Goal: Answer question/provide support: Share knowledge or assist other users

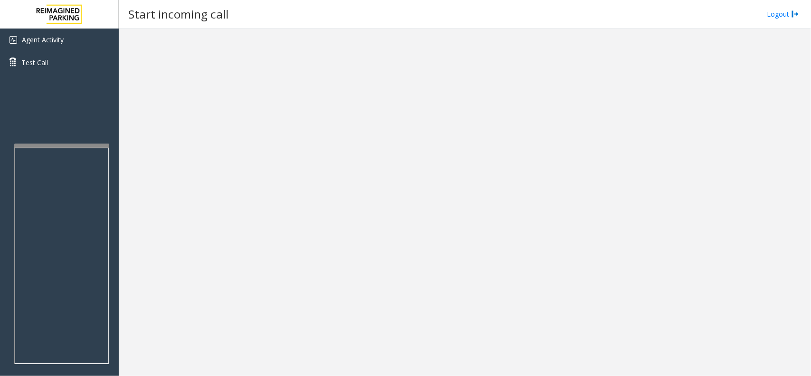
click at [805, 330] on div at bounding box center [465, 202] width 692 height 347
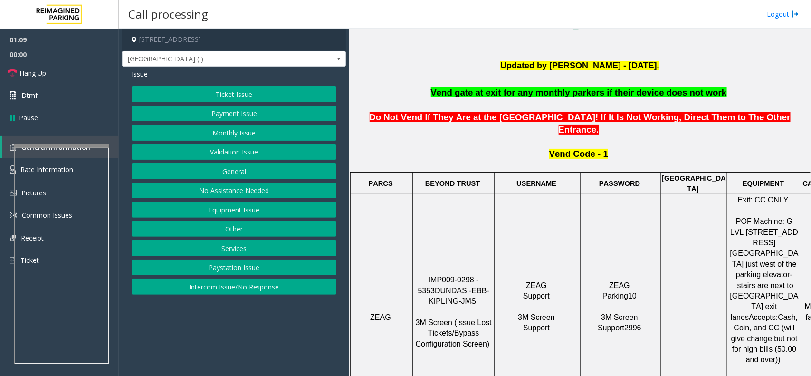
scroll to position [238, 0]
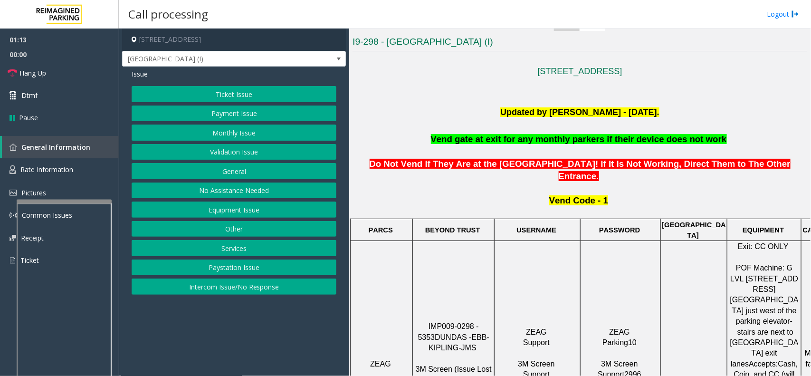
click at [59, 200] on div at bounding box center [64, 202] width 95 height 4
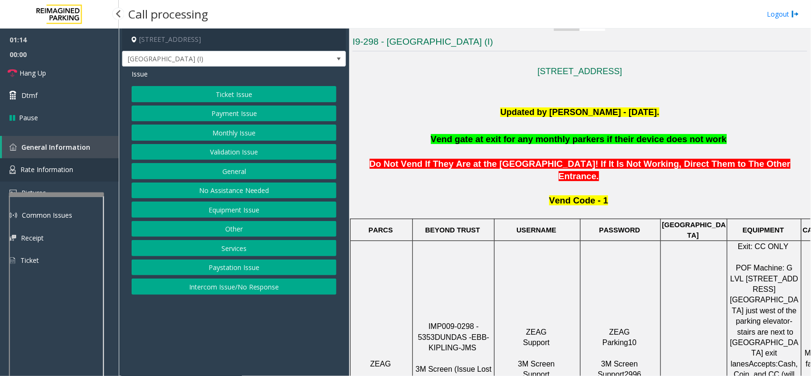
click at [55, 170] on span "Rate Information" at bounding box center [46, 169] width 53 height 9
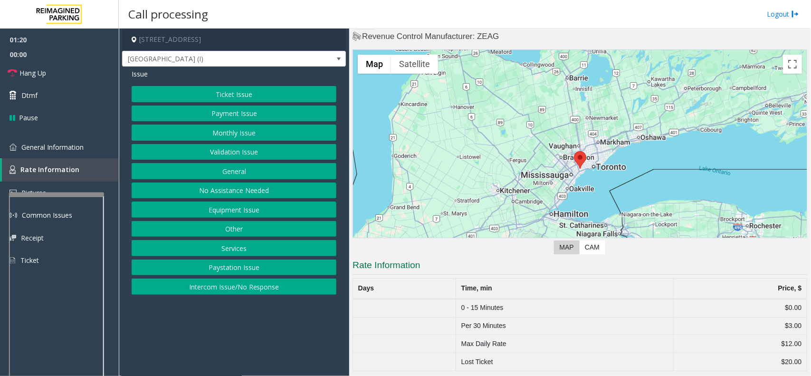
scroll to position [18, 0]
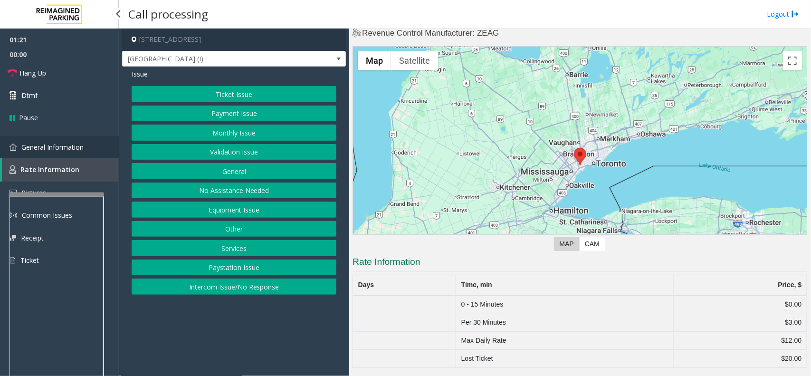
click at [38, 144] on span "General Information" at bounding box center [52, 147] width 62 height 9
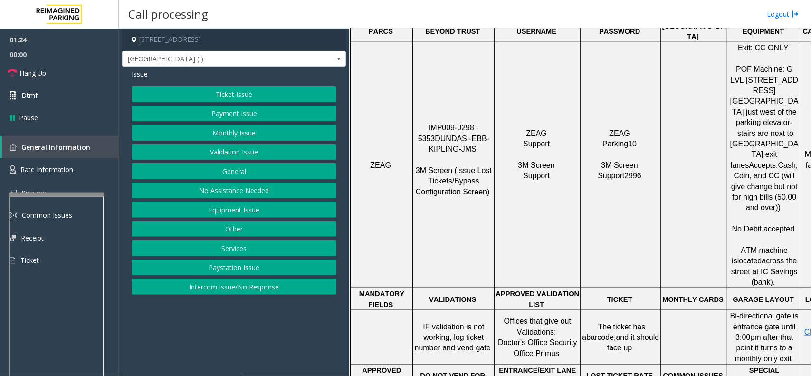
scroll to position [493, 0]
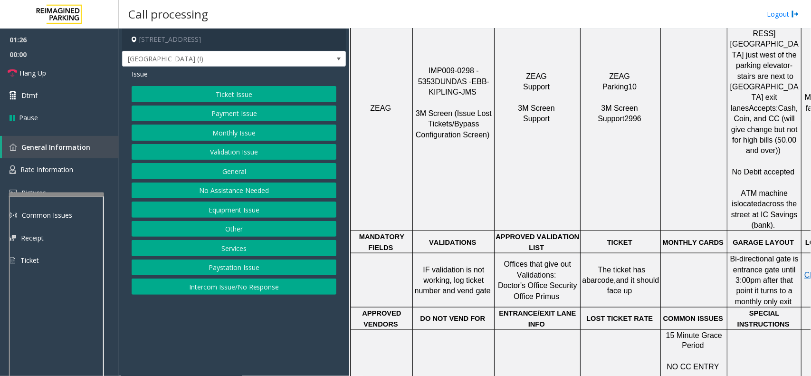
click at [245, 91] on button "Ticket Issue" at bounding box center [234, 94] width 205 height 16
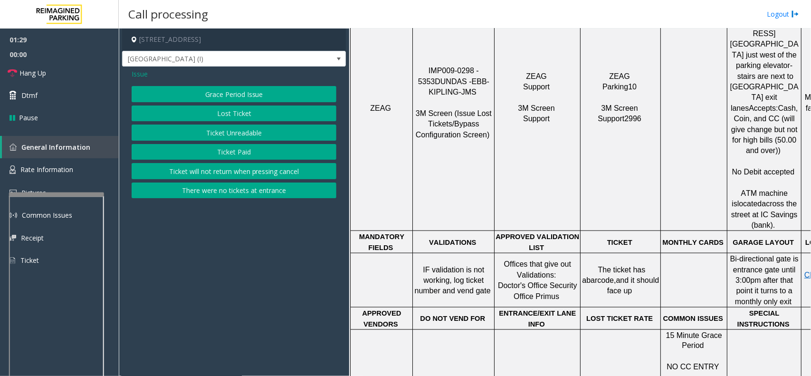
click at [258, 131] on button "Ticket Unreadable" at bounding box center [234, 132] width 205 height 16
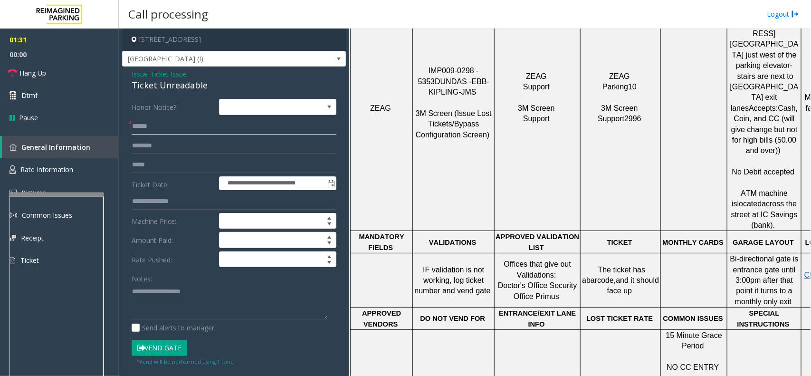
click at [177, 128] on input "text" at bounding box center [234, 126] width 205 height 16
type input "****"
type input "******"
click at [162, 286] on textarea at bounding box center [230, 302] width 196 height 36
paste textarea "****"
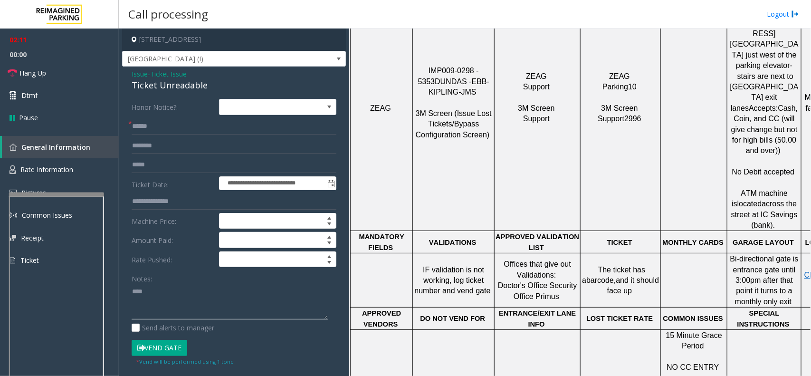
type textarea "****"
click at [161, 151] on input "text" at bounding box center [234, 146] width 205 height 16
click at [169, 143] on input "text" at bounding box center [234, 146] width 205 height 16
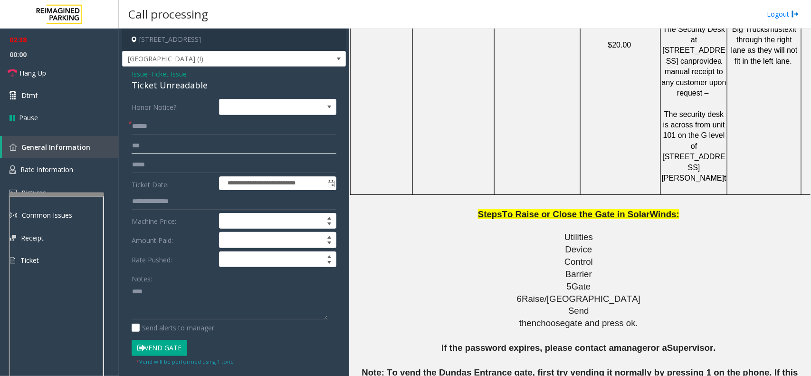
scroll to position [1186, 0]
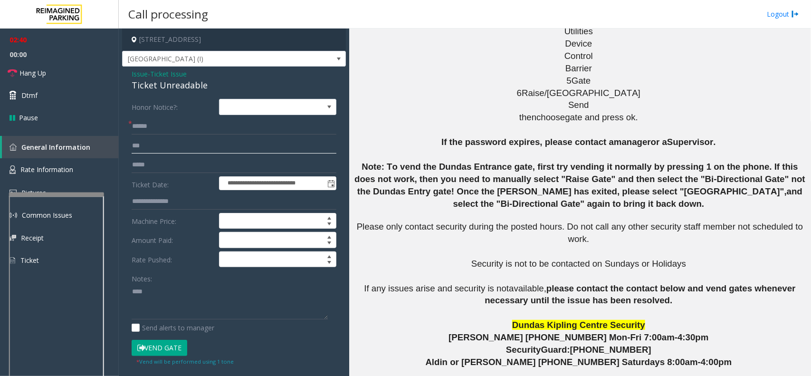
type input "***"
drag, startPoint x: 544, startPoint y: 347, endPoint x: 491, endPoint y: 350, distance: 53.3
copy button "416.369.1801"
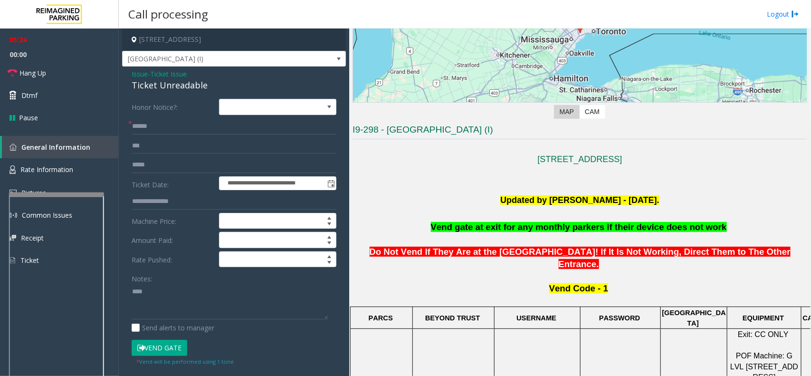
scroll to position [178, 0]
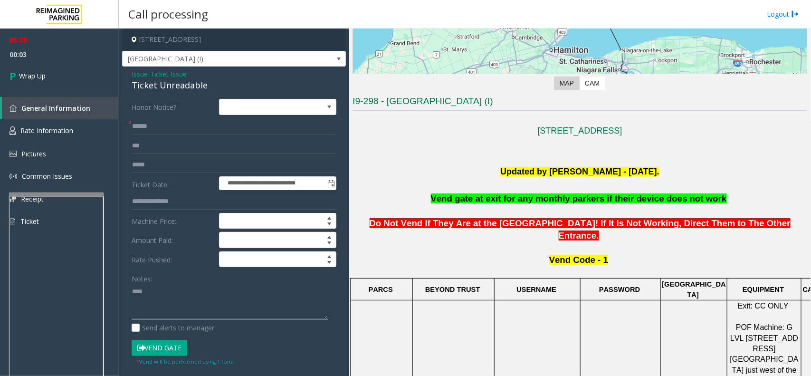
click at [181, 297] on textarea at bounding box center [230, 302] width 196 height 36
drag, startPoint x: 222, startPoint y: 85, endPoint x: 125, endPoint y: 77, distance: 97.2
click at [125, 77] on div "**********" at bounding box center [234, 323] width 224 height 512
copy div "Issue - Ticket Issue Ticket Unreadable"
drag, startPoint x: 151, startPoint y: 283, endPoint x: 147, endPoint y: 300, distance: 17.0
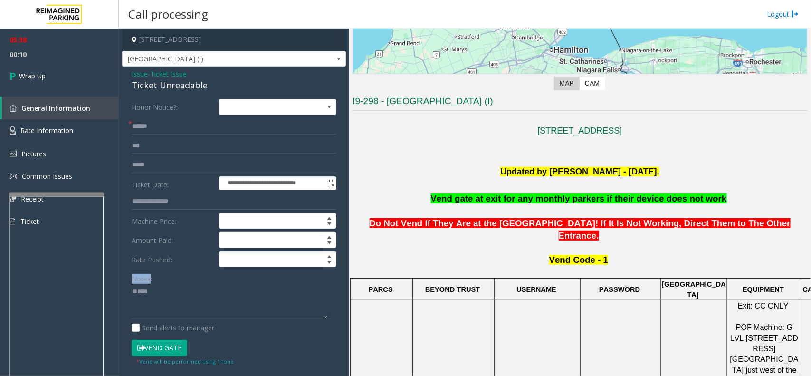
click at [149, 293] on div "Notes:" at bounding box center [234, 294] width 205 height 49
click at [147, 300] on textarea at bounding box center [230, 302] width 196 height 36
click at [147, 295] on textarea at bounding box center [230, 302] width 196 height 36
paste textarea "**********"
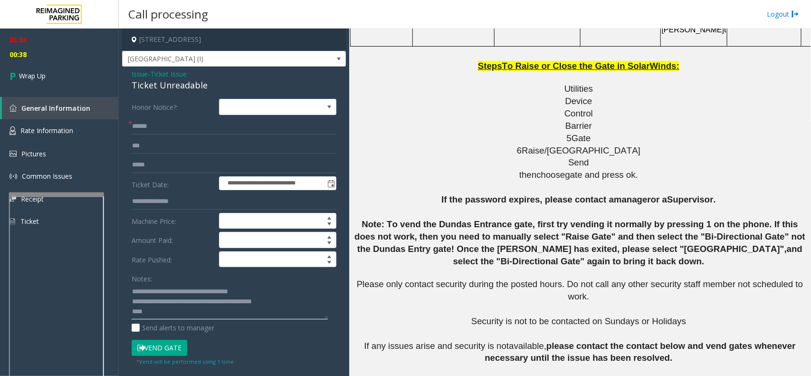
scroll to position [1186, 0]
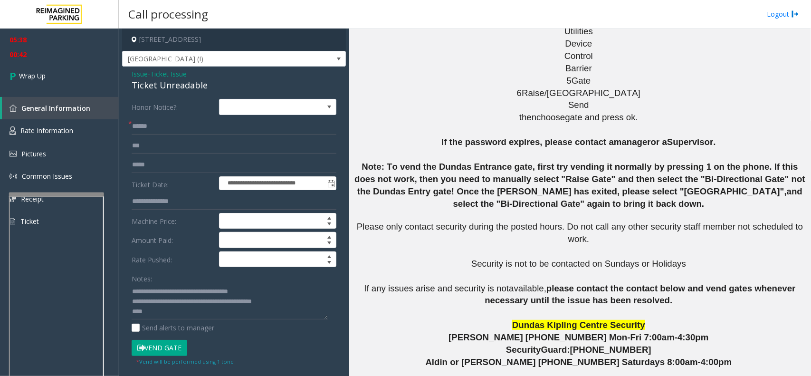
drag, startPoint x: 454, startPoint y: 348, endPoint x: 372, endPoint y: 336, distance: 83.1
copy td "Toronto Operations Support"
click at [299, 305] on textarea at bounding box center [230, 302] width 196 height 36
paste textarea "**********"
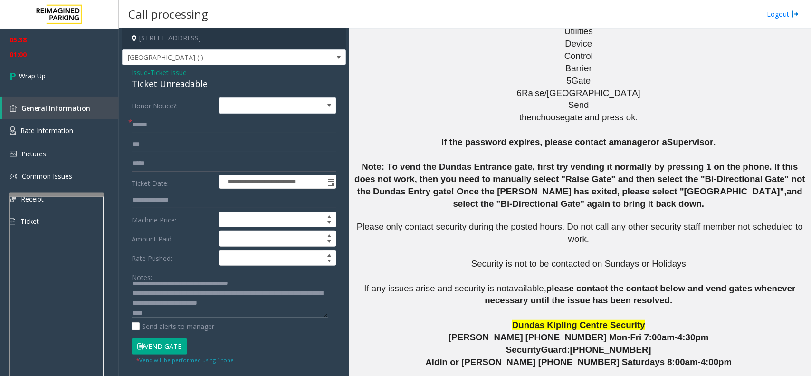
scroll to position [0, 0]
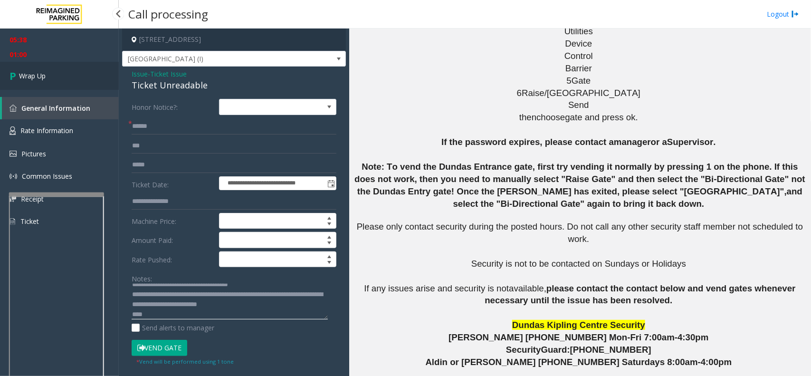
type textarea "**********"
click at [48, 74] on link "Wrap Up" at bounding box center [59, 76] width 119 height 28
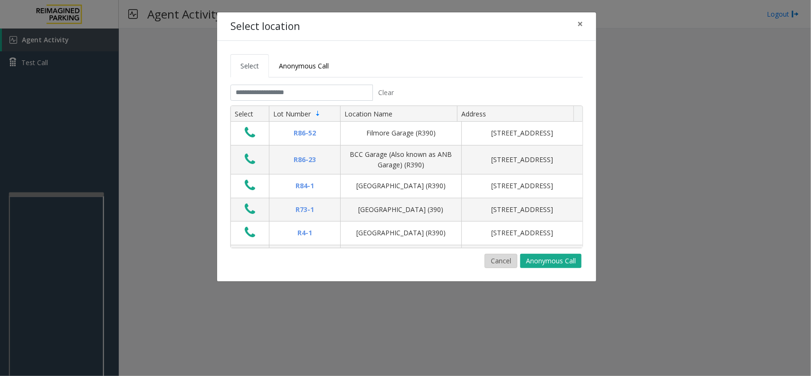
click at [495, 260] on button "Cancel" at bounding box center [501, 261] width 33 height 14
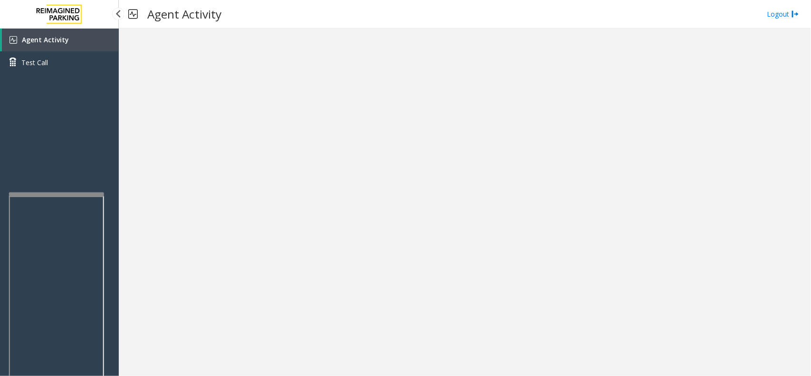
click at [38, 39] on span "Agent Activity" at bounding box center [45, 39] width 47 height 9
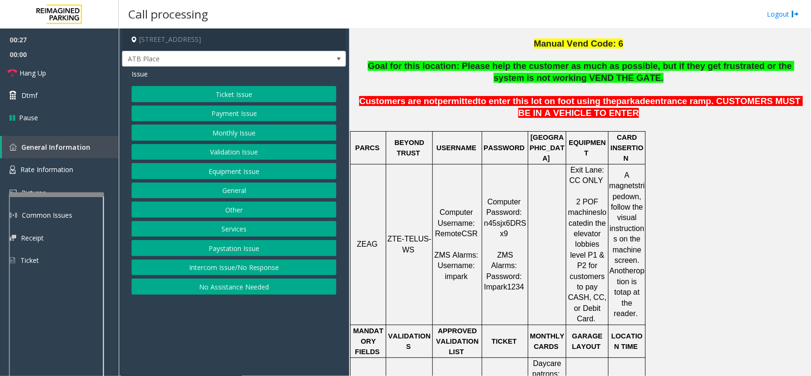
scroll to position [356, 0]
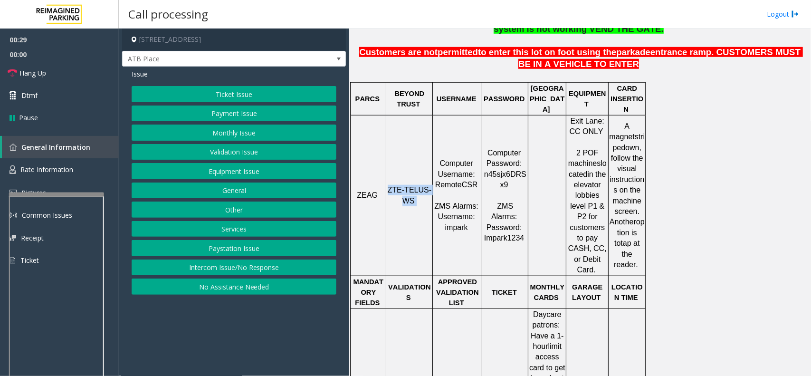
drag, startPoint x: 417, startPoint y: 180, endPoint x: 392, endPoint y: 165, distance: 28.1
click at [392, 185] on p "ZTE-TELUS-WS" at bounding box center [409, 195] width 45 height 21
copy p "ZTE-TELUS-WS"
click at [264, 93] on button "Ticket Issue" at bounding box center [234, 94] width 205 height 16
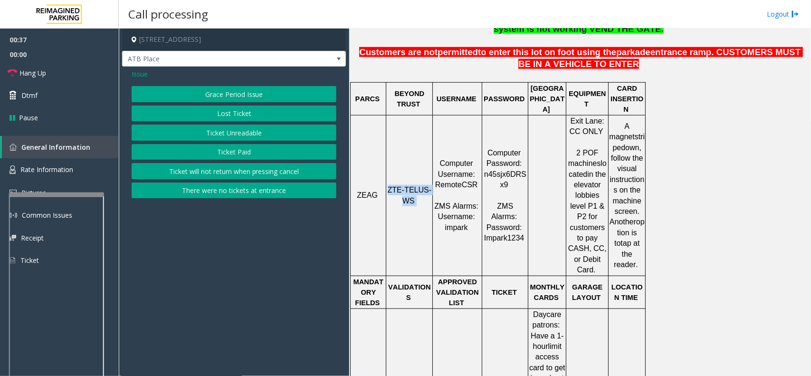
click at [248, 134] on button "Ticket Unreadable" at bounding box center [234, 132] width 205 height 16
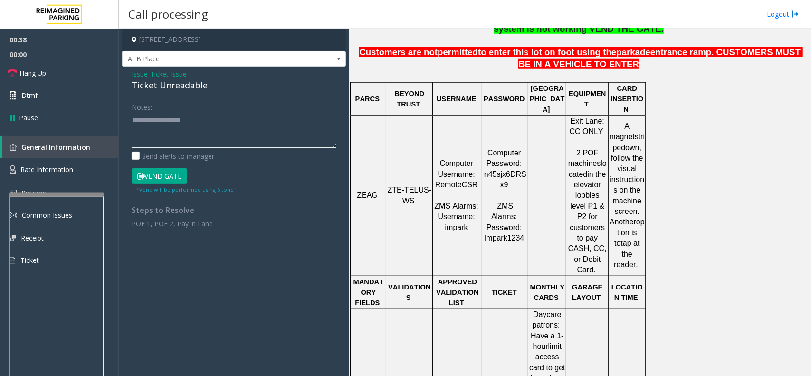
click at [182, 120] on textarea at bounding box center [234, 130] width 205 height 36
click at [163, 120] on textarea at bounding box center [234, 130] width 205 height 36
click at [185, 120] on textarea at bounding box center [234, 130] width 205 height 36
click at [167, 120] on textarea at bounding box center [234, 130] width 205 height 36
click at [168, 117] on textarea at bounding box center [234, 130] width 205 height 36
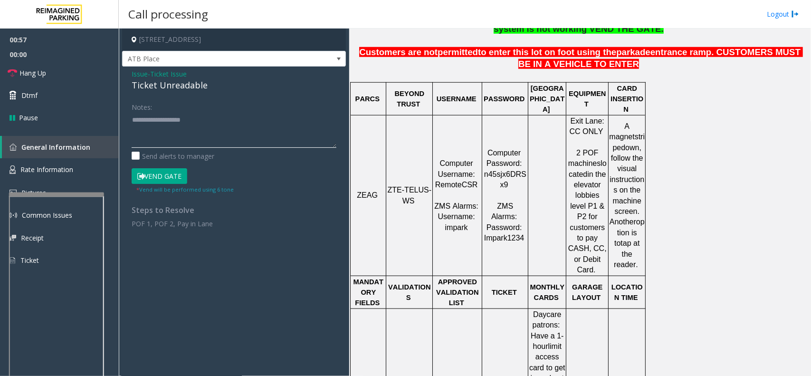
click at [177, 117] on textarea at bounding box center [234, 130] width 205 height 36
click at [154, 120] on textarea at bounding box center [234, 130] width 205 height 36
drag, startPoint x: 172, startPoint y: 118, endPoint x: 165, endPoint y: 121, distance: 7.4
click at [165, 121] on textarea at bounding box center [234, 130] width 205 height 36
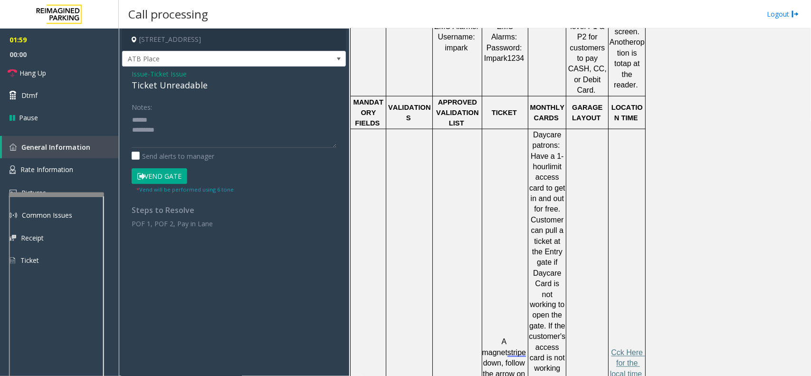
scroll to position [594, 0]
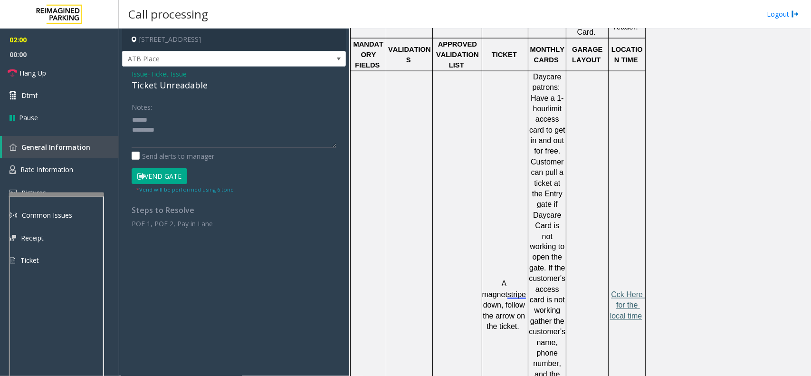
click at [629, 291] on span "Cck Here for the local time" at bounding box center [627, 305] width 35 height 29
click at [452, 155] on td at bounding box center [457, 305] width 49 height 469
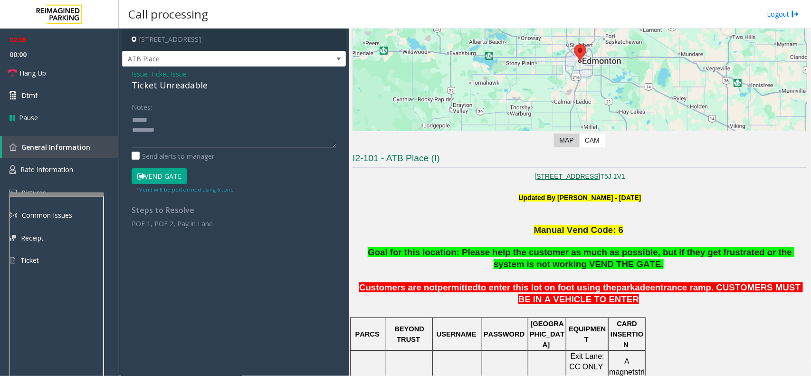
scroll to position [119, 0]
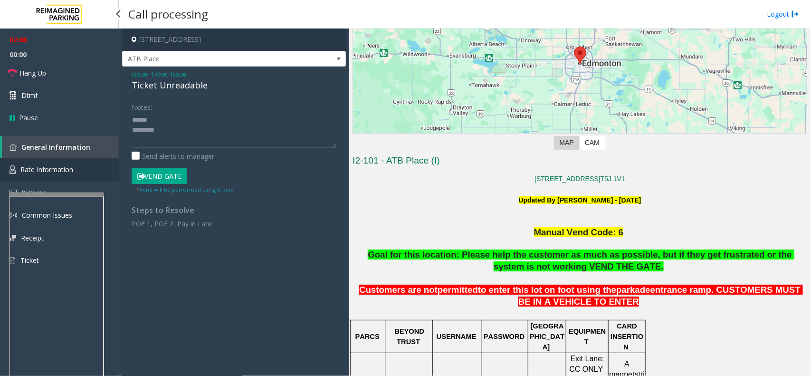
click at [48, 171] on span "Rate Information" at bounding box center [46, 169] width 53 height 9
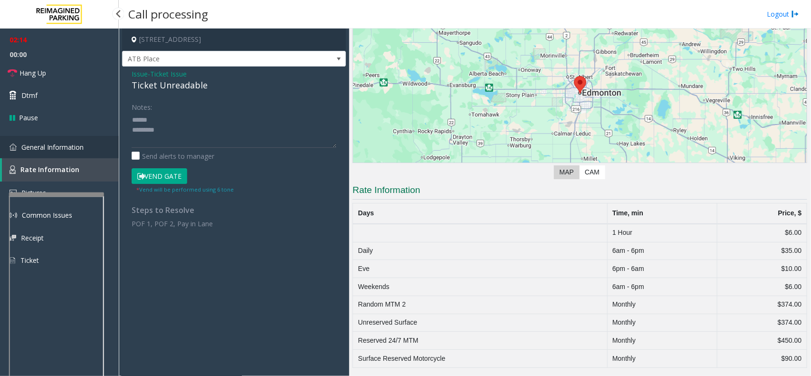
click at [58, 139] on link "General Information" at bounding box center [59, 147] width 119 height 22
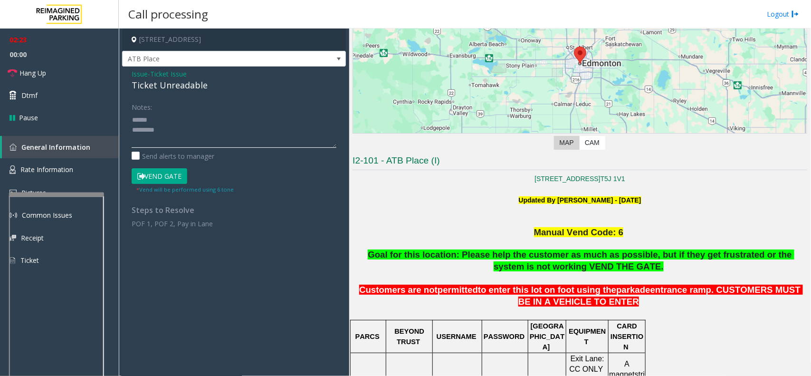
click at [254, 128] on textarea at bounding box center [234, 130] width 205 height 36
click at [203, 142] on textarea at bounding box center [234, 130] width 205 height 36
drag, startPoint x: 170, startPoint y: 173, endPoint x: 306, endPoint y: 210, distance: 141.1
click at [310, 211] on div "Notes: Send alerts to manager Vend Gate * Vend will be performed using 6 tone S…" at bounding box center [233, 163] width 219 height 129
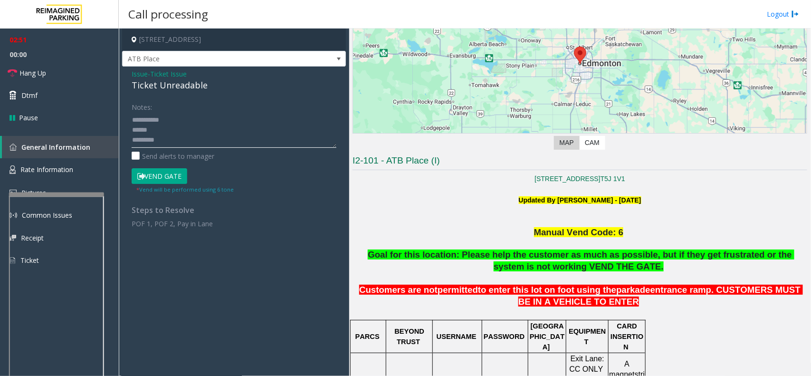
click at [245, 126] on textarea at bounding box center [234, 130] width 205 height 36
click at [203, 132] on textarea at bounding box center [234, 130] width 205 height 36
click at [41, 72] on span "Hang Up" at bounding box center [32, 73] width 27 height 10
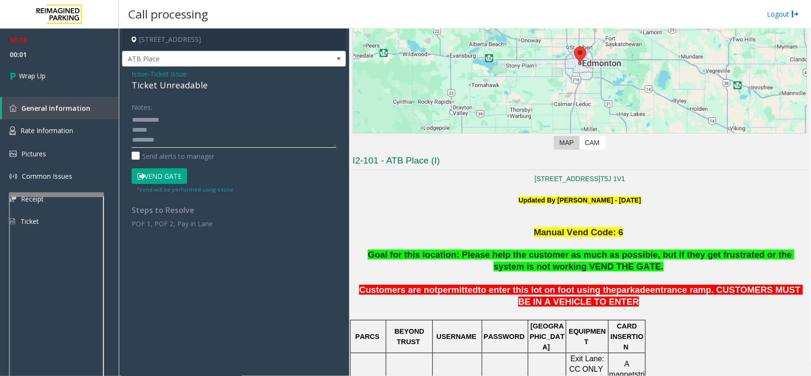
click at [184, 132] on textarea at bounding box center [234, 130] width 205 height 36
click at [172, 117] on textarea at bounding box center [234, 130] width 205 height 36
drag, startPoint x: 210, startPoint y: 85, endPoint x: 129, endPoint y: 72, distance: 82.7
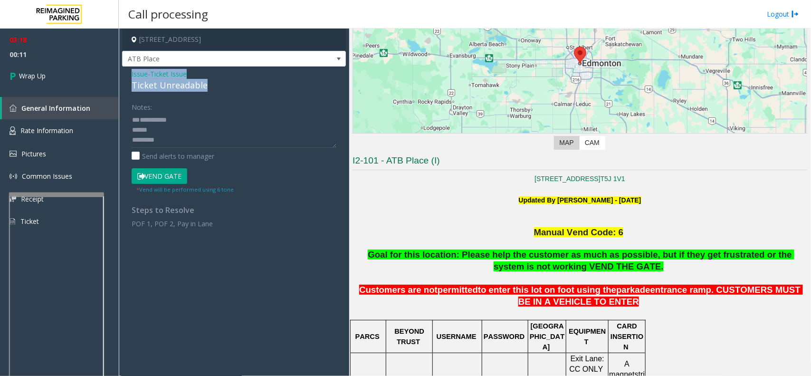
click at [127, 72] on div "Issue - Ticket Issue Ticket Unreadable Notes: Send alerts to manager Vend Gate …" at bounding box center [234, 152] width 224 height 171
copy div "Issue - Ticket Issue Ticket Unreadable"
drag, startPoint x: 139, startPoint y: 120, endPoint x: 157, endPoint y: 120, distance: 18.1
click at [143, 120] on textarea at bounding box center [234, 130] width 205 height 36
paste textarea "**********"
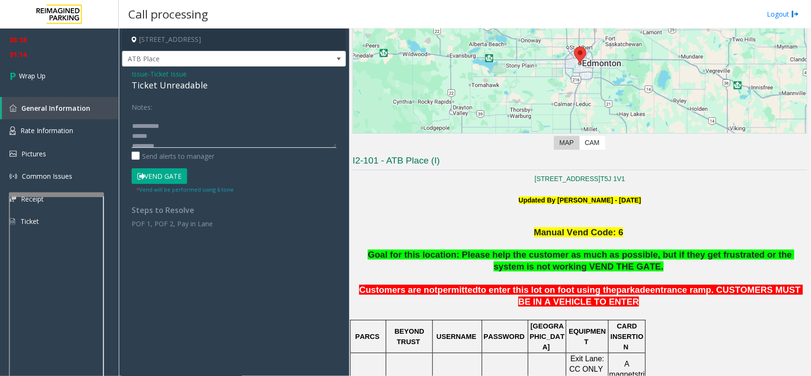
scroll to position [60, 0]
click at [134, 120] on textarea at bounding box center [234, 130] width 205 height 36
type textarea "**********"
click at [32, 75] on span "Wrap Up" at bounding box center [32, 76] width 27 height 10
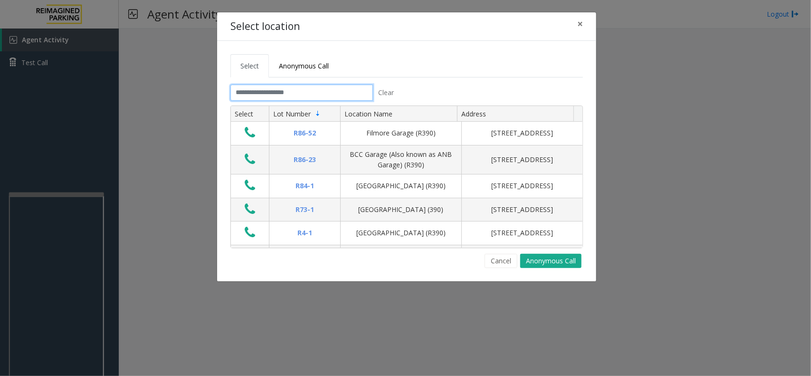
click at [334, 93] on input "text" at bounding box center [301, 93] width 143 height 16
click at [329, 89] on input "text" at bounding box center [301, 93] width 143 height 16
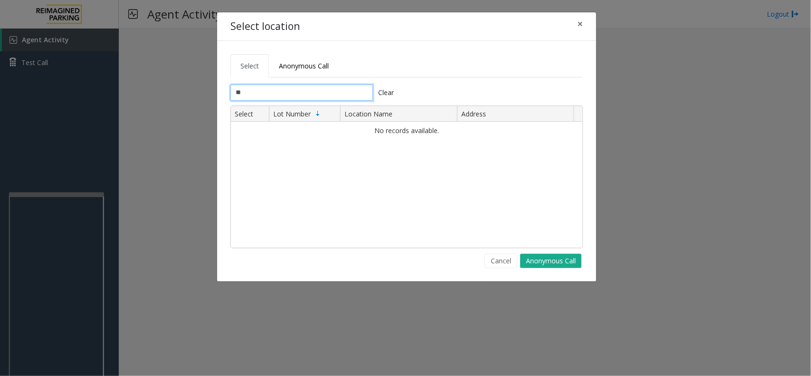
type input "*"
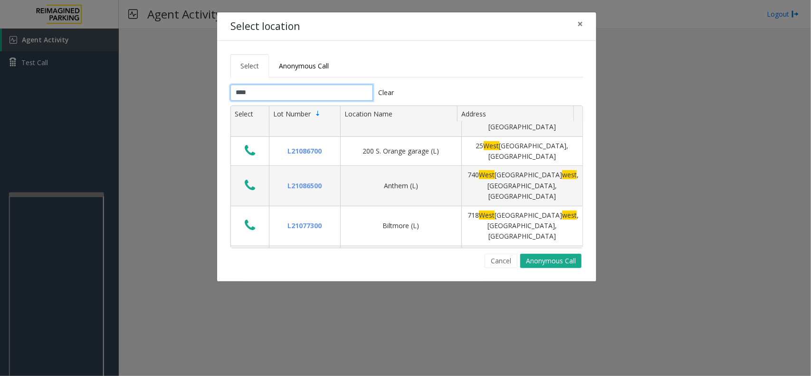
scroll to position [238, 0]
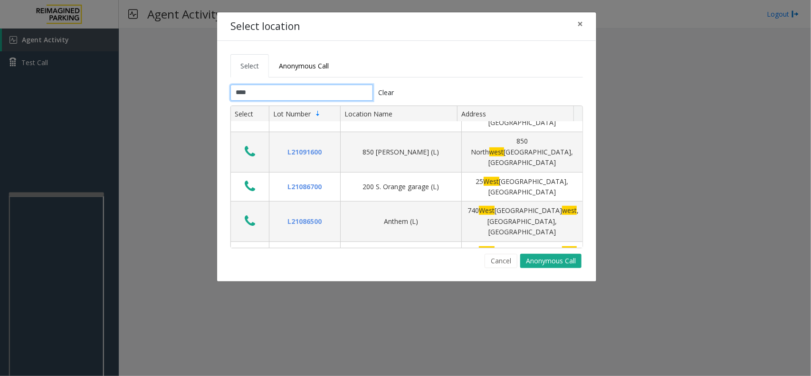
drag, startPoint x: 298, startPoint y: 93, endPoint x: 1, endPoint y: 101, distance: 296.6
click at [1, 101] on div "Select location × Select Anonymous Call **** Clear Select Lot Number Location N…" at bounding box center [405, 188] width 811 height 376
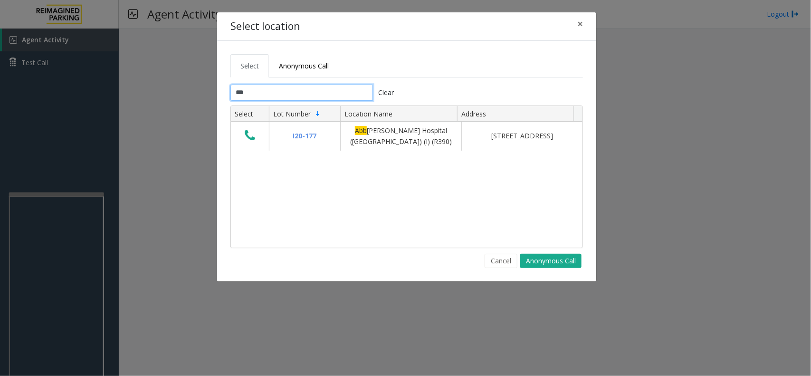
scroll to position [0, 0]
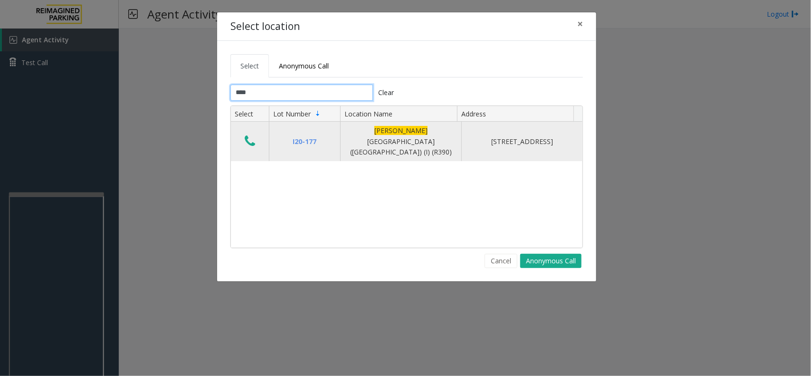
type input "****"
click at [248, 134] on icon "Data table" at bounding box center [250, 140] width 10 height 13
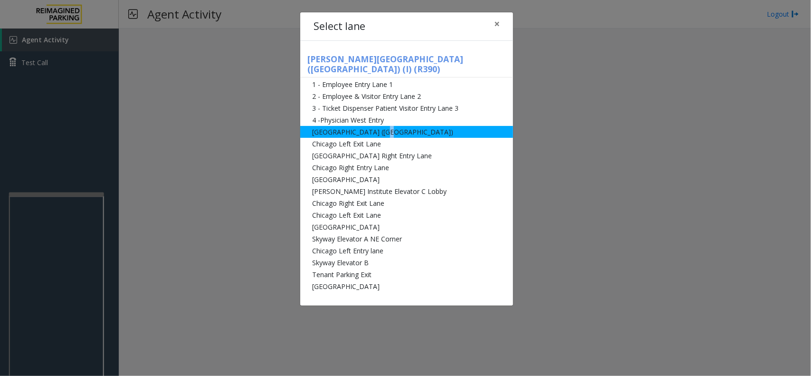
click at [382, 126] on li "[GEOGRAPHIC_DATA] ([GEOGRAPHIC_DATA])" at bounding box center [406, 132] width 213 height 12
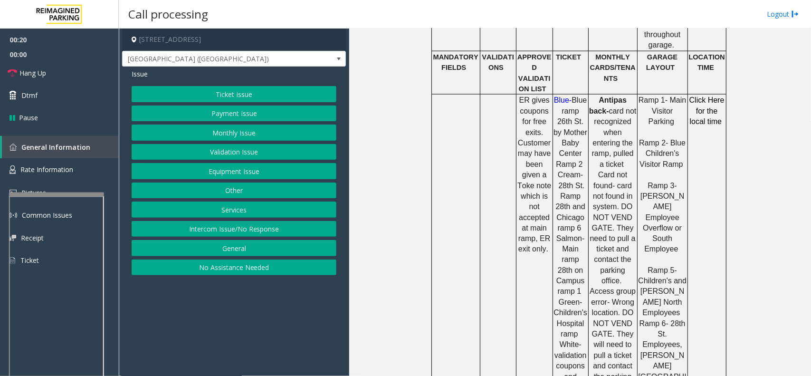
scroll to position [594, 0]
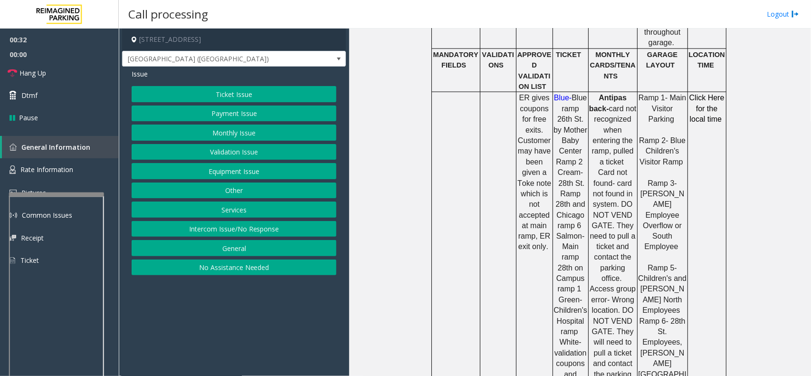
click at [251, 95] on button "Ticket Issue" at bounding box center [234, 94] width 205 height 16
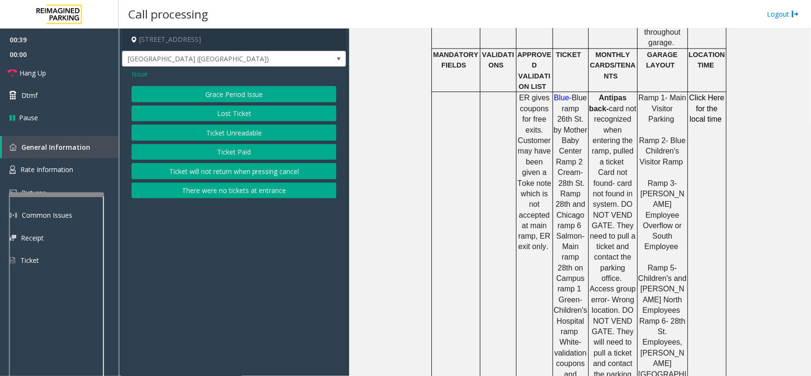
click at [253, 131] on button "Ticket Unreadable" at bounding box center [234, 132] width 205 height 16
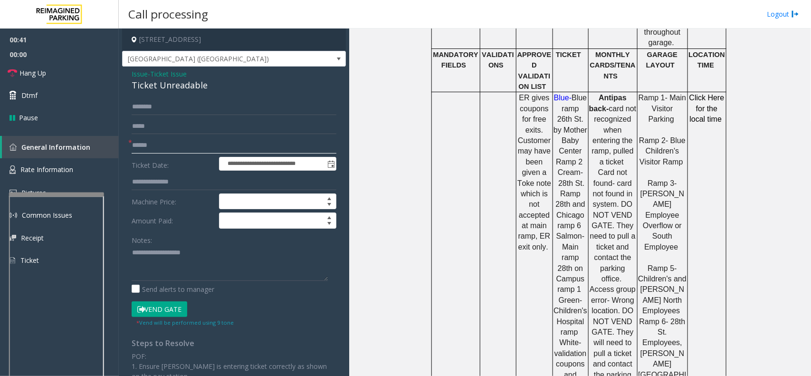
click at [160, 146] on input "text" at bounding box center [234, 145] width 205 height 16
type input "**"
click at [56, 74] on link "Hang Up" at bounding box center [59, 73] width 119 height 22
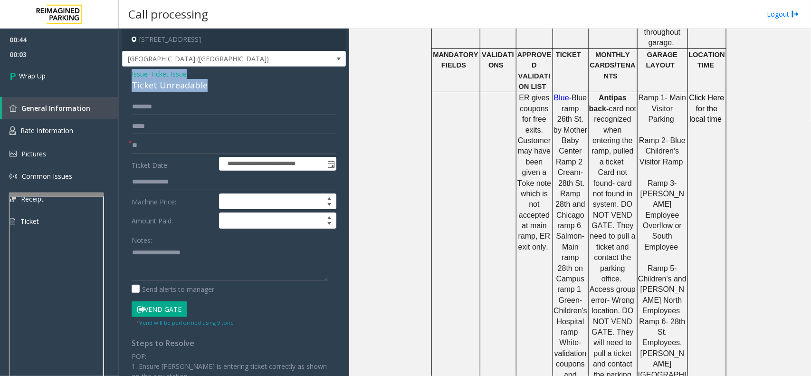
drag, startPoint x: 207, startPoint y: 85, endPoint x: 127, endPoint y: 78, distance: 80.1
click at [127, 78] on div "**********" at bounding box center [234, 284] width 224 height 434
copy div "Issue - Ticket Issue Ticket Unreadable"
click at [149, 255] on textarea at bounding box center [230, 263] width 196 height 36
paste textarea "**********"
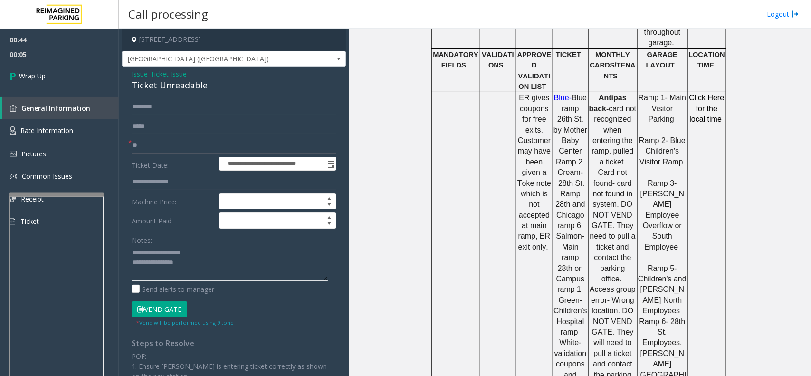
click at [210, 253] on textarea at bounding box center [230, 263] width 196 height 36
click at [271, 259] on textarea at bounding box center [230, 263] width 196 height 36
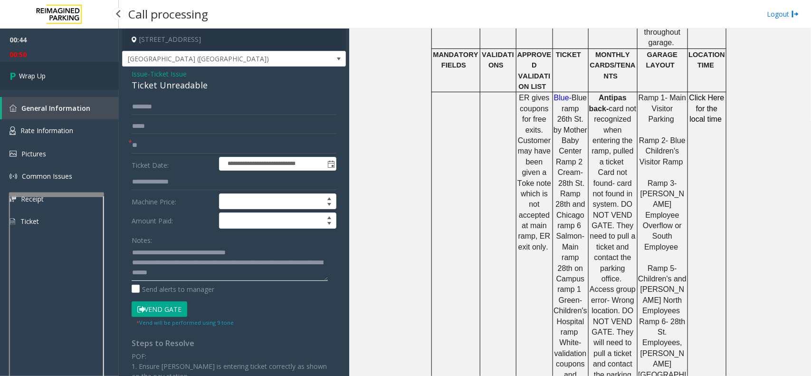
type textarea "**********"
click at [40, 72] on span "Wrap Up" at bounding box center [32, 76] width 27 height 10
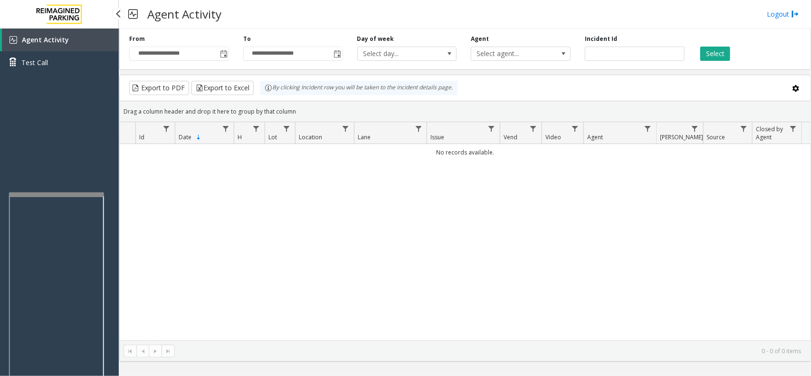
click at [57, 35] on span "Agent Activity" at bounding box center [45, 39] width 47 height 9
drag, startPoint x: 262, startPoint y: 209, endPoint x: 252, endPoint y: 210, distance: 10.1
click at [256, 210] on div "No records available." at bounding box center [465, 242] width 691 height 196
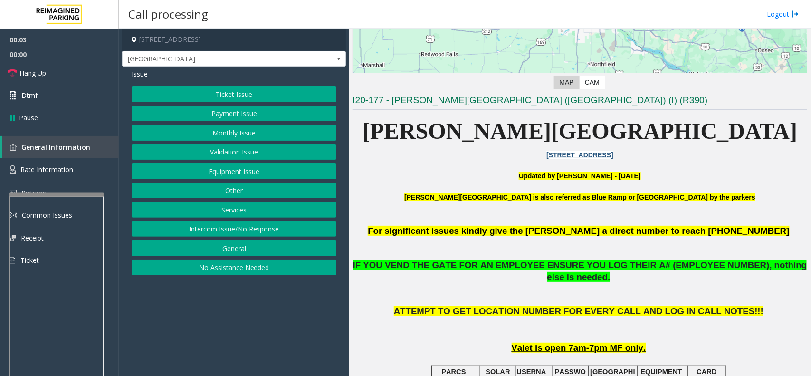
scroll to position [178, 0]
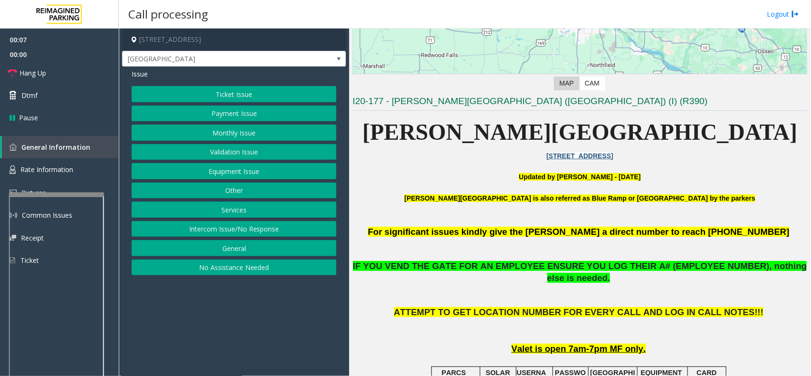
click at [255, 134] on button "Monthly Issue" at bounding box center [234, 132] width 205 height 16
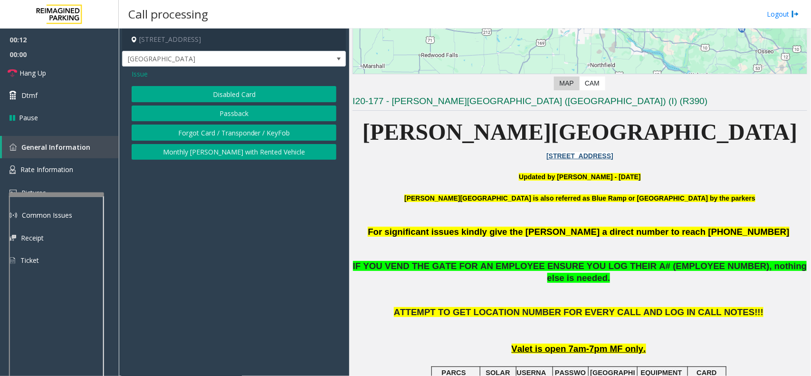
click at [236, 134] on button "Forgot Card / Transponder / KeyFob" at bounding box center [234, 132] width 205 height 16
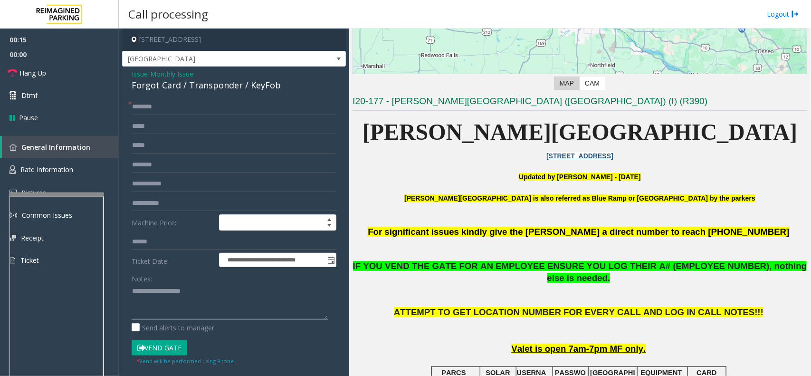
click at [188, 289] on textarea at bounding box center [230, 302] width 196 height 36
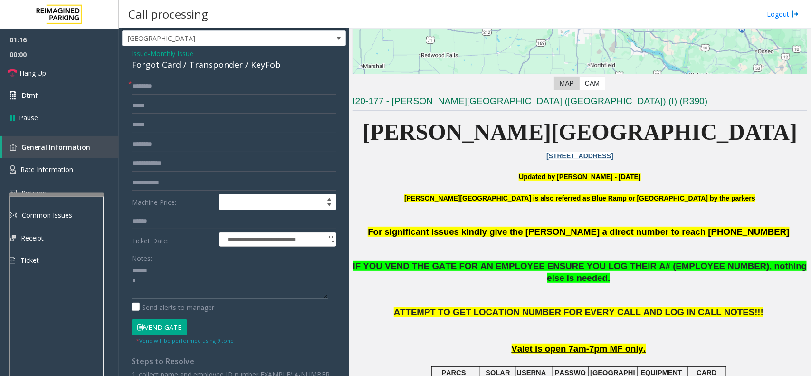
scroll to position [0, 0]
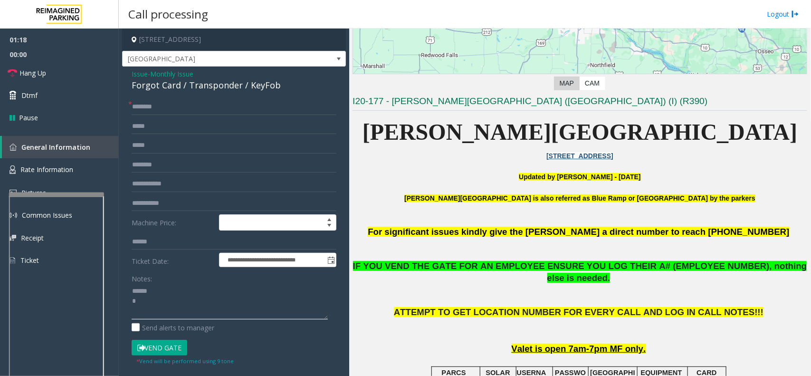
type textarea "****** *"
drag, startPoint x: 166, startPoint y: 105, endPoint x: 163, endPoint y: 111, distance: 6.9
click at [163, 110] on input "text" at bounding box center [234, 107] width 205 height 16
type input "**"
click at [46, 70] on span "Hang Up" at bounding box center [32, 73] width 27 height 10
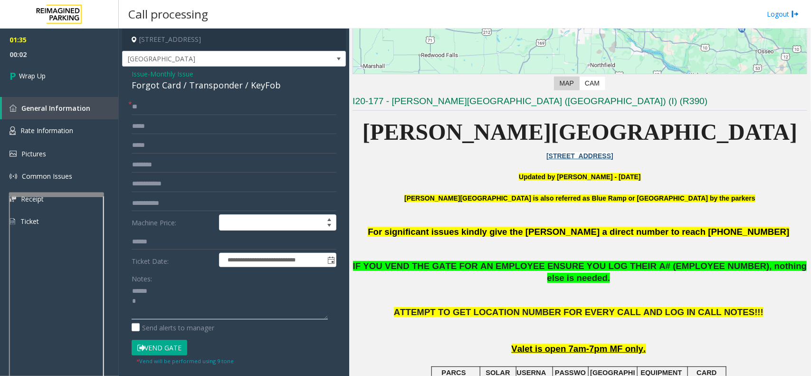
click at [169, 297] on textarea at bounding box center [230, 302] width 196 height 36
click at [155, 305] on textarea at bounding box center [230, 302] width 196 height 36
drag, startPoint x: 155, startPoint y: 305, endPoint x: 114, endPoint y: 302, distance: 41.0
click at [114, 302] on app-root "**********" at bounding box center [405, 188] width 811 height 376
type textarea "******"
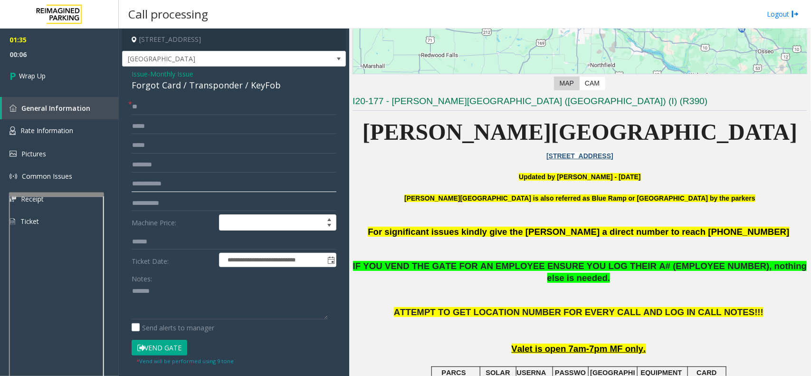
click at [143, 179] on input "text" at bounding box center [234, 184] width 205 height 16
type input "**"
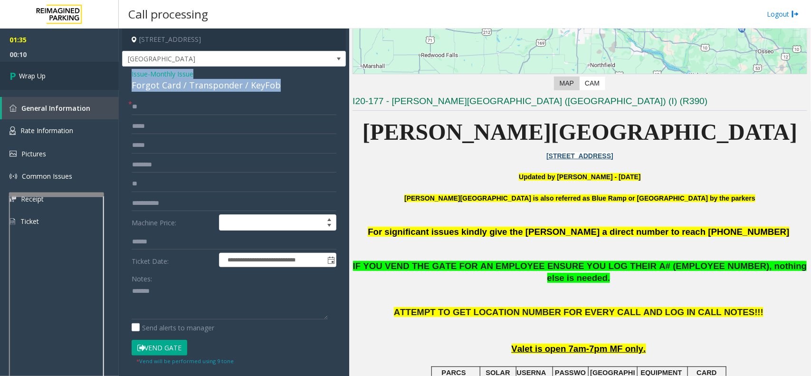
drag, startPoint x: 279, startPoint y: 83, endPoint x: 115, endPoint y: 80, distance: 164.4
click at [124, 74] on div "**********" at bounding box center [234, 308] width 224 height 482
copy div "Issue - Monthly Issue Forgot Card / Transponder / KeyFob"
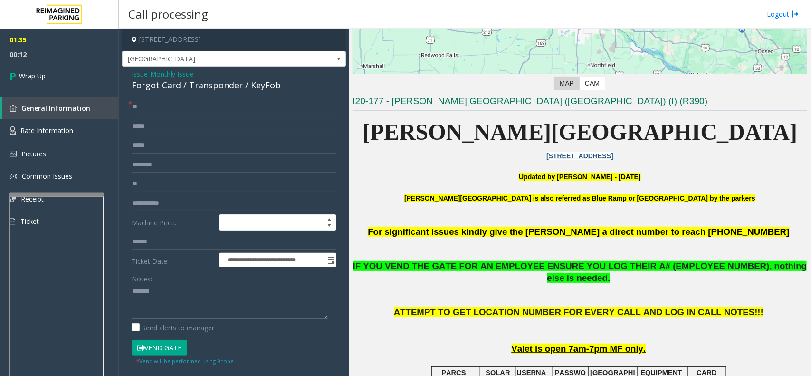
click at [135, 301] on textarea at bounding box center [230, 302] width 196 height 36
paste textarea "**********"
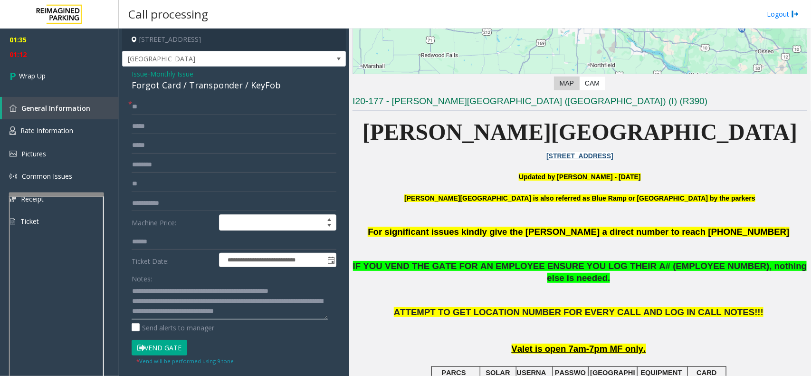
scroll to position [7, 0]
type textarea "**********"
click at [37, 72] on span "Wrap Up" at bounding box center [32, 76] width 27 height 10
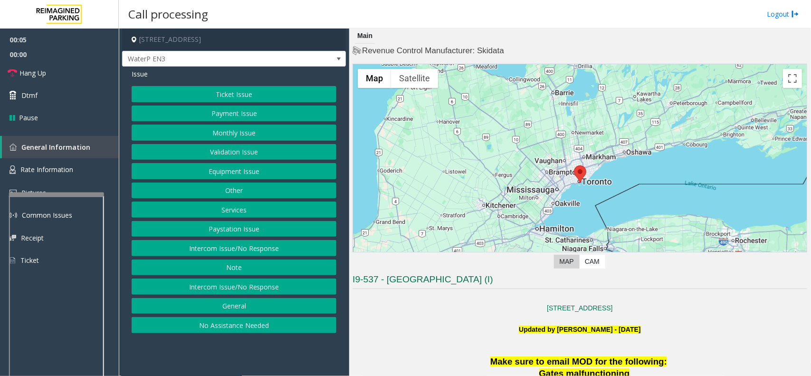
click at [412, 336] on p "Updated by [PERSON_NAME] - [DATE]" at bounding box center [580, 334] width 455 height 21
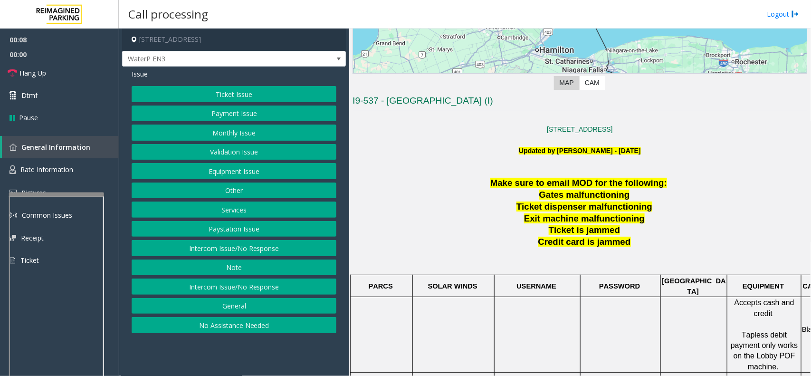
scroll to position [178, 0]
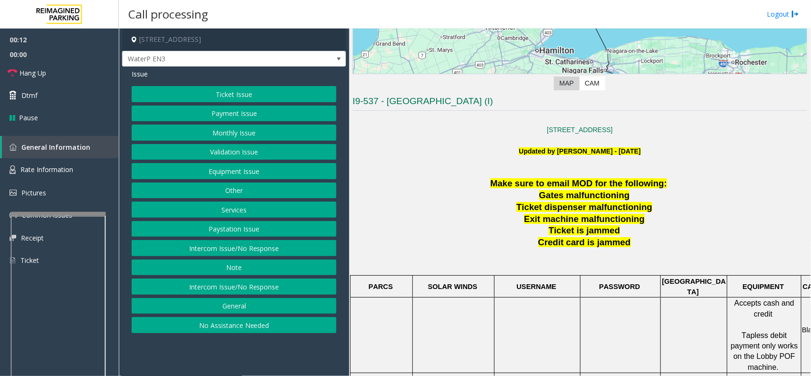
click at [59, 212] on div at bounding box center [58, 214] width 95 height 4
click at [48, 165] on span "Rate Information" at bounding box center [46, 169] width 53 height 9
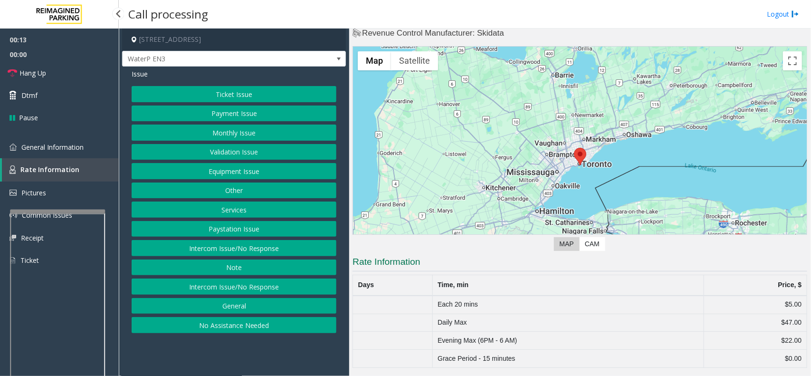
scroll to position [18, 0]
click at [53, 143] on span "General Information" at bounding box center [52, 147] width 62 height 9
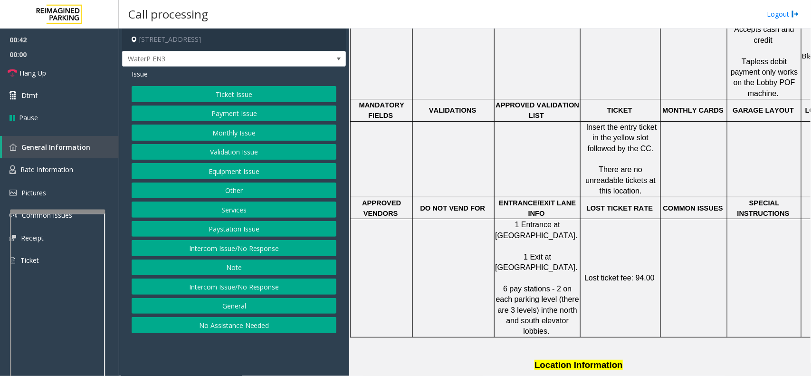
scroll to position [416, 0]
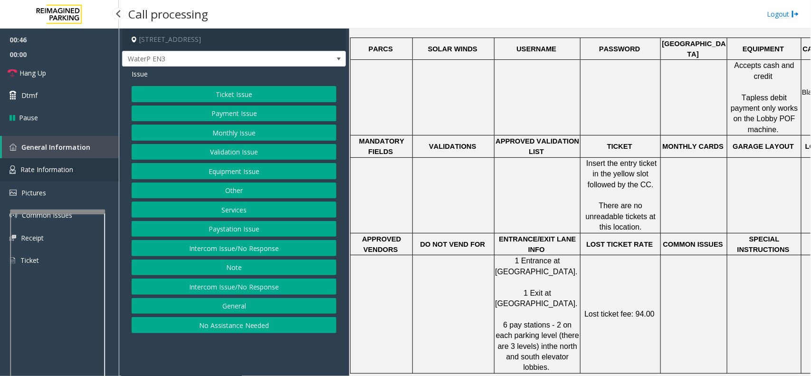
click at [37, 163] on link "Rate Information" at bounding box center [59, 169] width 119 height 23
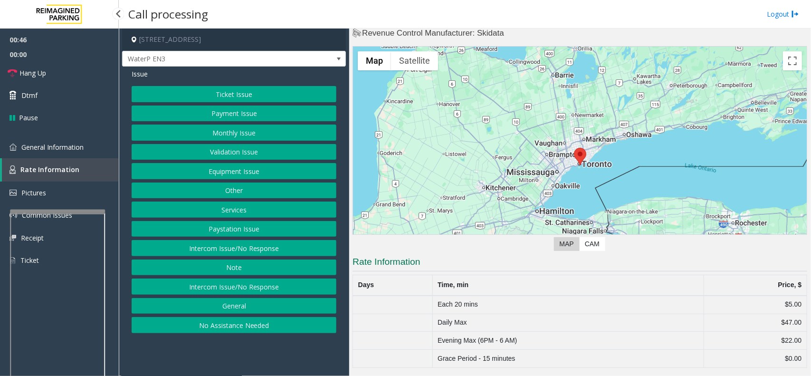
scroll to position [18, 0]
click at [73, 140] on link "General Information" at bounding box center [59, 147] width 119 height 22
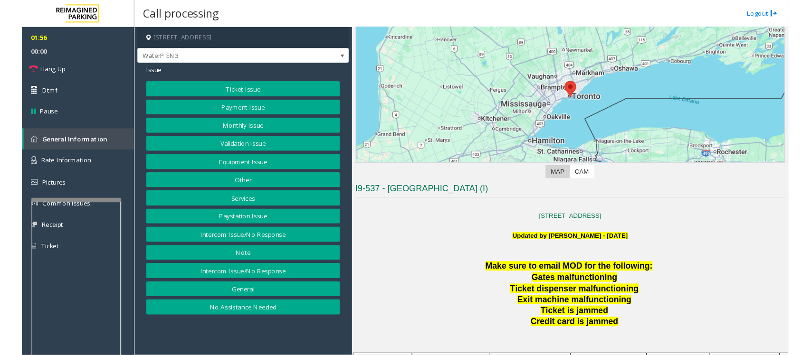
scroll to position [59, 0]
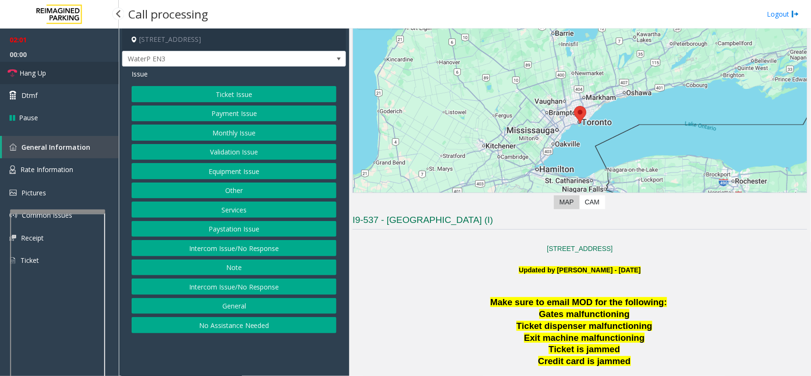
click at [34, 69] on span "Hang Up" at bounding box center [32, 73] width 27 height 10
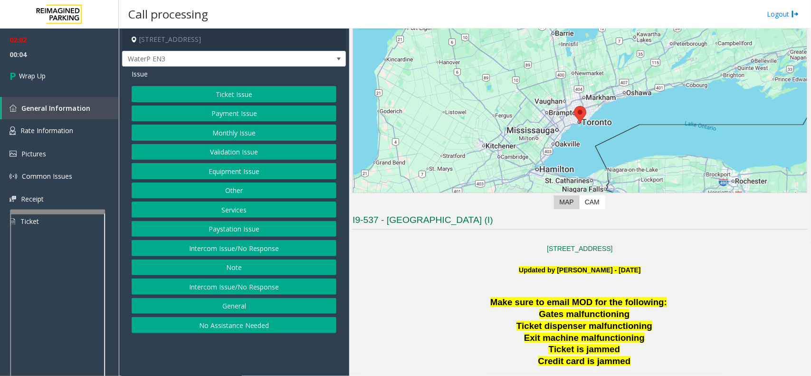
click at [238, 210] on button "Services" at bounding box center [234, 209] width 205 height 16
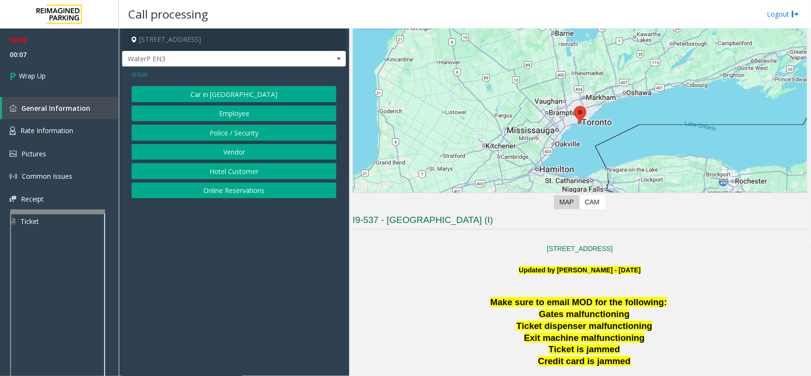
click at [141, 76] on span "Issue" at bounding box center [140, 74] width 16 height 10
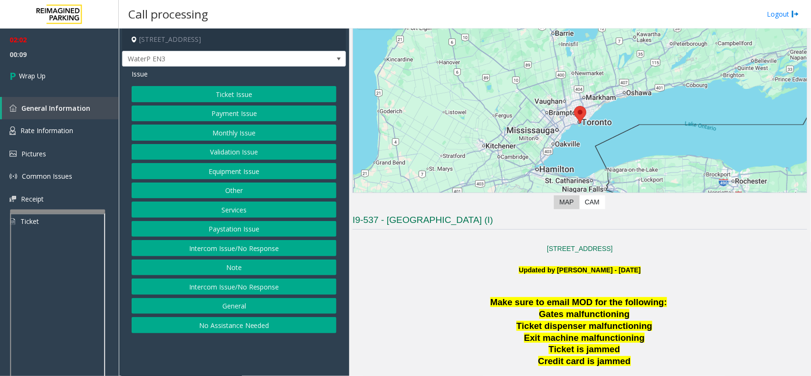
click at [239, 193] on button "Other" at bounding box center [234, 190] width 205 height 16
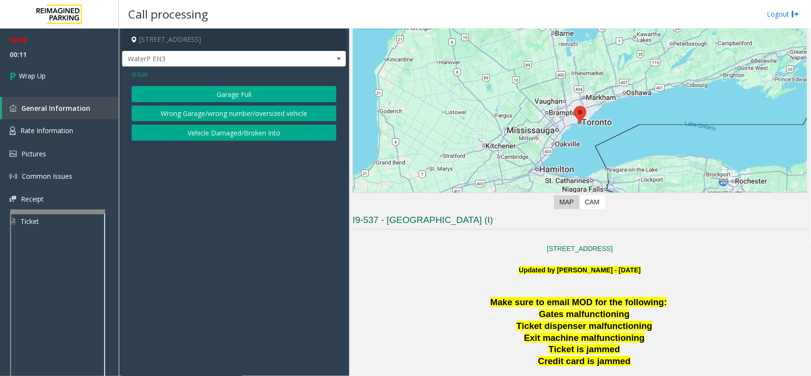
click at [139, 75] on span "Issue" at bounding box center [140, 74] width 16 height 10
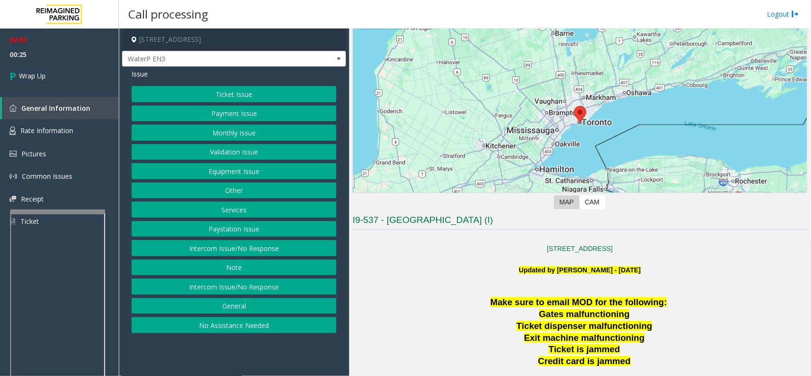
click at [252, 112] on button "Payment Issue" at bounding box center [234, 113] width 205 height 16
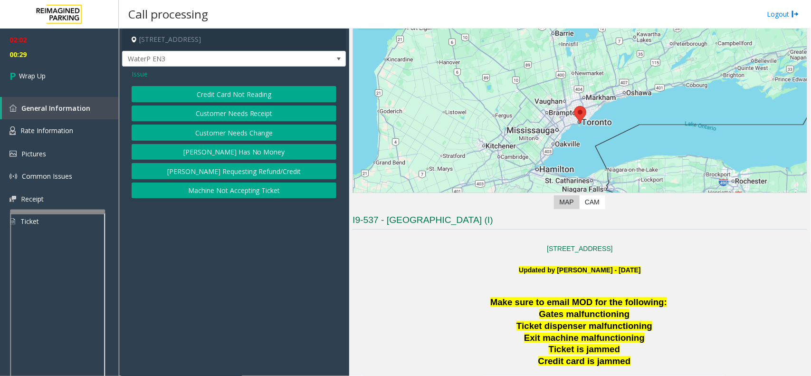
click at [145, 70] on span "Issue" at bounding box center [140, 74] width 16 height 10
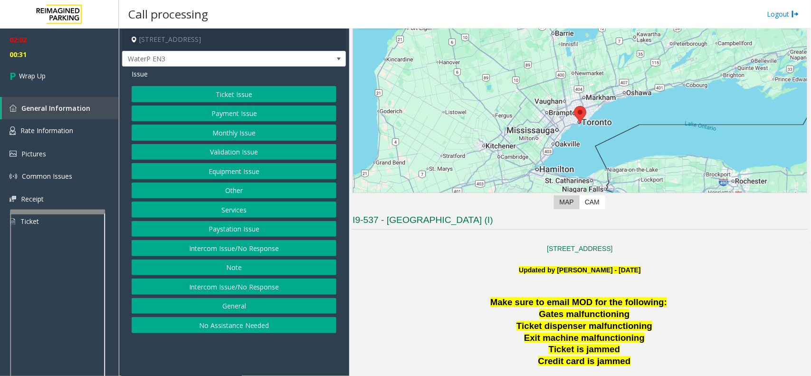
click at [230, 305] on button "General" at bounding box center [234, 306] width 205 height 16
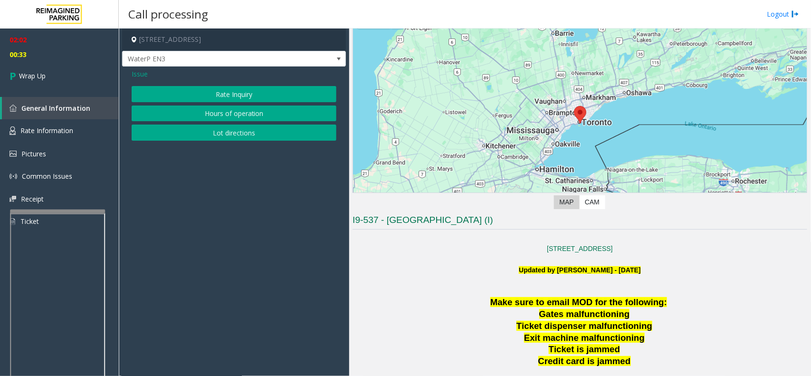
click at [249, 94] on button "Rate Inquiry" at bounding box center [234, 94] width 205 height 16
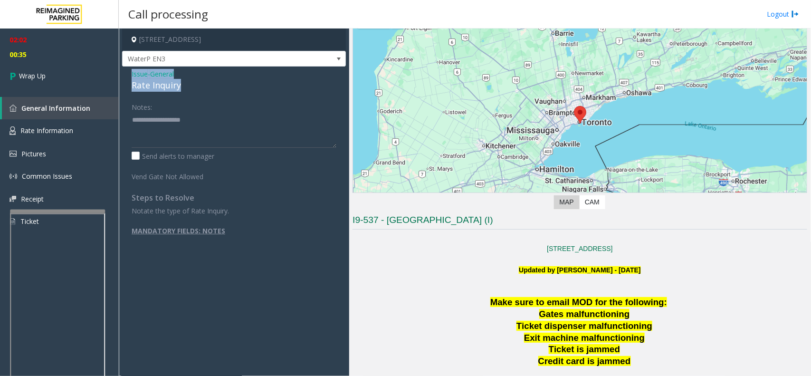
drag, startPoint x: 193, startPoint y: 83, endPoint x: 131, endPoint y: 69, distance: 63.3
click at [132, 69] on div "Issue - General Rate Inquiry" at bounding box center [234, 80] width 205 height 23
copy div "Issue - General Rate Inquiry"
click at [210, 117] on textarea at bounding box center [234, 130] width 205 height 36
paste textarea "**********"
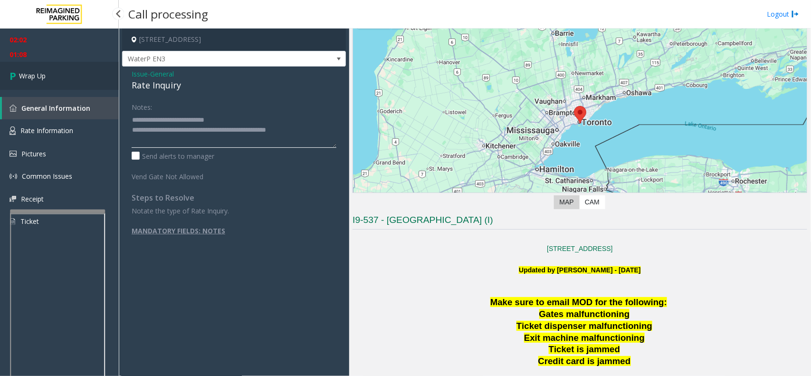
type textarea "**********"
click at [40, 71] on span "Wrap Up" at bounding box center [32, 76] width 27 height 10
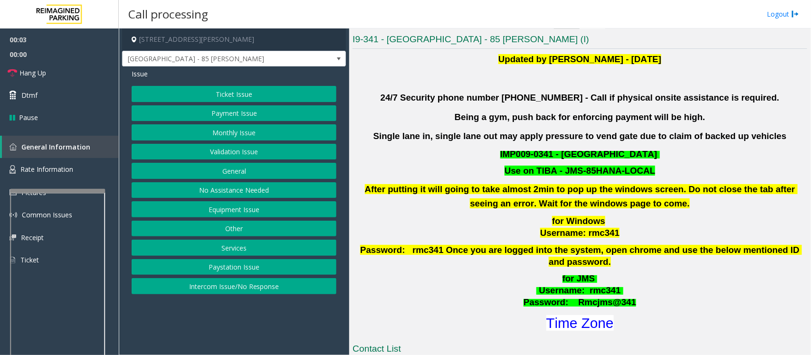
scroll to position [238, 0]
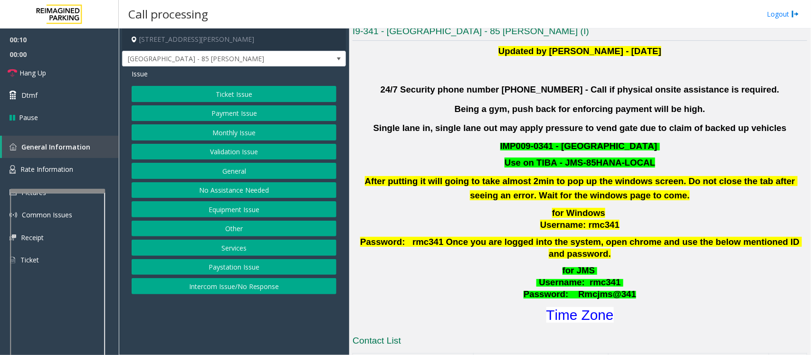
click at [489, 204] on div "Updated by [PERSON_NAME] - [DATE] 24/7 Security phone number [PHONE_NUMBER] - C…" at bounding box center [580, 184] width 455 height 281
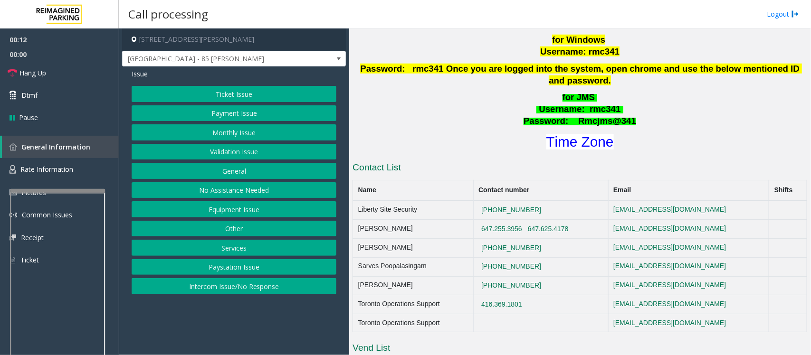
scroll to position [416, 0]
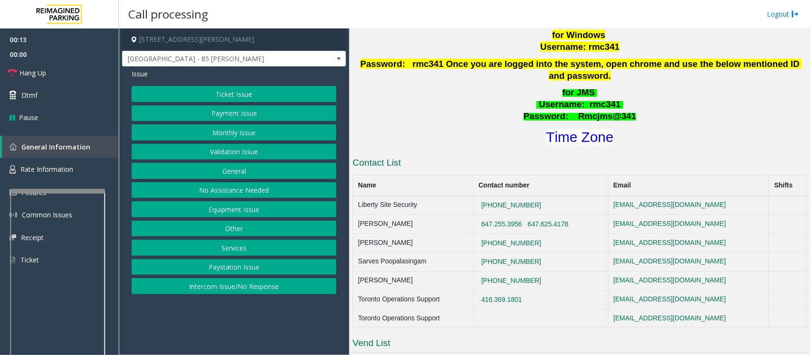
click at [490, 127] on h1 "Time Zone" at bounding box center [580, 137] width 457 height 20
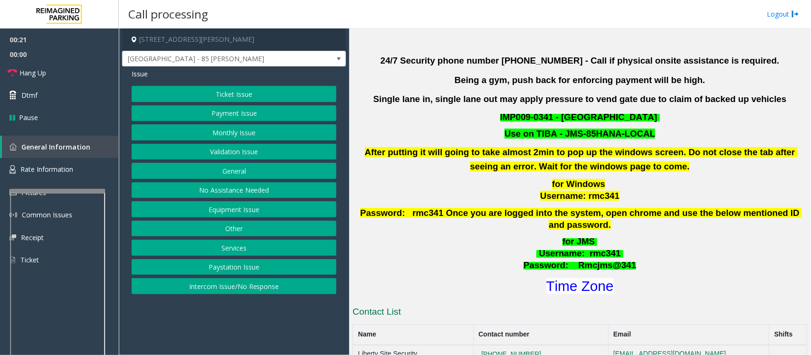
scroll to position [238, 0]
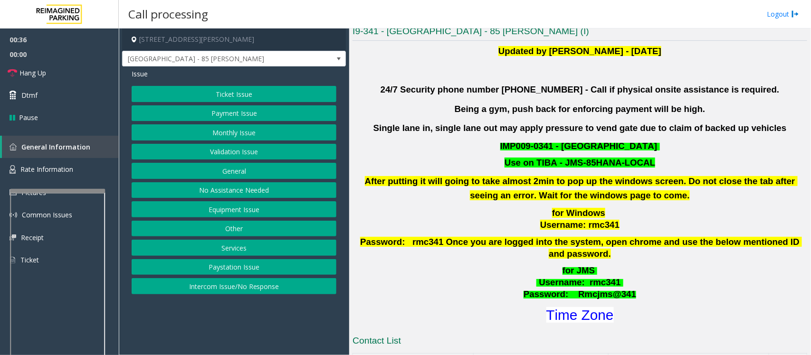
click at [261, 132] on button "Monthly Issue" at bounding box center [234, 132] width 205 height 16
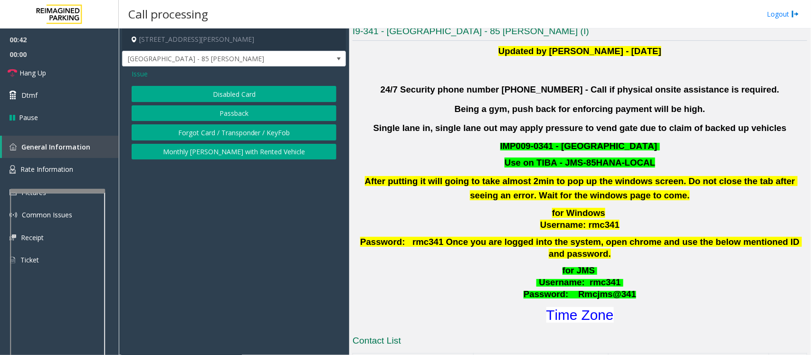
click at [139, 72] on span "Issue" at bounding box center [140, 74] width 16 height 10
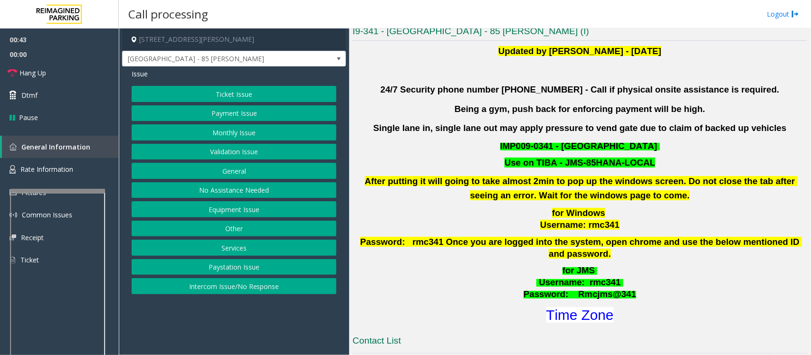
click at [244, 147] on button "Validation Issue" at bounding box center [234, 152] width 205 height 16
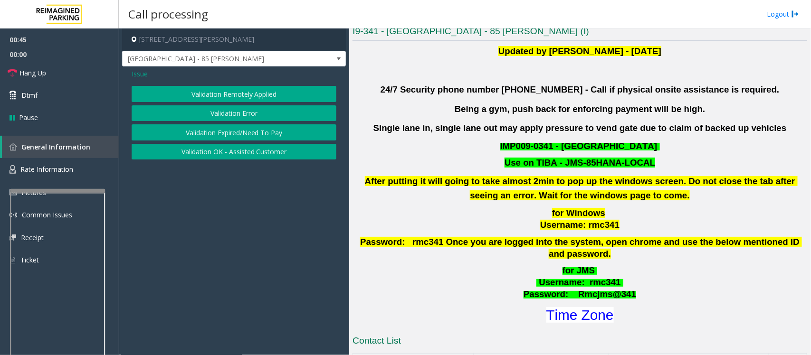
click at [256, 110] on button "Validation Error" at bounding box center [234, 113] width 205 height 16
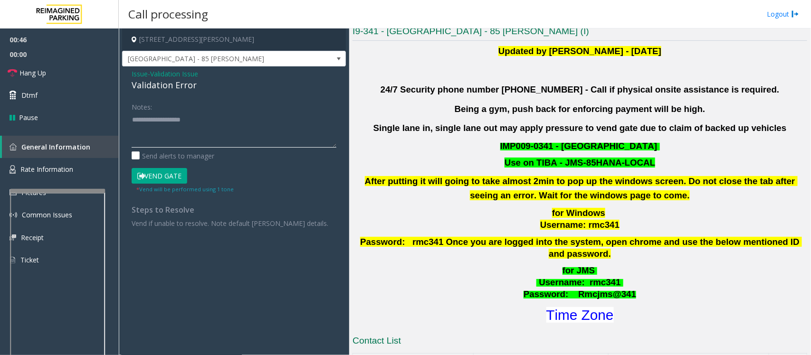
click at [196, 121] on textarea at bounding box center [234, 130] width 205 height 36
click at [178, 122] on textarea at bounding box center [234, 130] width 205 height 36
click at [176, 172] on button "Vend Gate" at bounding box center [160, 176] width 56 height 16
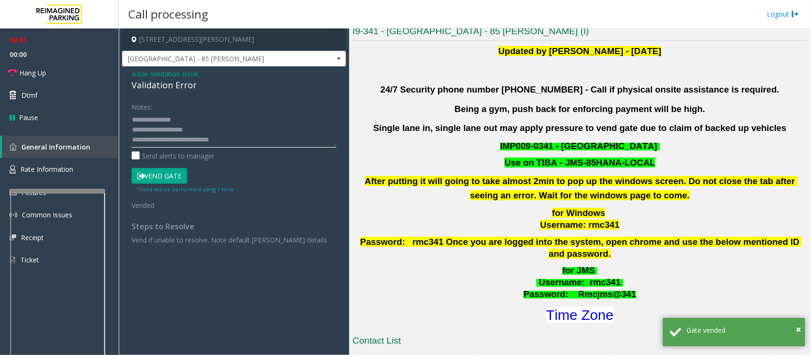
drag, startPoint x: 231, startPoint y: 128, endPoint x: 219, endPoint y: 141, distance: 17.5
click at [227, 131] on textarea at bounding box center [234, 130] width 205 height 36
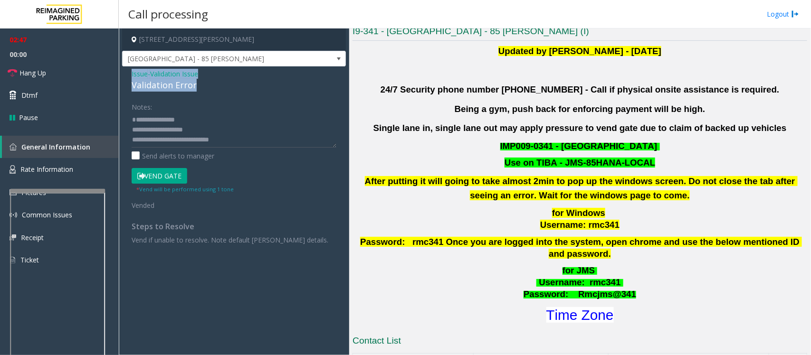
drag, startPoint x: 198, startPoint y: 85, endPoint x: 126, endPoint y: 76, distance: 72.7
click at [126, 76] on div "Issue - Validation Issue Validation Error Notes: Send alerts to manager Vend Ga…" at bounding box center [234, 161] width 224 height 188
copy div "Issue - Validation Issue Validation Error"
click at [163, 115] on textarea at bounding box center [234, 130] width 205 height 36
paste textarea "**********"
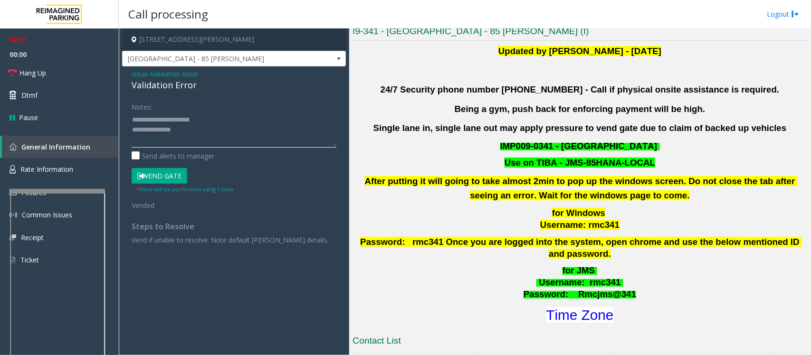
click at [249, 117] on textarea at bounding box center [234, 130] width 205 height 36
click at [160, 128] on textarea at bounding box center [234, 130] width 205 height 36
click at [46, 69] on span "Hang Up" at bounding box center [32, 73] width 27 height 10
click at [155, 131] on textarea at bounding box center [234, 130] width 205 height 36
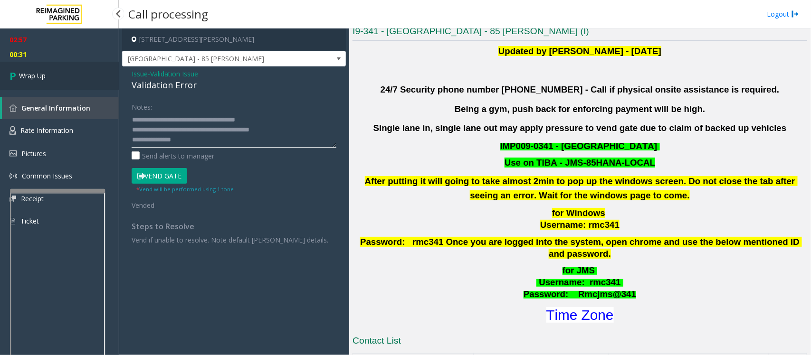
type textarea "**********"
click at [40, 74] on span "Wrap Up" at bounding box center [32, 76] width 27 height 10
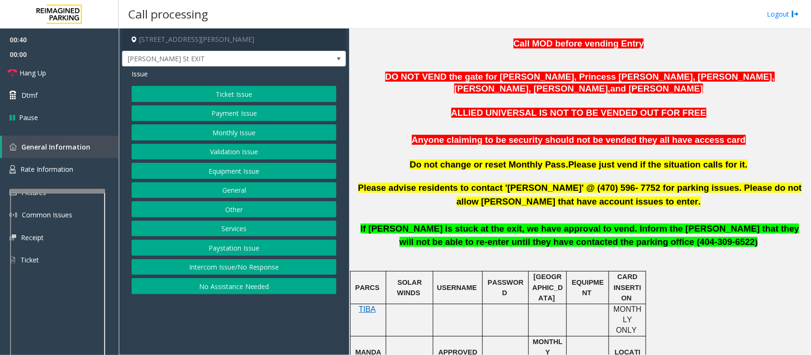
scroll to position [356, 0]
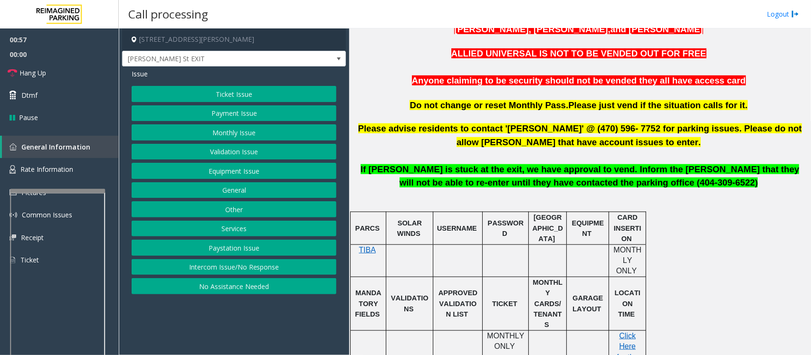
click at [257, 132] on button "Monthly Issue" at bounding box center [234, 132] width 205 height 16
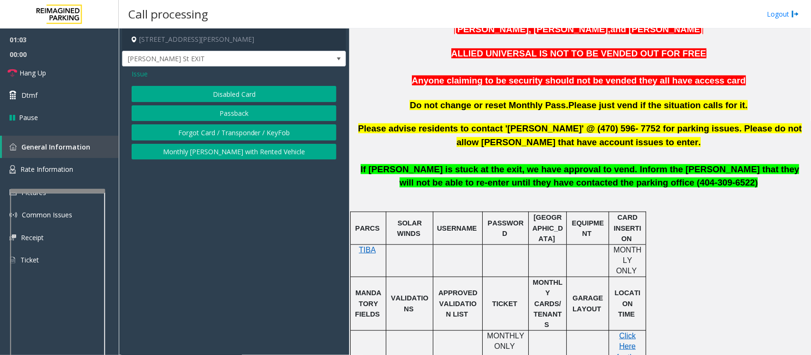
click at [260, 91] on button "Disabled Card" at bounding box center [234, 94] width 205 height 16
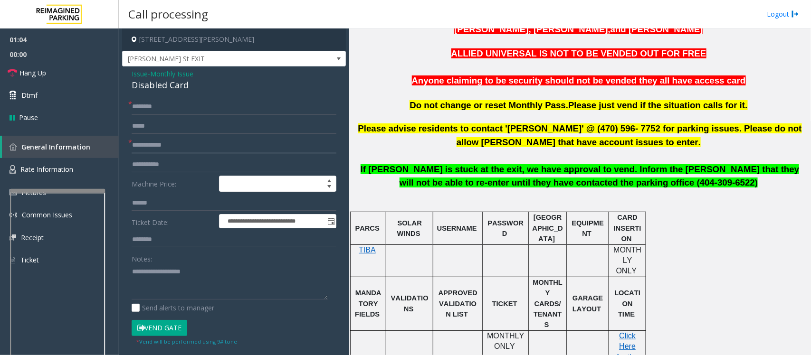
drag, startPoint x: 170, startPoint y: 146, endPoint x: 149, endPoint y: 182, distance: 41.6
click at [159, 160] on form "**********" at bounding box center [234, 222] width 205 height 247
type input "********"
click at [46, 68] on span "Hang Up" at bounding box center [32, 73] width 27 height 10
click at [183, 106] on input "text" at bounding box center [234, 107] width 205 height 16
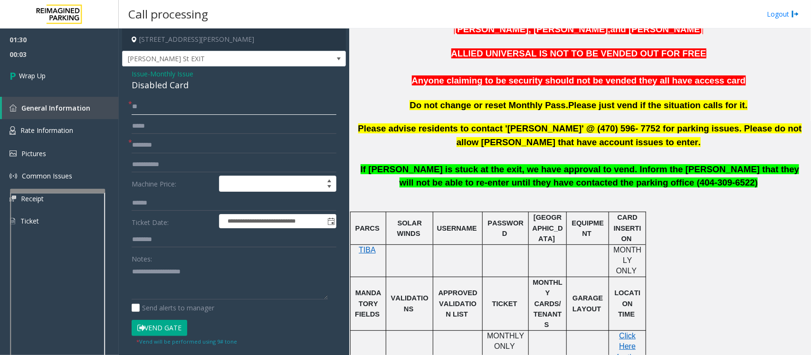
type input "**"
drag, startPoint x: 199, startPoint y: 84, endPoint x: 126, endPoint y: 73, distance: 73.5
click at [126, 73] on div "**********" at bounding box center [234, 303] width 224 height 473
copy div "Issue - Monthly Issue Disabled Card"
click at [190, 262] on div "Notes:" at bounding box center [234, 275] width 205 height 49
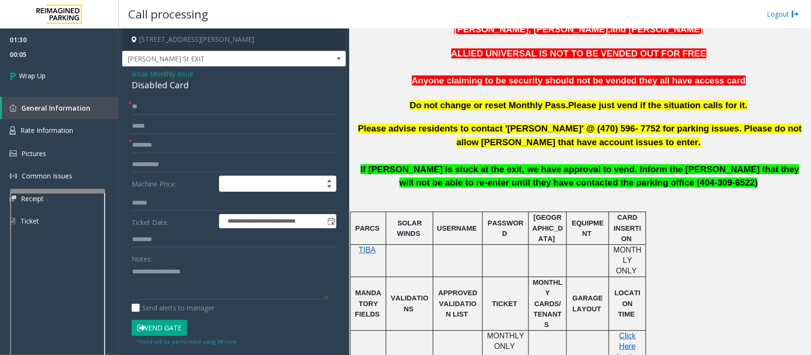
click at [191, 264] on div "Notes:" at bounding box center [234, 275] width 205 height 49
click at [170, 267] on textarea at bounding box center [230, 282] width 196 height 36
paste textarea "**********"
click at [230, 275] on textarea at bounding box center [230, 282] width 196 height 36
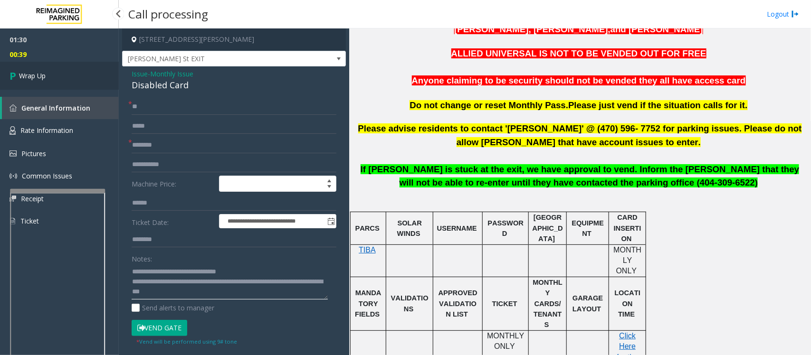
type textarea "**********"
click at [43, 72] on span "Wrap Up" at bounding box center [32, 76] width 27 height 10
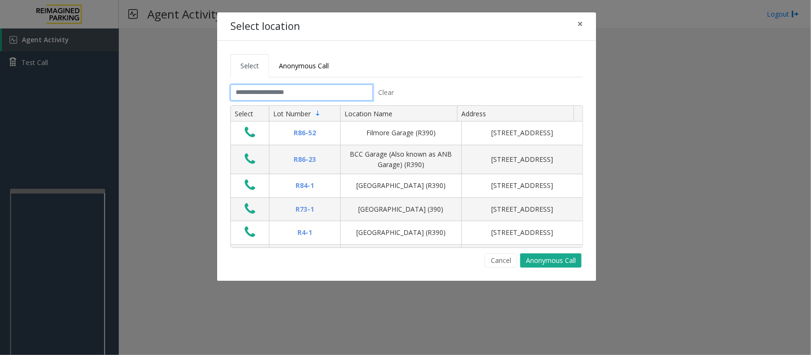
click at [307, 91] on input "text" at bounding box center [301, 93] width 143 height 16
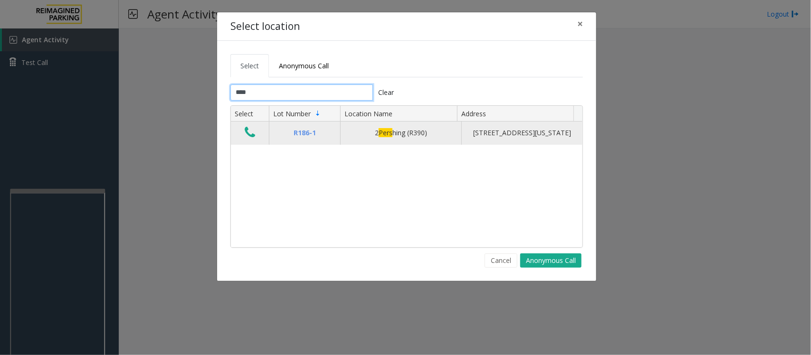
type input "****"
click at [249, 132] on icon "Data table" at bounding box center [250, 132] width 10 height 13
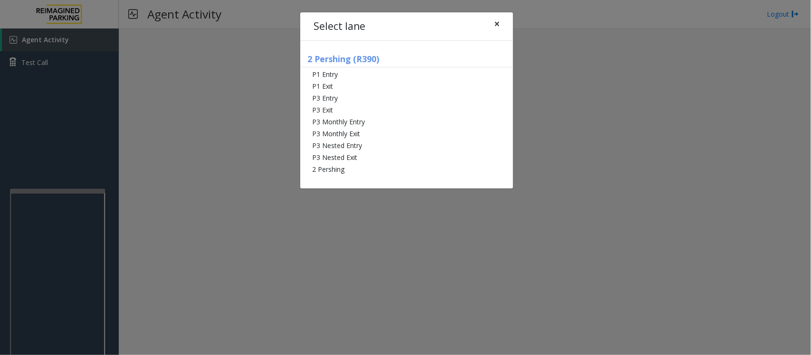
click at [497, 24] on span "×" at bounding box center [497, 23] width 6 height 13
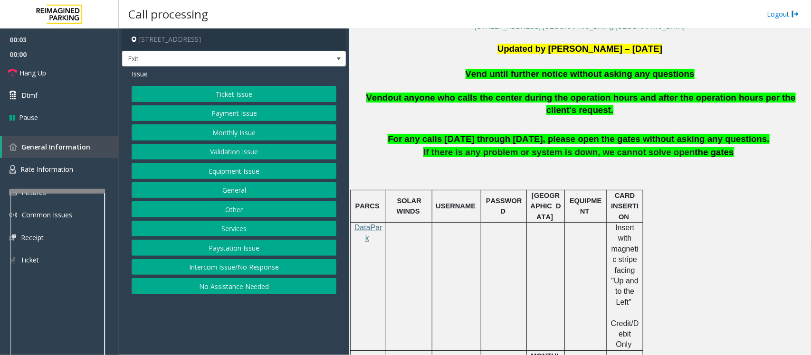
scroll to position [238, 0]
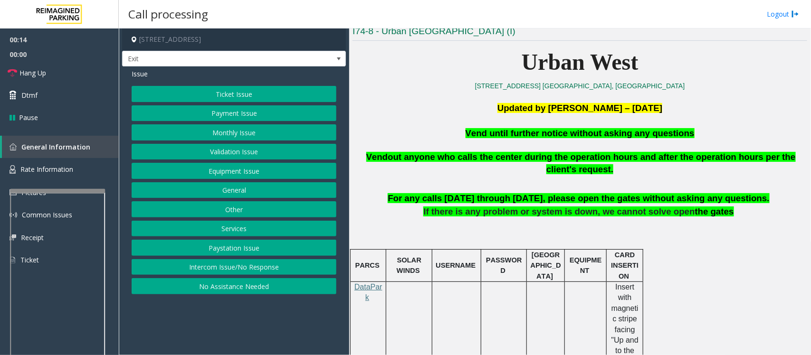
click at [268, 89] on button "Ticket Issue" at bounding box center [234, 94] width 205 height 16
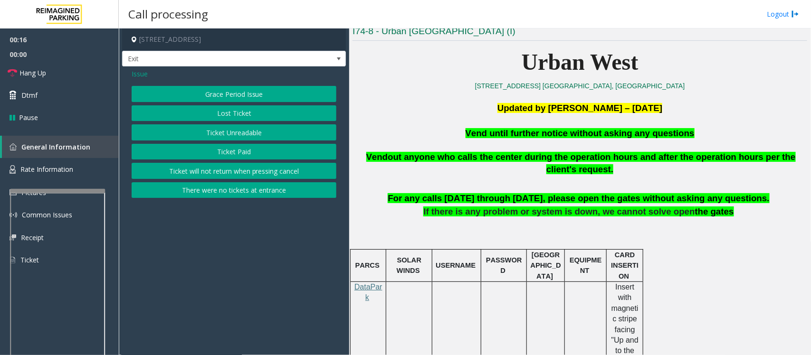
click at [253, 131] on button "Ticket Unreadable" at bounding box center [234, 132] width 205 height 16
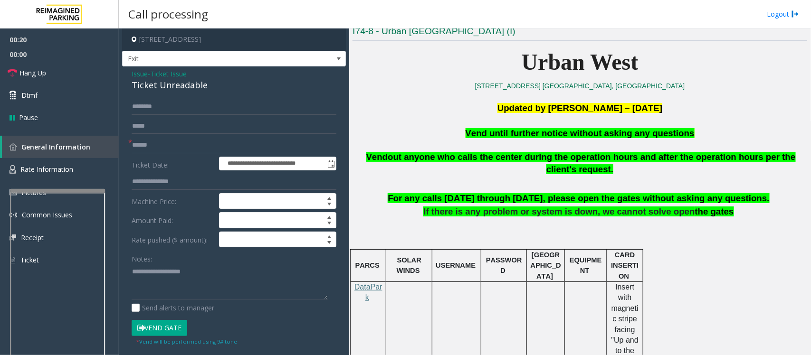
click at [162, 325] on button "Vend Gate" at bounding box center [160, 328] width 56 height 16
click at [163, 146] on input "text" at bounding box center [234, 145] width 205 height 16
type input "**"
drag, startPoint x: 689, startPoint y: 129, endPoint x: 457, endPoint y: 133, distance: 232.9
click at [457, 133] on p "Vend until further notice without asking any questions" at bounding box center [580, 133] width 455 height 13
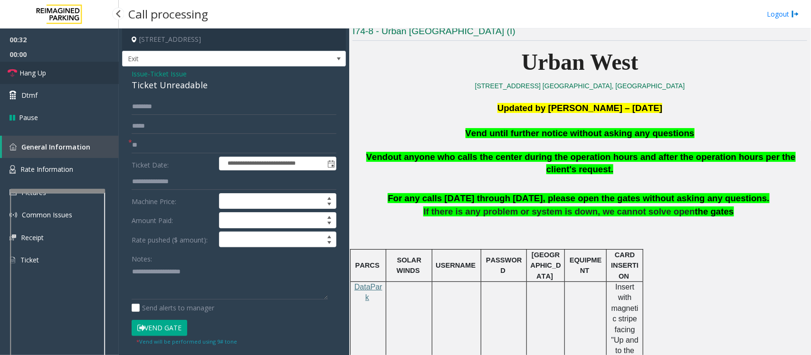
click at [39, 62] on link "Hang Up" at bounding box center [59, 73] width 119 height 22
click at [159, 275] on textarea at bounding box center [230, 282] width 196 height 36
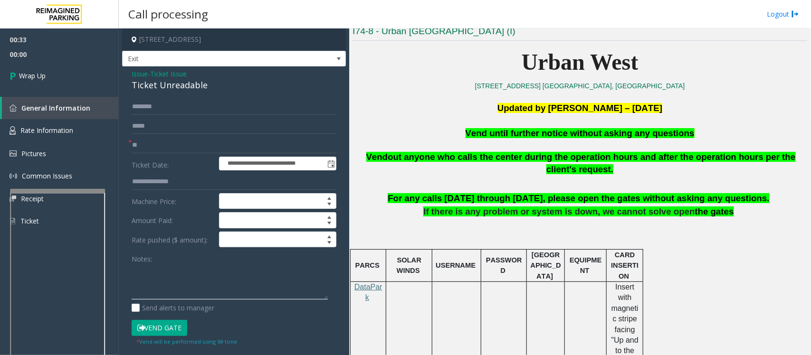
paste textarea "**********"
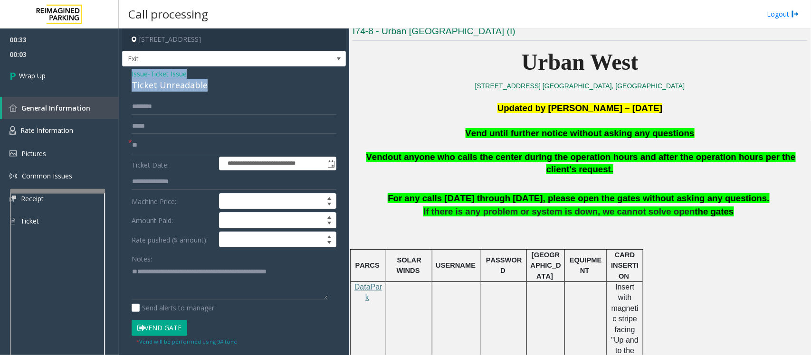
drag, startPoint x: 210, startPoint y: 88, endPoint x: 129, endPoint y: 74, distance: 82.1
click at [129, 74] on div "**********" at bounding box center [234, 311] width 224 height 489
click at [134, 274] on textarea at bounding box center [230, 282] width 196 height 36
paste textarea "**********"
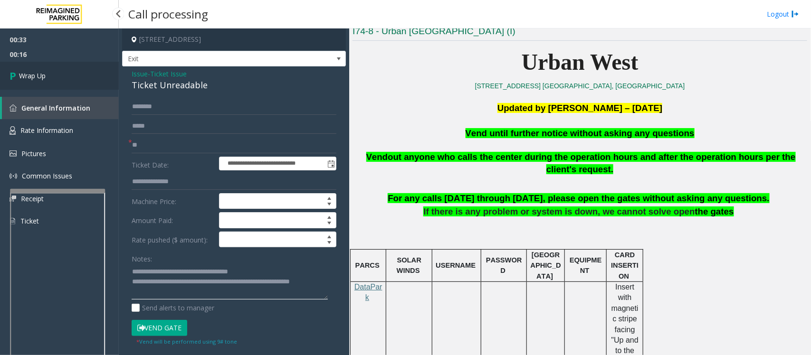
type textarea "**********"
click at [41, 68] on link "Wrap Up" at bounding box center [59, 76] width 119 height 28
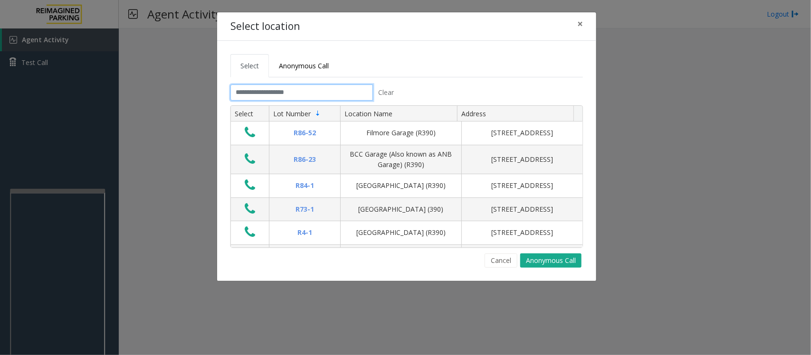
click at [353, 93] on input "text" at bounding box center [301, 93] width 143 height 16
click at [504, 260] on button "Cancel" at bounding box center [501, 261] width 33 height 14
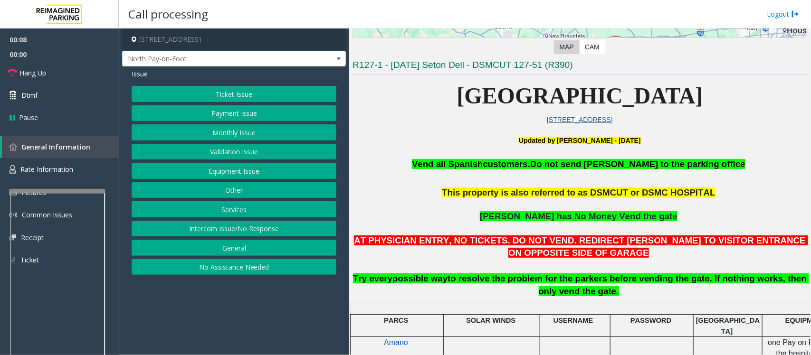
scroll to position [178, 0]
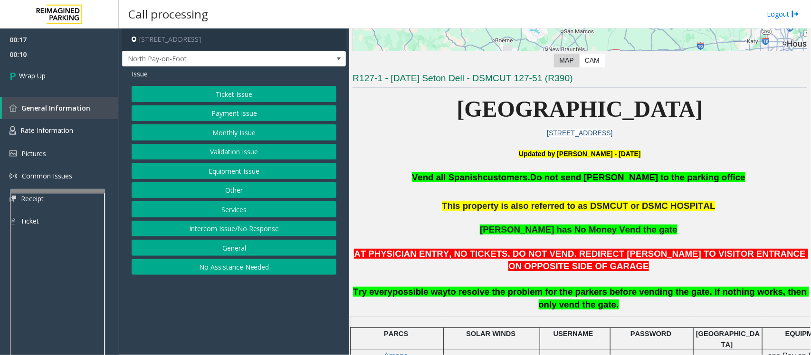
click at [234, 230] on button "Intercom Issue/No Response" at bounding box center [234, 229] width 205 height 16
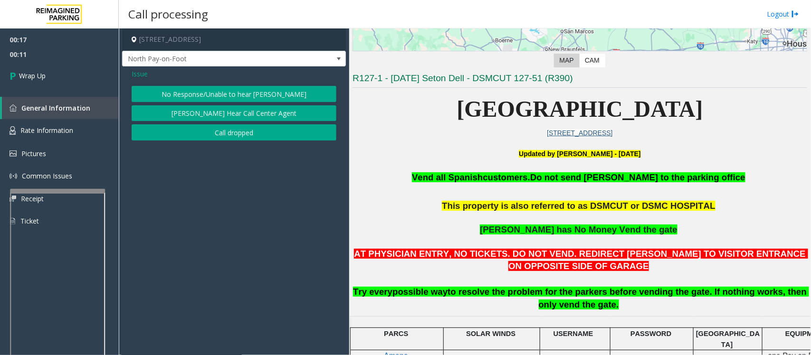
click at [284, 87] on button "No Response/Unable to hear [PERSON_NAME]" at bounding box center [234, 94] width 205 height 16
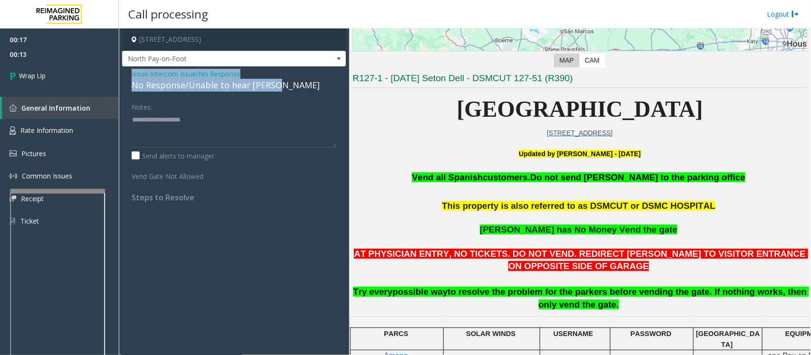
drag, startPoint x: 281, startPoint y: 86, endPoint x: 127, endPoint y: 76, distance: 154.2
click at [127, 76] on div "Issue - Intercom Issue/No Response No Response/Unable to hear [PERSON_NAME] Not…" at bounding box center [234, 139] width 224 height 145
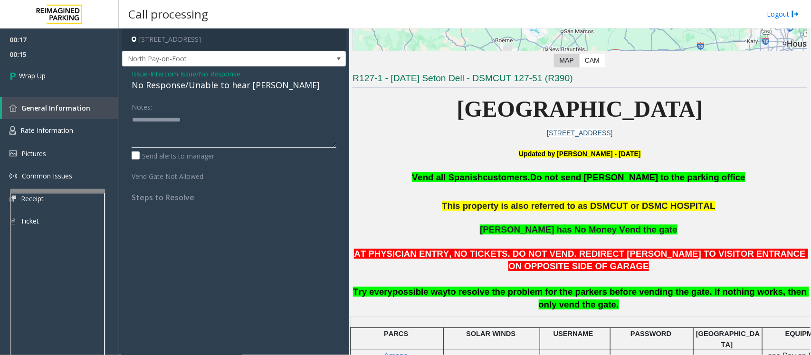
click at [198, 127] on textarea at bounding box center [234, 130] width 205 height 36
paste textarea "**********"
type textarea "**********"
click at [57, 76] on link "Wrap Up" at bounding box center [59, 76] width 119 height 28
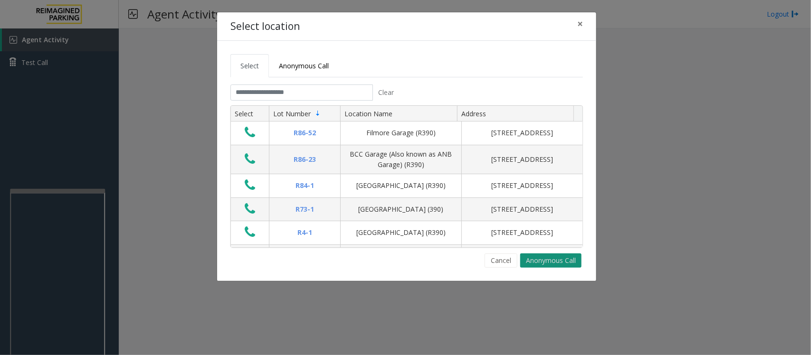
click at [547, 260] on button "Anonymous Call" at bounding box center [550, 261] width 61 height 14
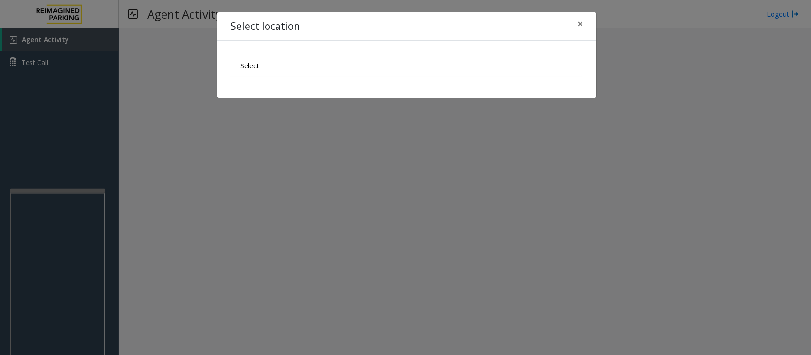
click at [402, 77] on ul "Select" at bounding box center [406, 65] width 353 height 23
click at [582, 22] on span "×" at bounding box center [580, 23] width 6 height 13
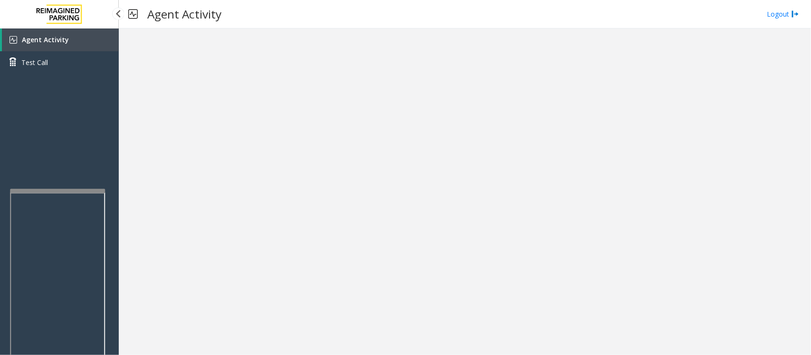
click at [53, 38] on span "Agent Activity" at bounding box center [45, 39] width 47 height 9
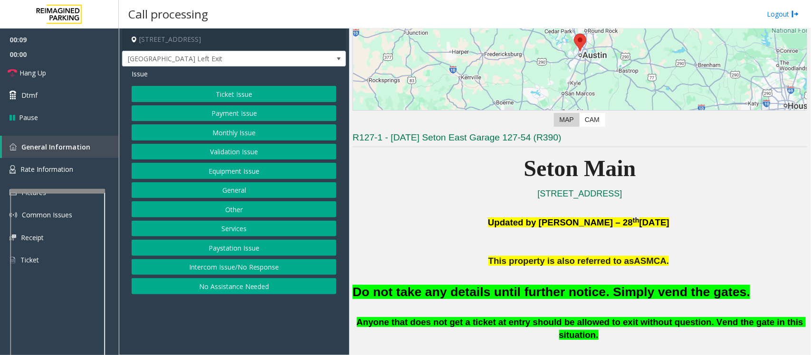
scroll to position [178, 0]
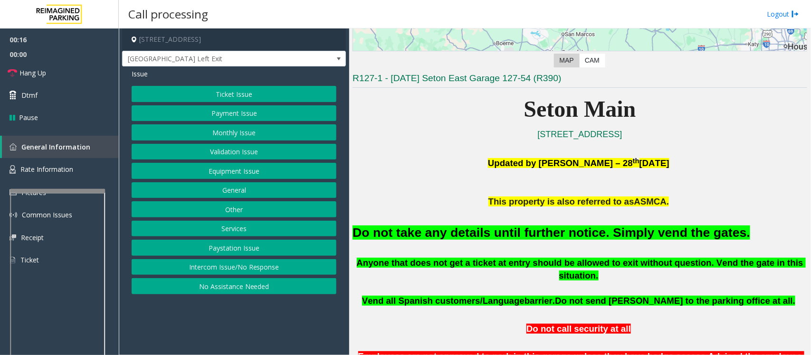
click at [267, 92] on button "Ticket Issue" at bounding box center [234, 94] width 205 height 16
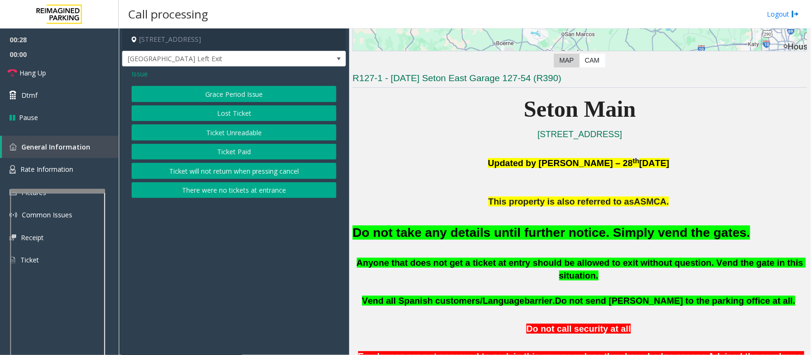
click at [257, 131] on button "Ticket Unreadable" at bounding box center [234, 132] width 205 height 16
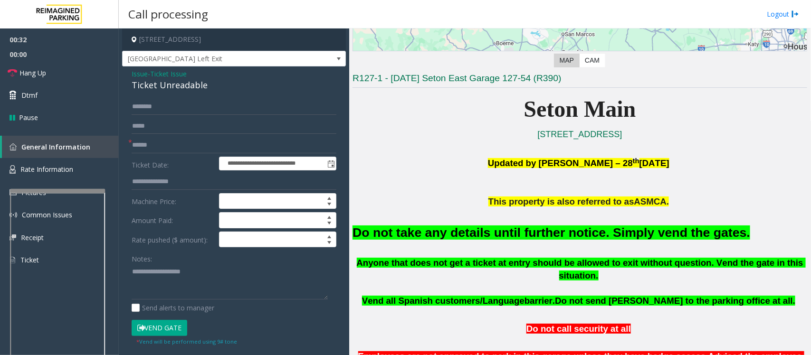
click at [170, 326] on button "Vend Gate" at bounding box center [160, 328] width 56 height 16
click at [167, 143] on input "text" at bounding box center [234, 145] width 205 height 16
click at [58, 69] on link "Hang Up" at bounding box center [59, 73] width 119 height 22
click at [213, 145] on input "text" at bounding box center [234, 145] width 205 height 16
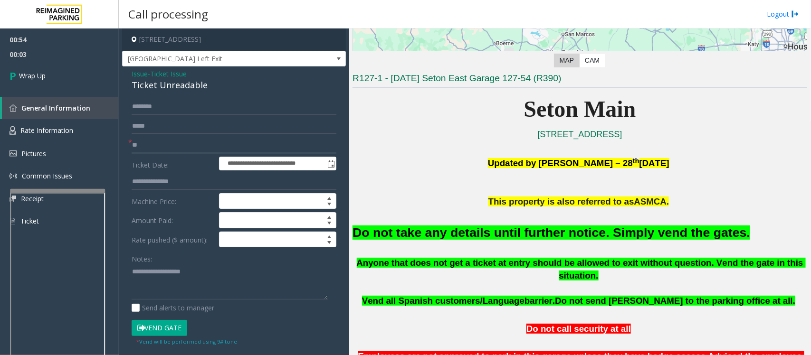
type input "**"
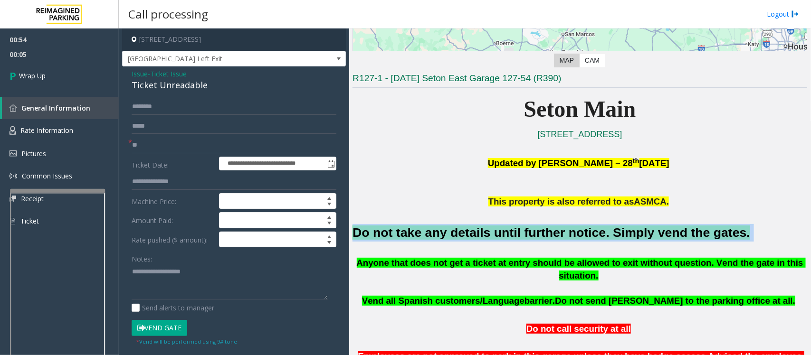
drag, startPoint x: 708, startPoint y: 233, endPoint x: 351, endPoint y: 232, distance: 357.3
click at [351, 232] on div "Main ← Move left → Move right ↑ Move up ↓ Move down + Zoom in - Zoom out Home J…" at bounding box center [579, 192] width 461 height 327
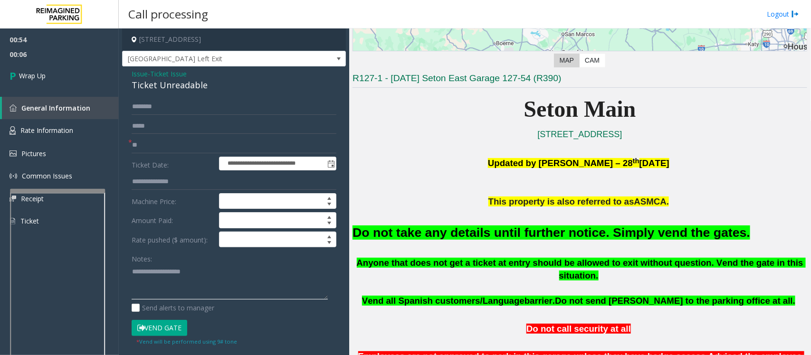
click at [205, 297] on textarea at bounding box center [230, 282] width 196 height 36
click at [198, 291] on textarea at bounding box center [230, 282] width 196 height 36
paste textarea "**********"
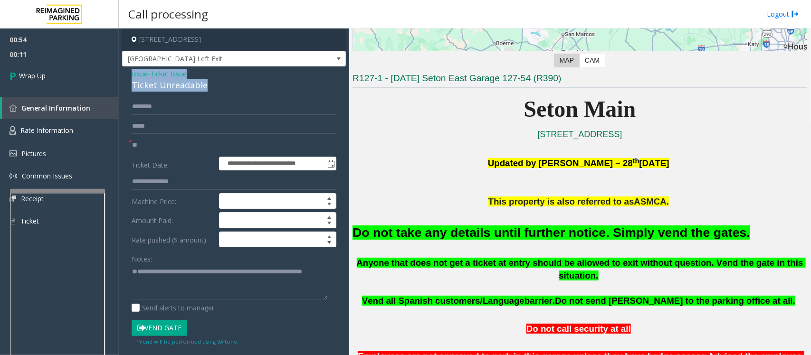
drag, startPoint x: 210, startPoint y: 86, endPoint x: 131, endPoint y: 78, distance: 79.7
click at [131, 78] on div "**********" at bounding box center [234, 306] width 224 height 479
click at [153, 275] on textarea at bounding box center [230, 282] width 196 height 36
paste textarea "**********"
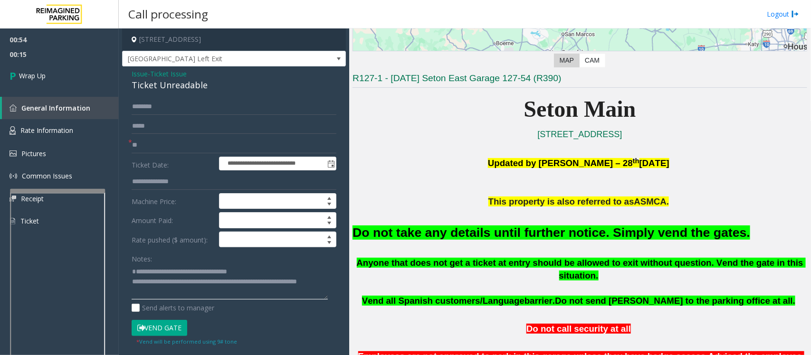
scroll to position [1, 0]
type textarea "**********"
click at [38, 71] on span "Wrap Up" at bounding box center [32, 76] width 27 height 10
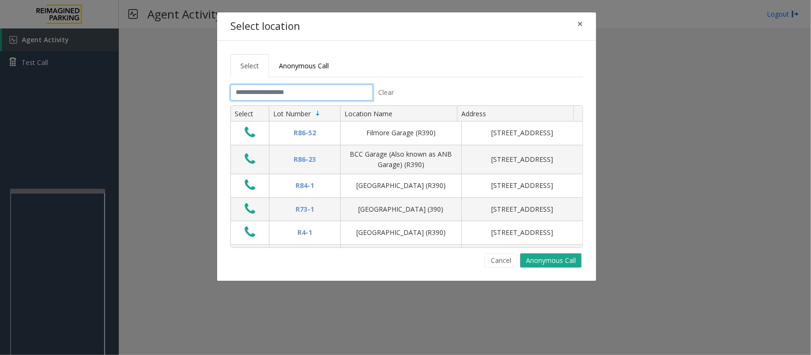
click at [325, 94] on input "text" at bounding box center [301, 93] width 143 height 16
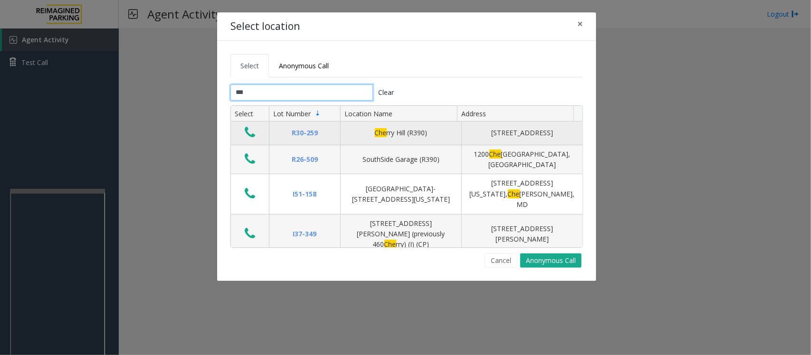
type input "***"
click at [248, 133] on icon "Data table" at bounding box center [250, 132] width 10 height 13
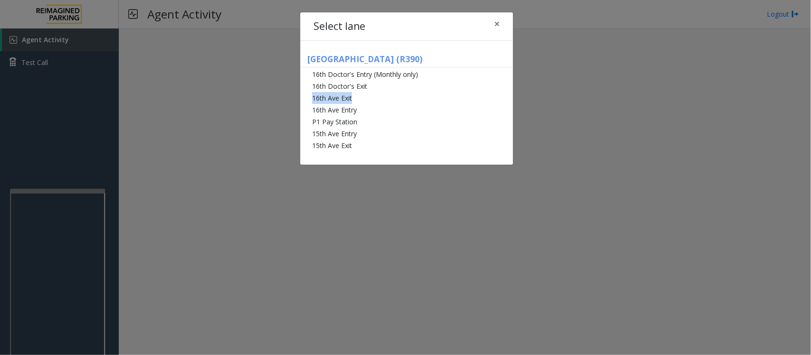
drag, startPoint x: 376, startPoint y: 96, endPoint x: 562, endPoint y: 81, distance: 186.4
click at [563, 81] on div "Select lane × [GEOGRAPHIC_DATA] (R390) 16th Doctor's Entry (Monthly only) 16th …" at bounding box center [405, 177] width 811 height 355
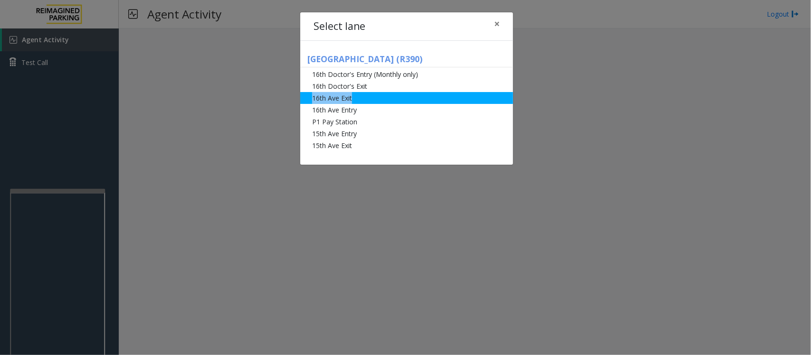
click at [367, 98] on li "16th Ave Exit" at bounding box center [406, 98] width 213 height 12
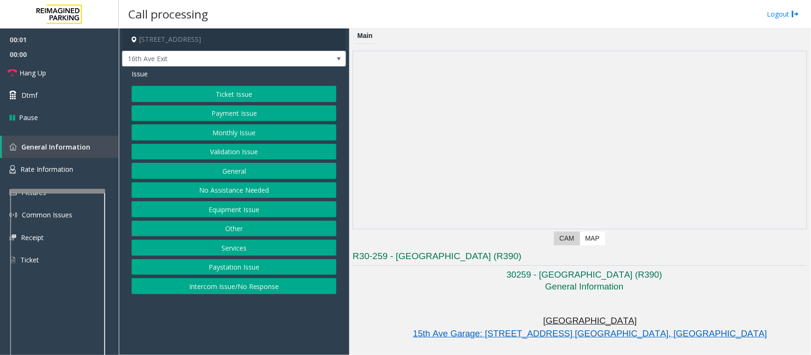
click at [248, 134] on button "Monthly Issue" at bounding box center [234, 132] width 205 height 16
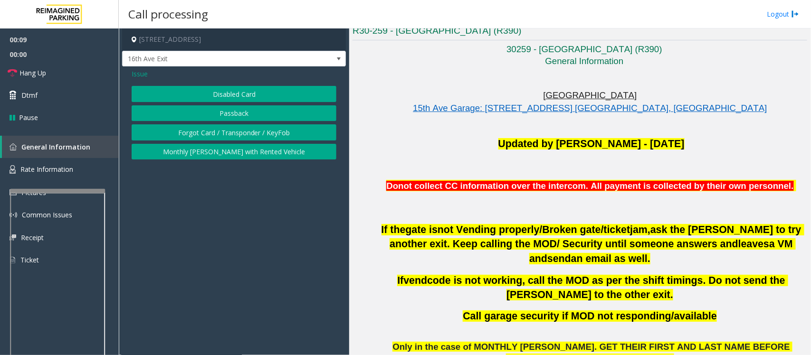
scroll to position [178, 0]
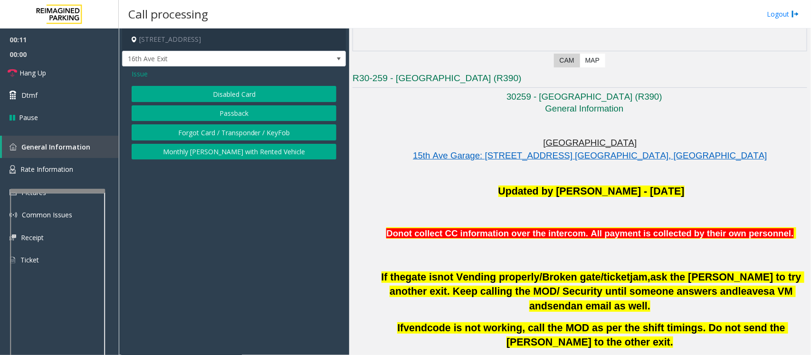
click at [255, 92] on button "Disabled Card" at bounding box center [234, 94] width 205 height 16
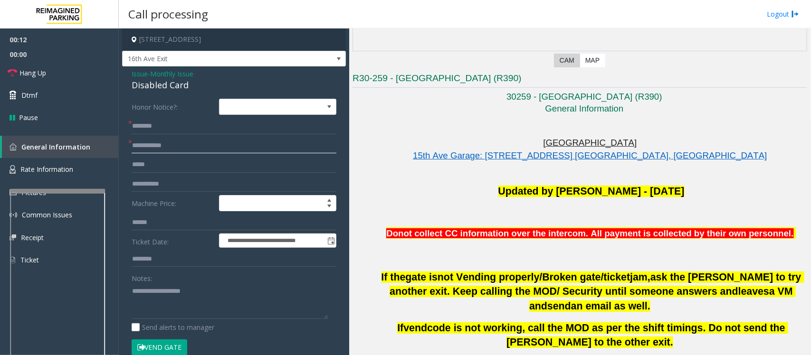
click at [181, 143] on input "text" at bounding box center [234, 146] width 205 height 16
type input "******"
click at [176, 128] on input "text" at bounding box center [234, 126] width 205 height 16
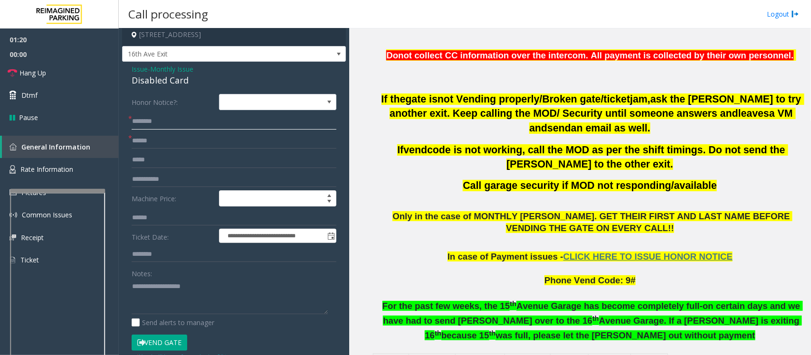
scroll to position [0, 0]
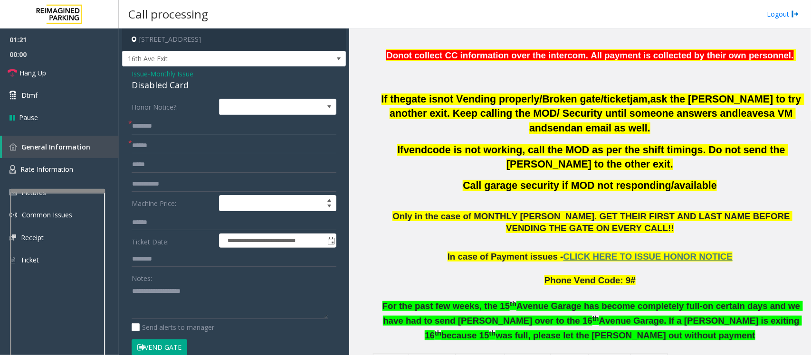
type input "********"
drag, startPoint x: 189, startPoint y: 86, endPoint x: 129, endPoint y: 77, distance: 60.4
click at [129, 77] on div "**********" at bounding box center [234, 333] width 224 height 532
click at [176, 287] on textarea at bounding box center [230, 302] width 196 height 36
paste textarea "**********"
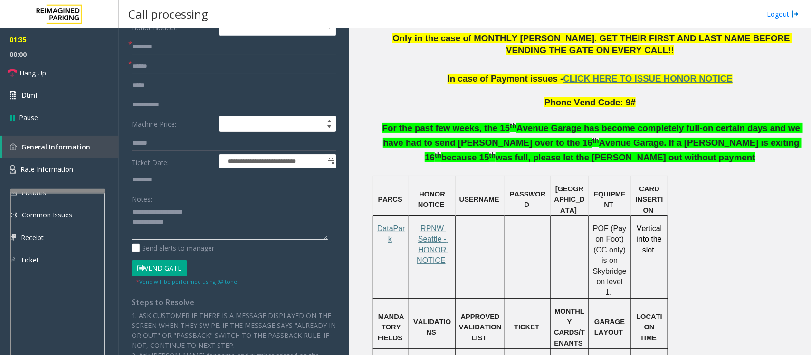
scroll to position [59, 0]
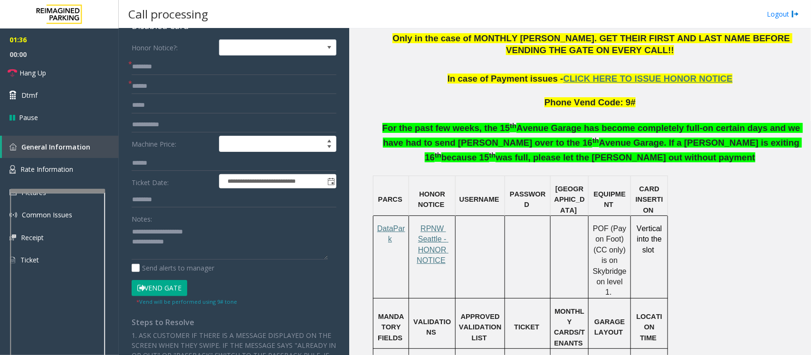
click at [164, 288] on button "Vend Gate" at bounding box center [160, 288] width 56 height 16
click at [38, 69] on span "Hang Up" at bounding box center [32, 73] width 27 height 10
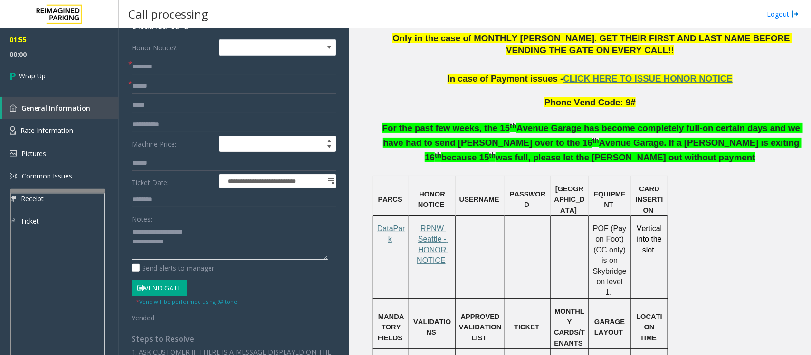
click at [195, 244] on textarea at bounding box center [230, 242] width 196 height 36
click at [210, 232] on textarea at bounding box center [230, 242] width 196 height 36
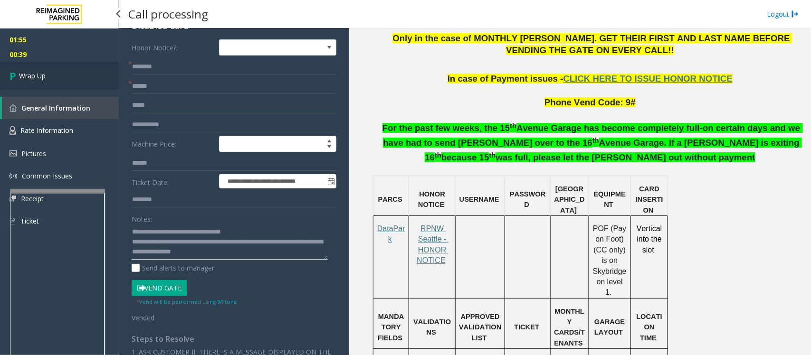
type textarea "**********"
click at [36, 74] on span "Wrap Up" at bounding box center [32, 76] width 27 height 10
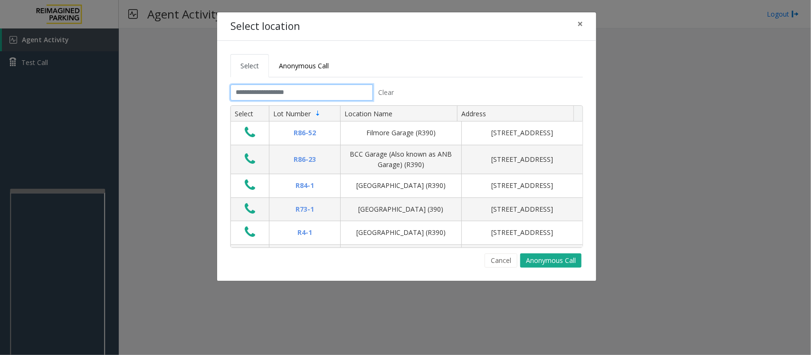
click at [298, 94] on input "text" at bounding box center [301, 93] width 143 height 16
click at [321, 93] on input "text" at bounding box center [301, 93] width 143 height 16
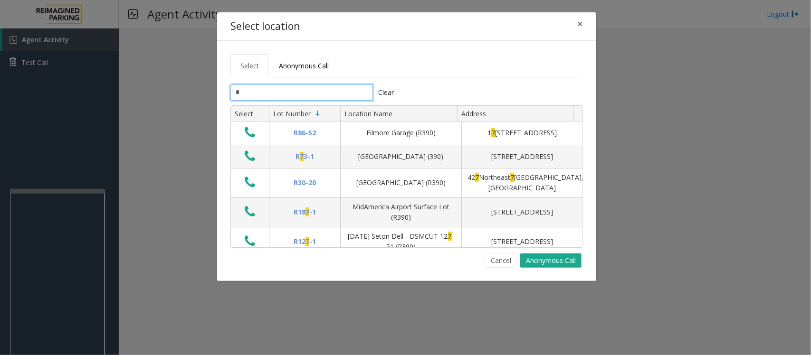
type input "**"
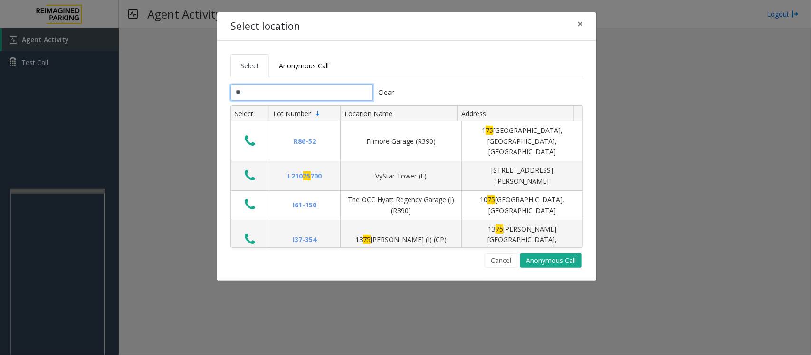
drag, startPoint x: 321, startPoint y: 93, endPoint x: 44, endPoint y: 79, distance: 277.4
click at [44, 79] on div "Select location × Select Anonymous Call ** Clear Select Lot Number Location Nam…" at bounding box center [405, 177] width 811 height 355
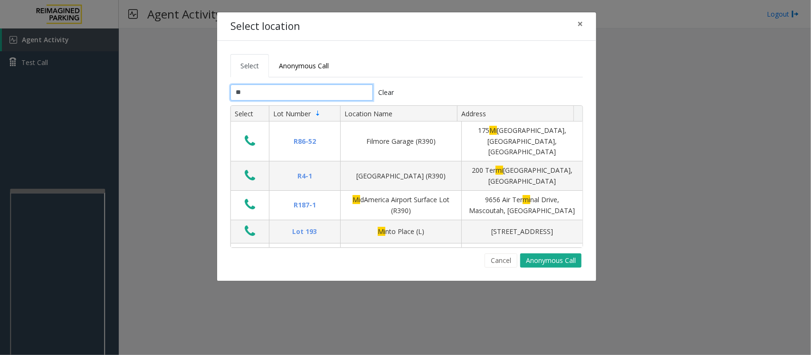
type input "*"
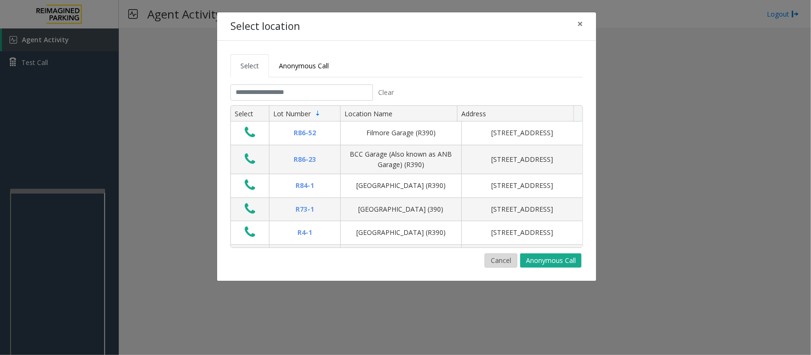
click at [497, 258] on button "Cancel" at bounding box center [501, 261] width 33 height 14
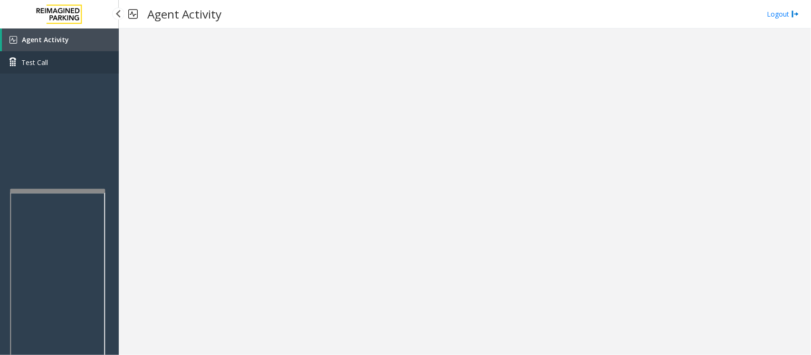
click at [43, 62] on span "Test Call" at bounding box center [34, 62] width 27 height 10
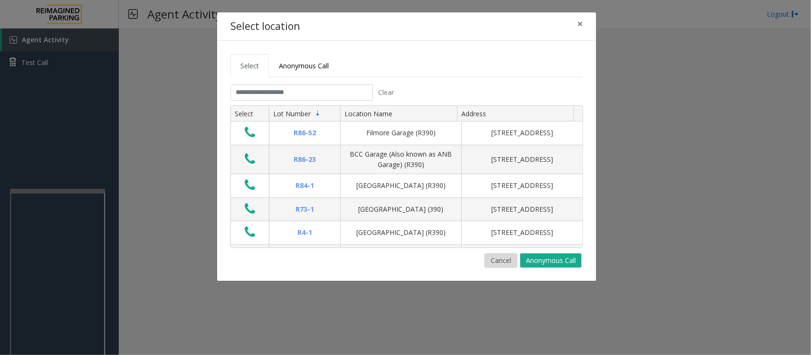
click at [502, 259] on button "Cancel" at bounding box center [501, 261] width 33 height 14
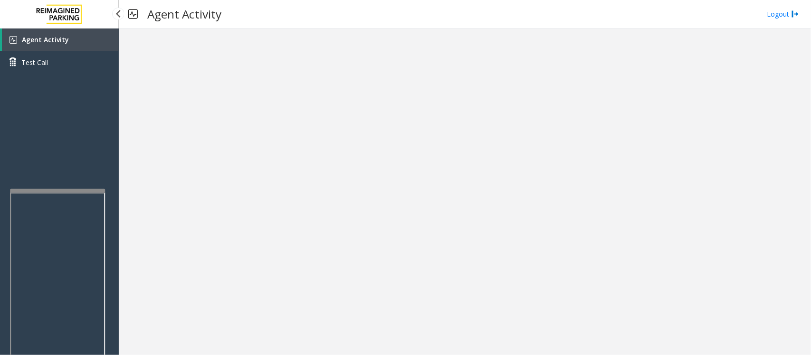
click at [54, 33] on link "Agent Activity" at bounding box center [60, 40] width 117 height 23
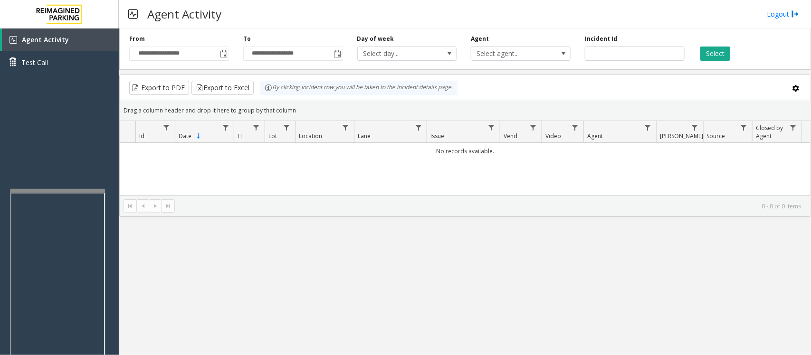
click at [322, 166] on div "No records available." at bounding box center [465, 202] width 691 height 119
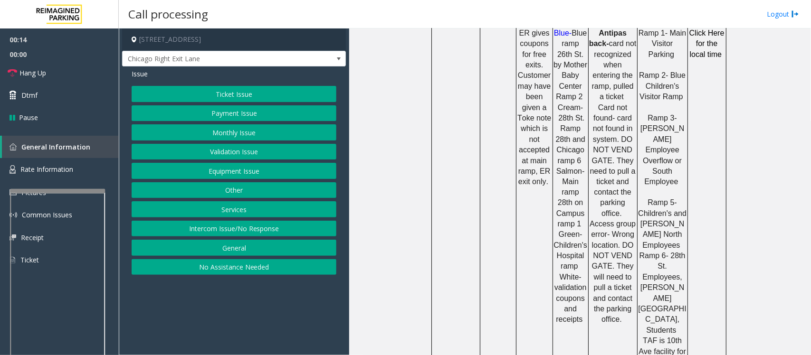
scroll to position [653, 0]
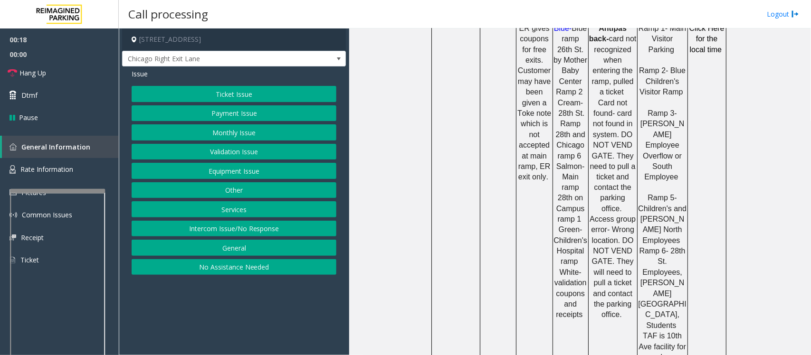
click at [245, 92] on button "Ticket Issue" at bounding box center [234, 94] width 205 height 16
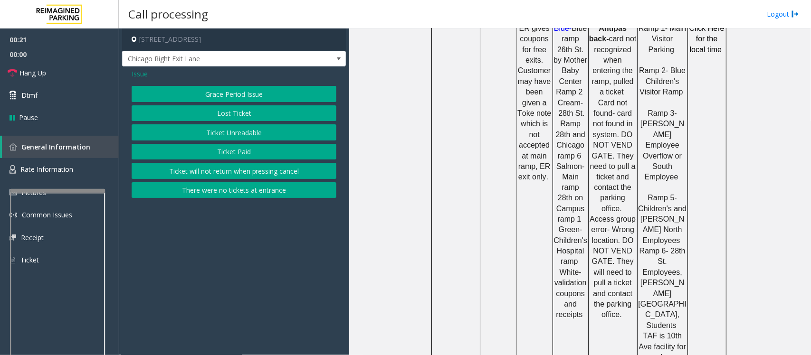
click at [238, 129] on button "Ticket Unreadable" at bounding box center [234, 132] width 205 height 16
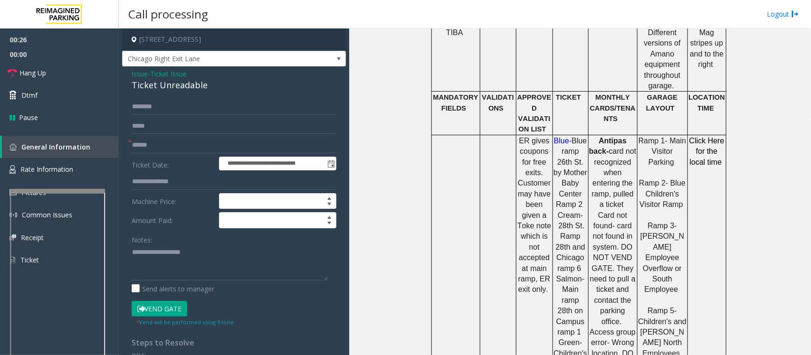
scroll to position [535, 0]
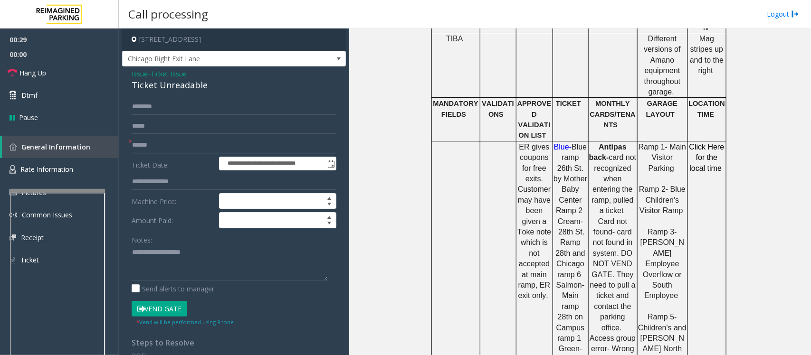
click at [155, 148] on input "text" at bounding box center [234, 145] width 205 height 16
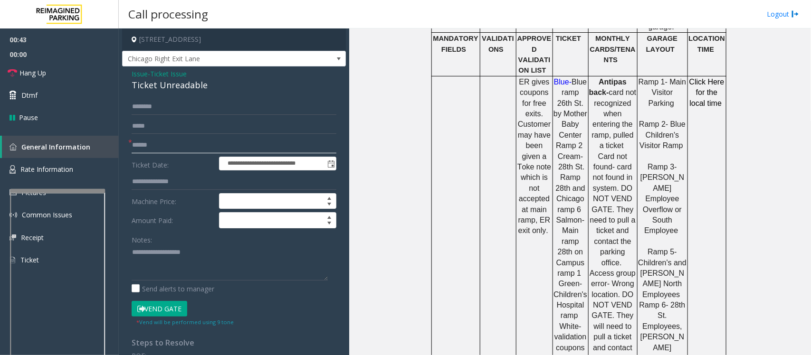
scroll to position [594, 0]
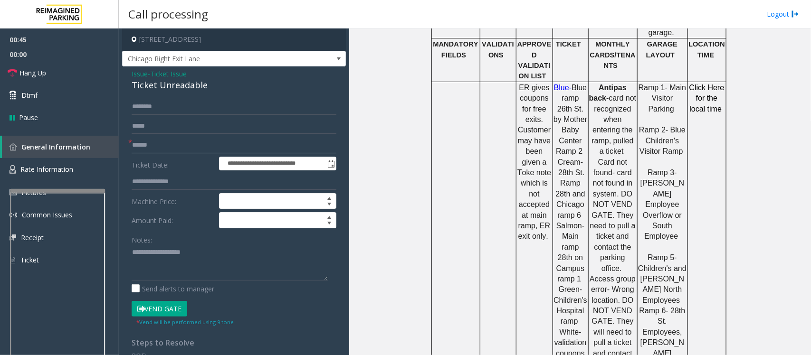
click at [206, 140] on input "text" at bounding box center [234, 145] width 205 height 16
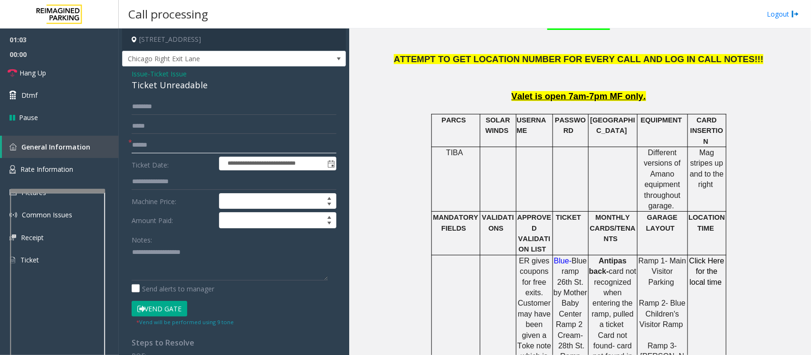
scroll to position [238, 0]
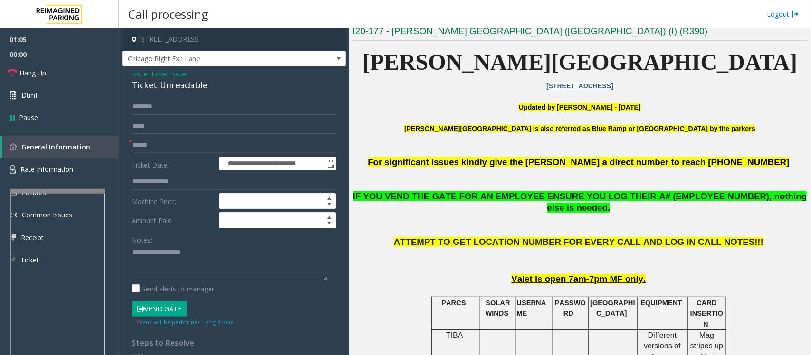
click at [150, 145] on input "text" at bounding box center [234, 145] width 205 height 16
click at [48, 69] on link "Hang Up" at bounding box center [59, 73] width 119 height 22
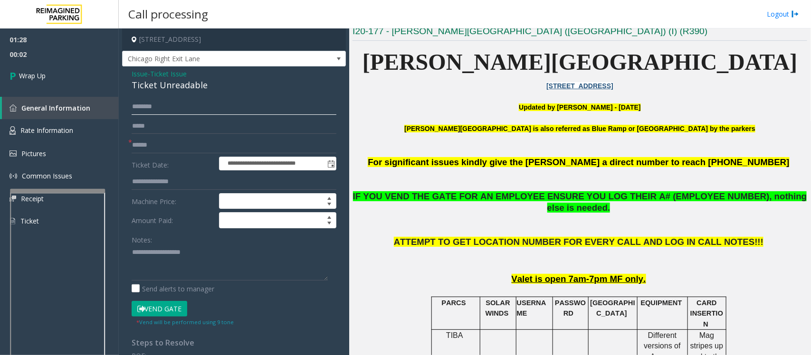
click at [172, 108] on input "text" at bounding box center [234, 107] width 205 height 16
type input "**"
drag, startPoint x: 208, startPoint y: 86, endPoint x: 120, endPoint y: 72, distance: 89.0
click at [120, 72] on app-call-processing-form "**********" at bounding box center [234, 192] width 230 height 327
click at [180, 253] on textarea at bounding box center [230, 263] width 196 height 36
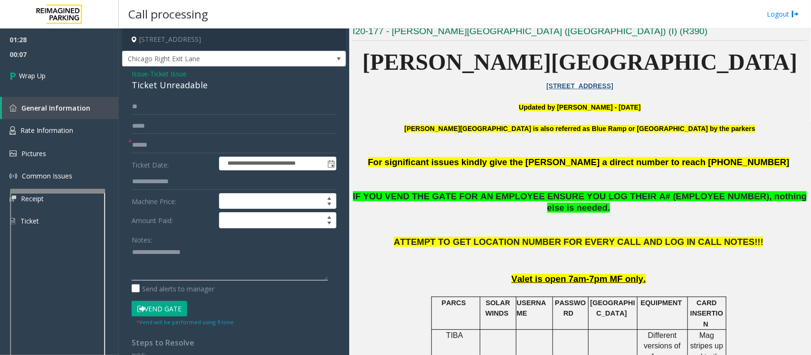
paste textarea "**********"
click at [216, 253] on textarea at bounding box center [230, 263] width 196 height 36
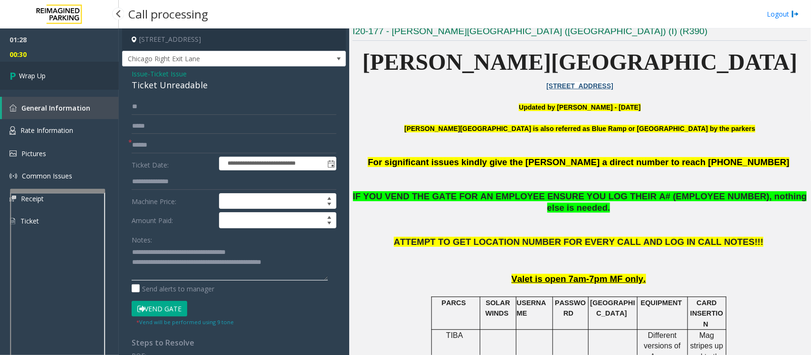
type textarea "**********"
click at [38, 76] on span "Wrap Up" at bounding box center [32, 76] width 27 height 10
click at [37, 73] on span "Wrap Up" at bounding box center [32, 76] width 27 height 10
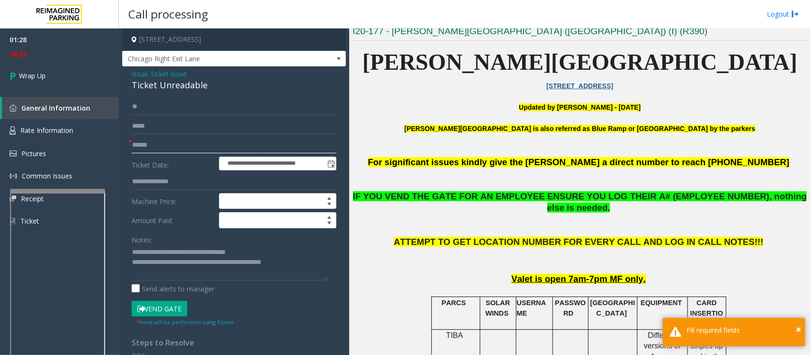
click at [203, 143] on input "text" at bounding box center [234, 145] width 205 height 16
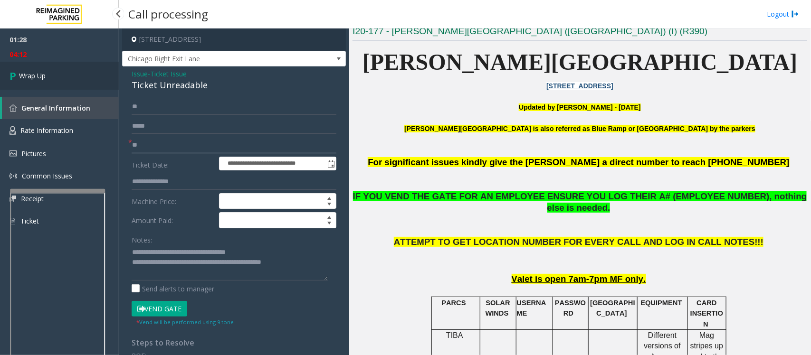
type input "**"
click at [38, 75] on span "Wrap Up" at bounding box center [32, 76] width 27 height 10
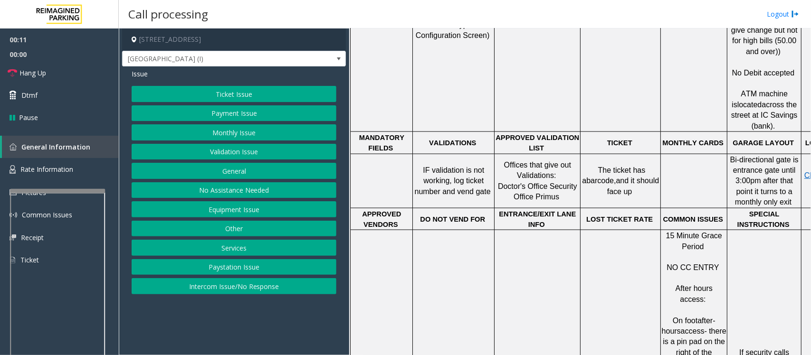
scroll to position [713, 0]
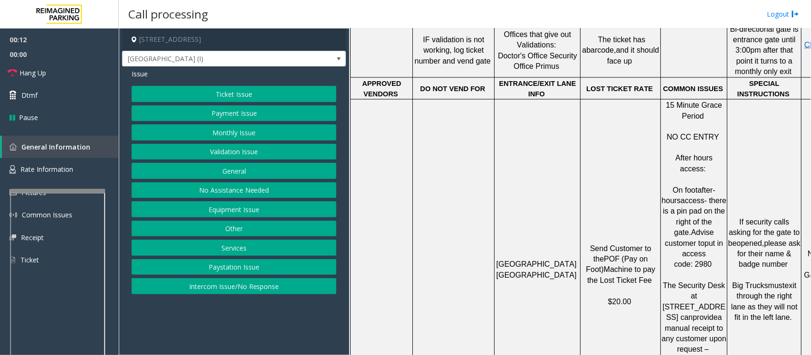
click at [619, 230] on td "Send Customer to the POF (Pay on Foot) Machine to pay the Lost Ticket Fee $20.00" at bounding box center [621, 276] width 80 height 352
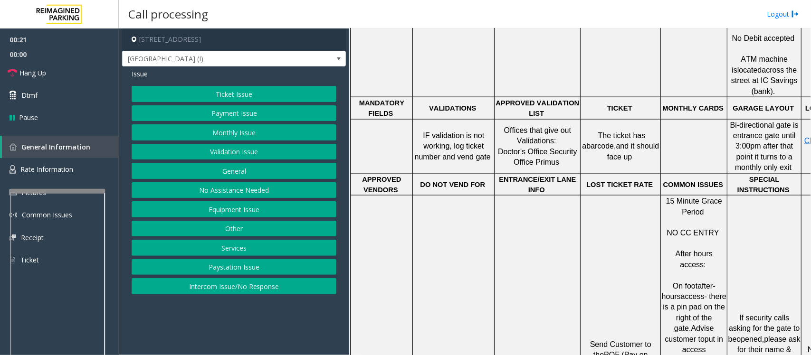
scroll to position [679, 0]
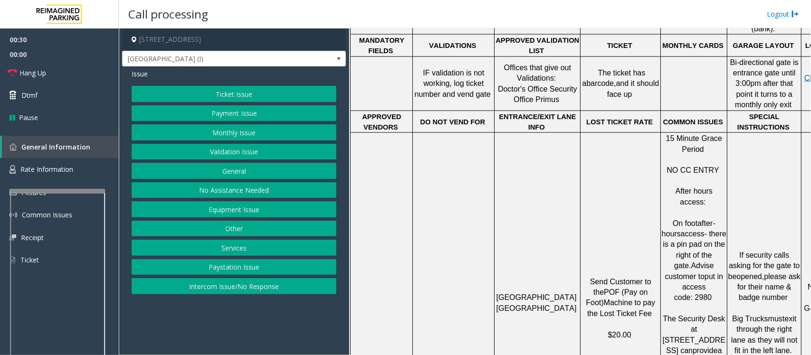
click at [303, 94] on button "Ticket Issue" at bounding box center [234, 94] width 205 height 16
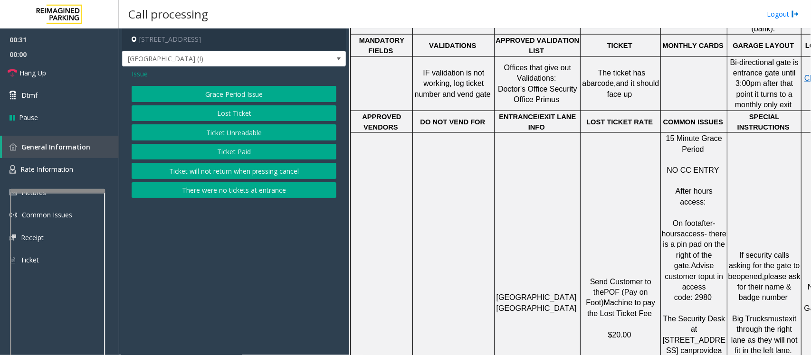
click at [267, 110] on button "Lost Ticket" at bounding box center [234, 113] width 205 height 16
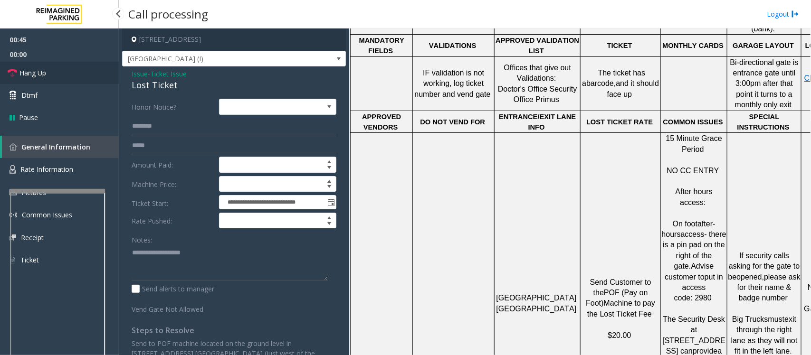
click at [36, 67] on link "Hang Up" at bounding box center [59, 73] width 119 height 22
click at [167, 125] on input "text" at bounding box center [234, 126] width 205 height 16
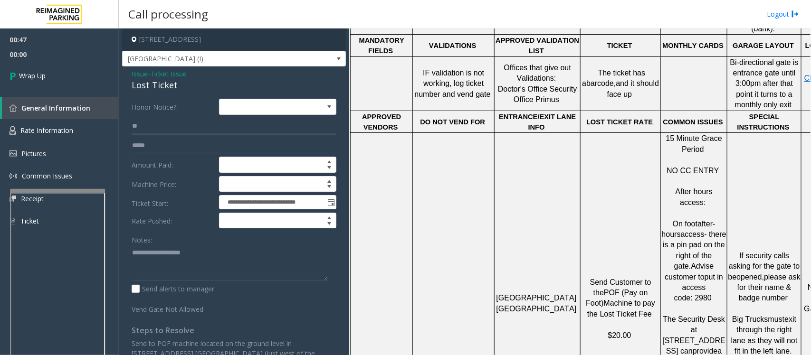
type input "**"
drag, startPoint x: 182, startPoint y: 82, endPoint x: 126, endPoint y: 72, distance: 56.5
click at [126, 72] on div "**********" at bounding box center [234, 228] width 224 height 322
click at [212, 252] on textarea at bounding box center [230, 263] width 196 height 36
paste textarea "**********"
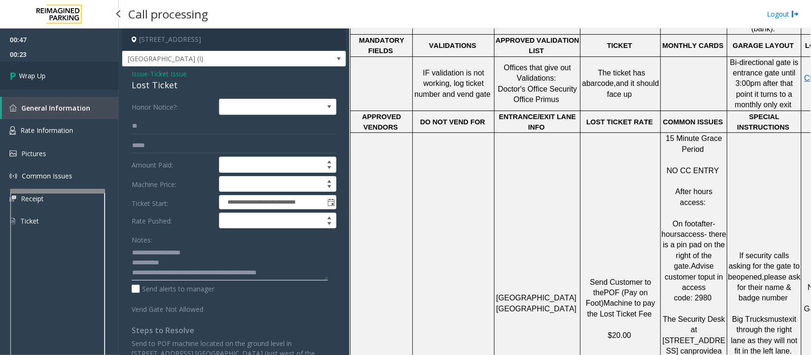
type textarea "**********"
click at [59, 72] on link "Wrap Up" at bounding box center [59, 76] width 119 height 28
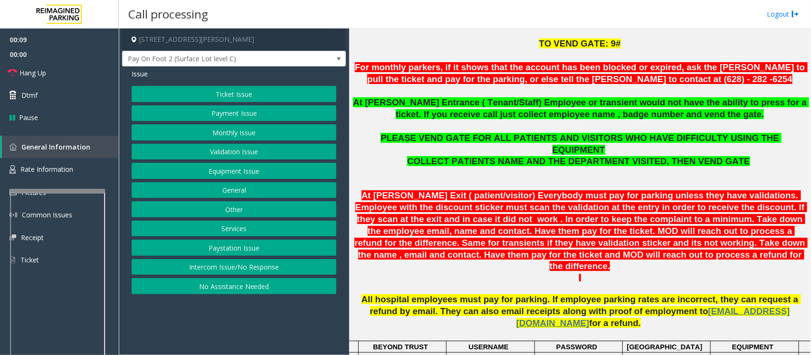
scroll to position [297, 0]
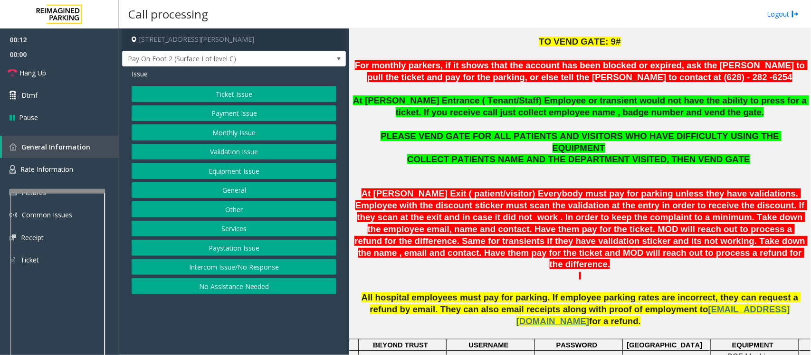
click at [300, 264] on button "Intercom Issue/No Response" at bounding box center [234, 267] width 205 height 16
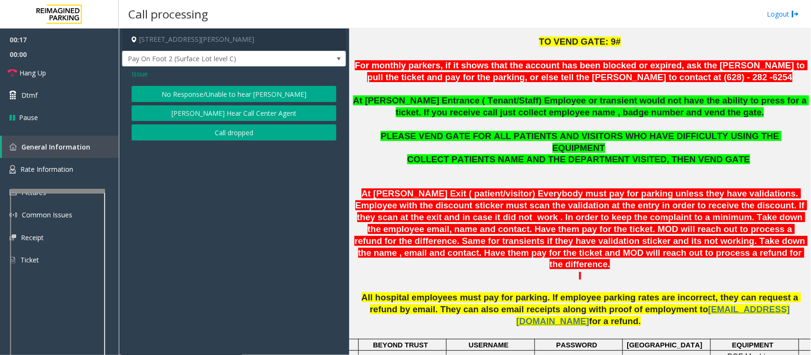
click at [288, 88] on button "No Response/Unable to hear [PERSON_NAME]" at bounding box center [234, 94] width 205 height 16
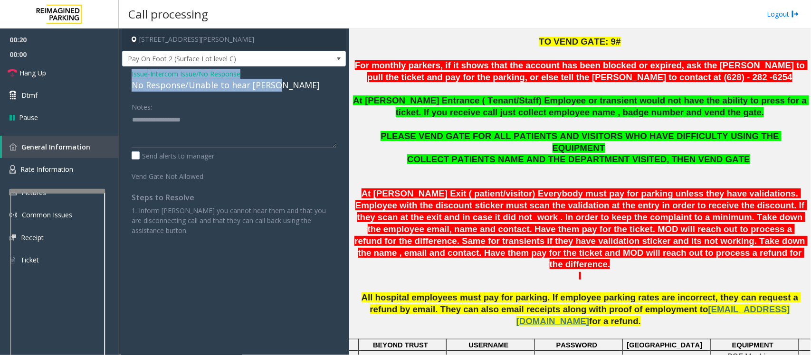
drag, startPoint x: 279, startPoint y: 77, endPoint x: 132, endPoint y: 77, distance: 147.3
click at [132, 77] on div "Issue - Intercom Issue/No Response No Response/Unable to hear [PERSON_NAME]" at bounding box center [234, 80] width 205 height 23
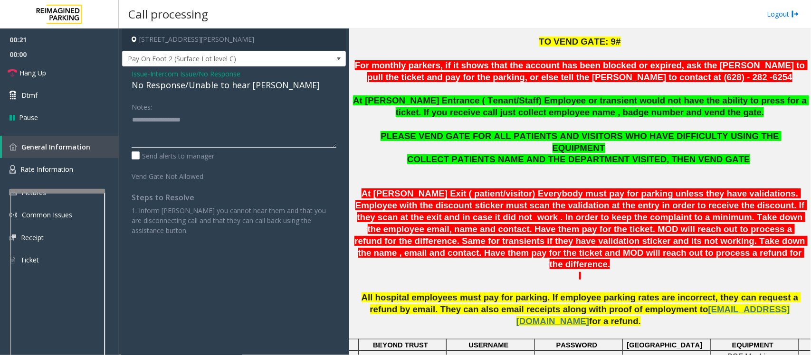
click at [165, 124] on textarea at bounding box center [234, 130] width 205 height 36
paste textarea "**********"
type textarea "**********"
click at [47, 72] on link "Hang Up" at bounding box center [59, 73] width 119 height 22
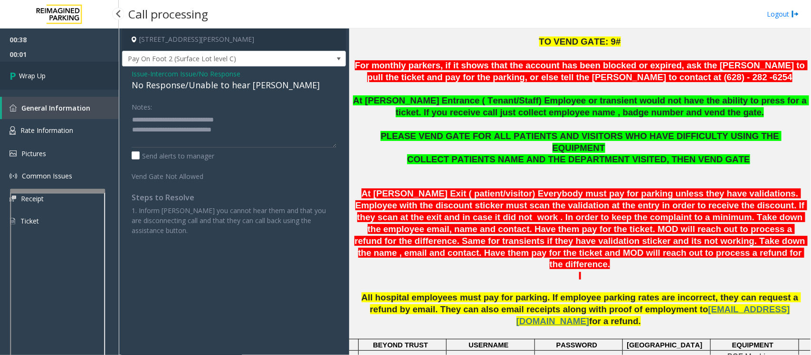
click at [54, 81] on link "Wrap Up" at bounding box center [59, 76] width 119 height 28
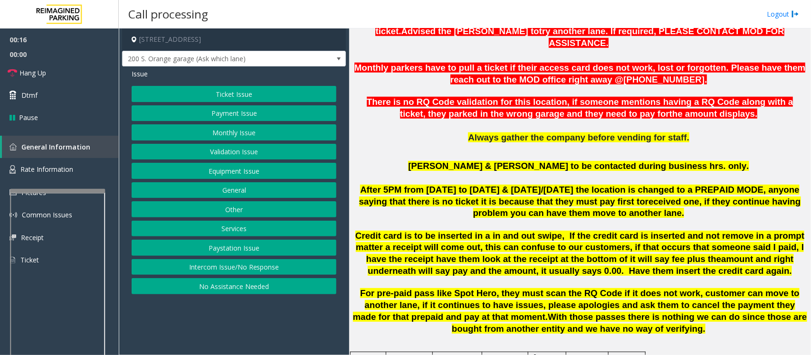
scroll to position [416, 0]
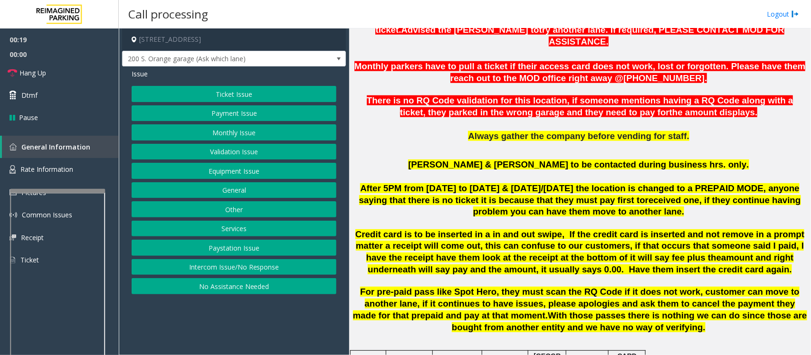
click at [250, 86] on div "Issue Ticket Issue Payment Issue Monthly Issue Validation Issue Equipment Issue…" at bounding box center [234, 183] width 224 height 233
click at [252, 93] on button "Ticket Issue" at bounding box center [234, 94] width 205 height 16
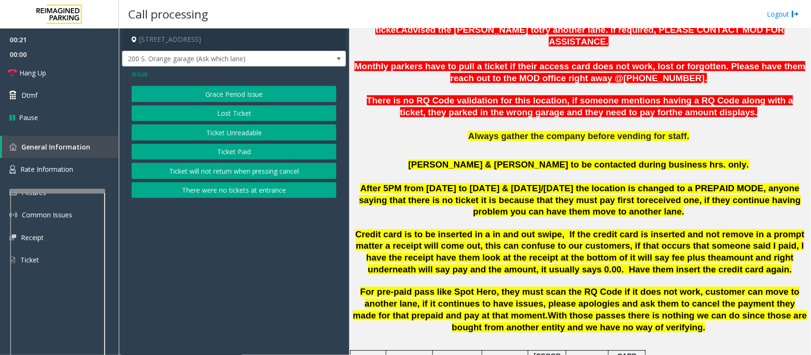
click at [253, 133] on button "Ticket Unreadable" at bounding box center [234, 132] width 205 height 16
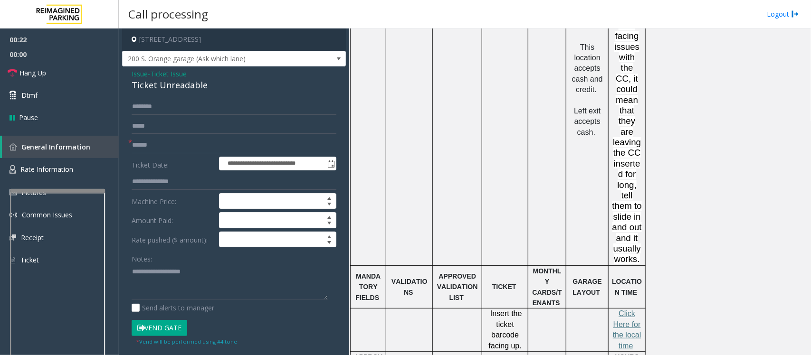
scroll to position [713, 0]
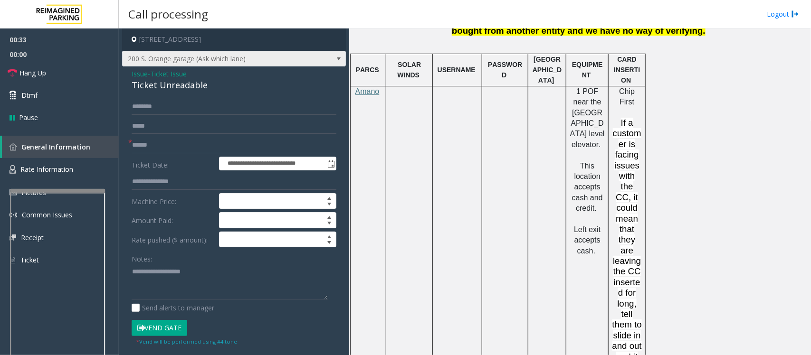
click at [332, 60] on span at bounding box center [338, 58] width 13 height 15
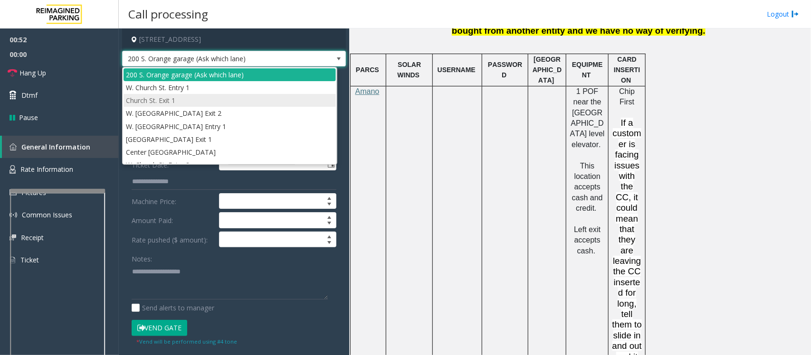
click at [249, 100] on li "Church St. Exit 1" at bounding box center [230, 100] width 212 height 13
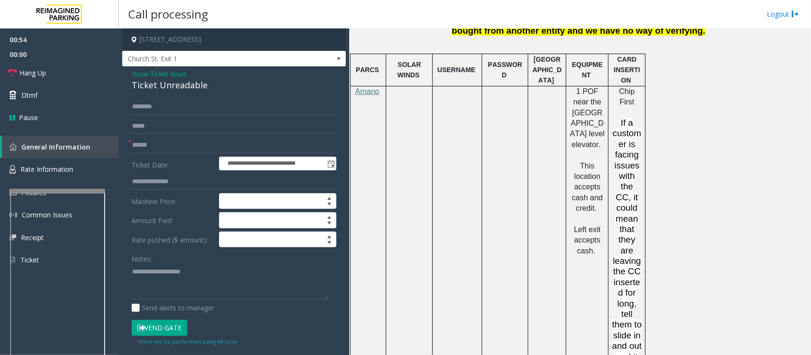
click at [524, 148] on td at bounding box center [505, 235] width 46 height 298
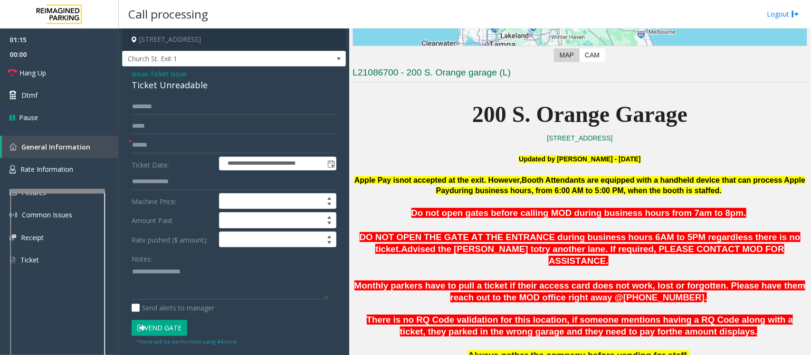
scroll to position [178, 0]
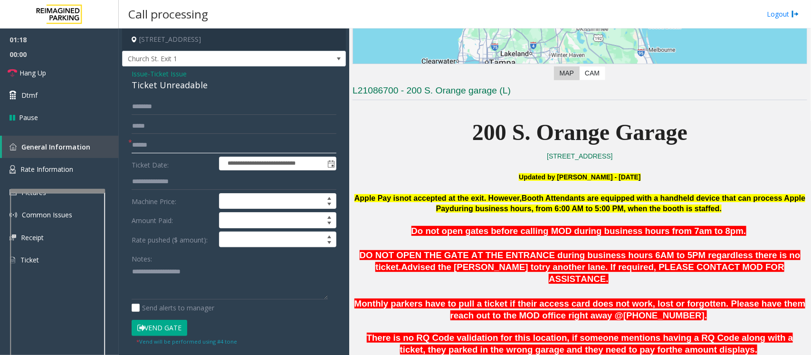
click at [212, 143] on input "text" at bounding box center [234, 145] width 205 height 16
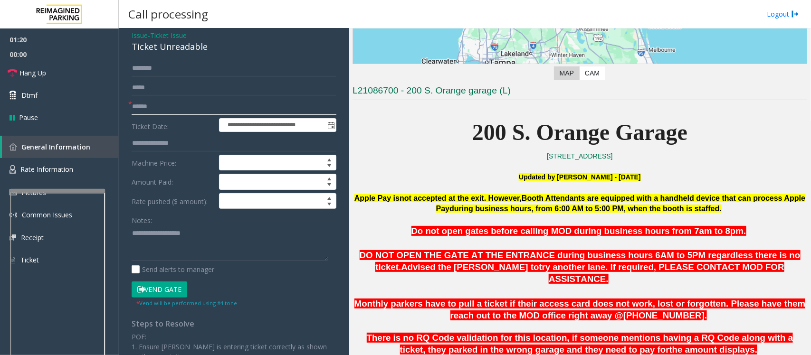
scroll to position [59, 0]
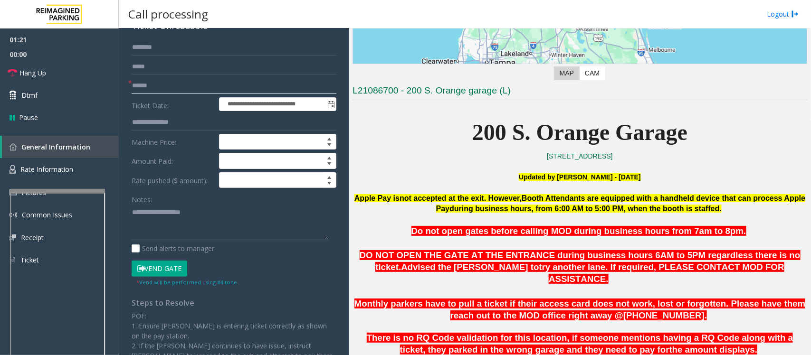
click at [178, 89] on input "text" at bounding box center [234, 86] width 205 height 16
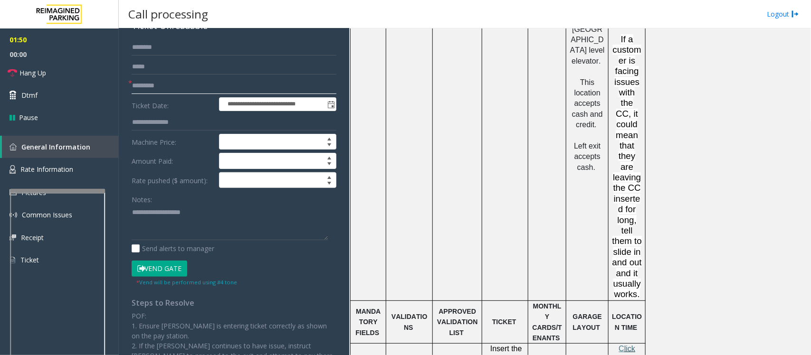
scroll to position [832, 0]
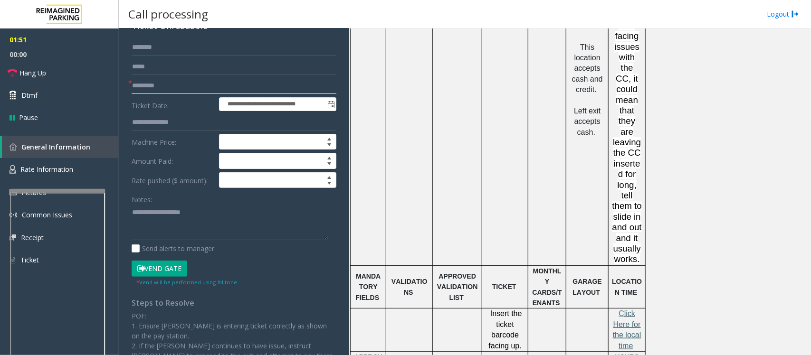
type input "*********"
click at [620, 310] on span "lick Here for the local time" at bounding box center [627, 330] width 29 height 40
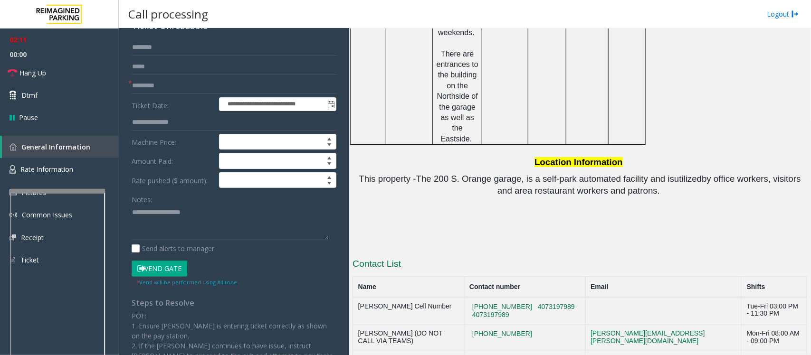
scroll to position [1425, 0]
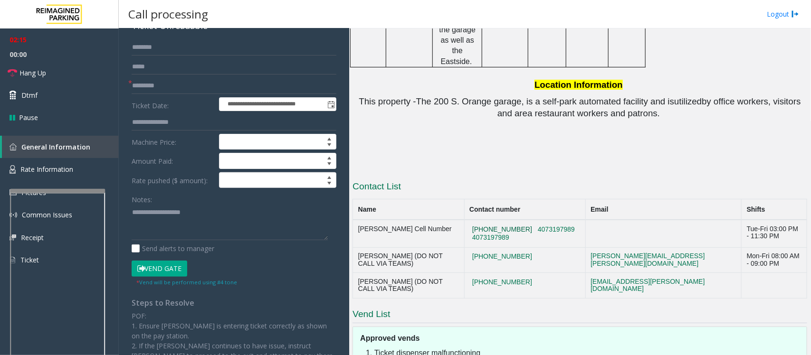
drag, startPoint x: 520, startPoint y: 120, endPoint x: 493, endPoint y: 126, distance: 28.1
click at [491, 226] on button "[PHONE_NUMBER]" at bounding box center [502, 230] width 66 height 9
drag, startPoint x: 524, startPoint y: 133, endPoint x: 478, endPoint y: 133, distance: 46.1
click at [478, 220] on td "[PHONE_NUMBER] 4073197989 4073197989" at bounding box center [524, 234] width 121 height 28
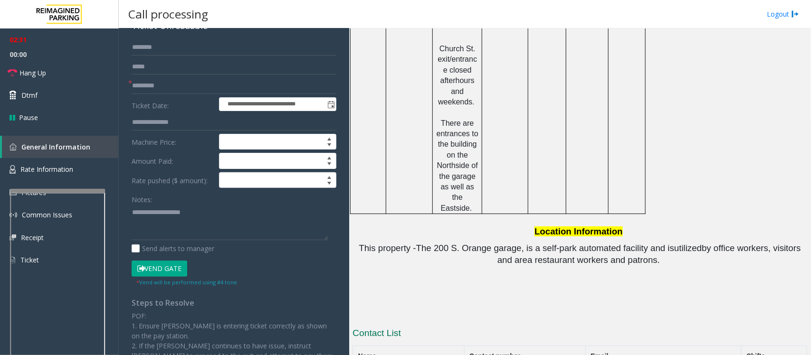
scroll to position [1307, 0]
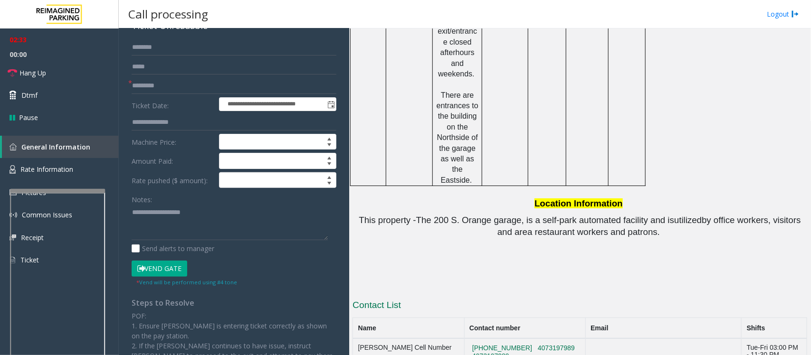
click at [572, 339] on td "[PHONE_NUMBER] 4073197989 4073197989" at bounding box center [524, 353] width 121 height 28
drag, startPoint x: 566, startPoint y: 244, endPoint x: 521, endPoint y: 245, distance: 45.6
click at [521, 339] on td "[PHONE_NUMBER] 4073197989 4073197989" at bounding box center [524, 353] width 121 height 28
drag, startPoint x: 472, startPoint y: 240, endPoint x: 518, endPoint y: 240, distance: 46.1
click at [518, 339] on td "[PHONE_NUMBER] 4073197989 4073197989" at bounding box center [524, 353] width 121 height 28
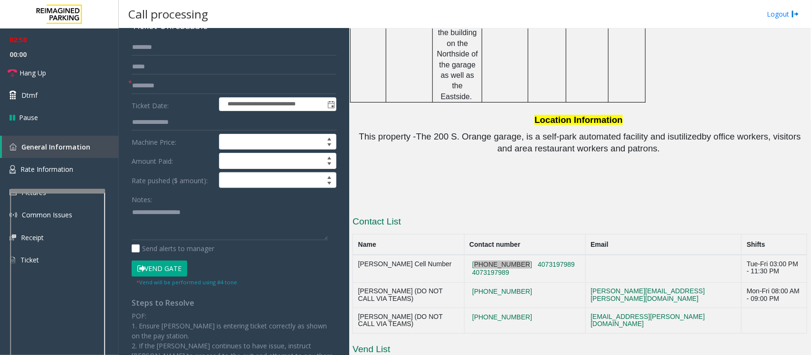
scroll to position [1425, 0]
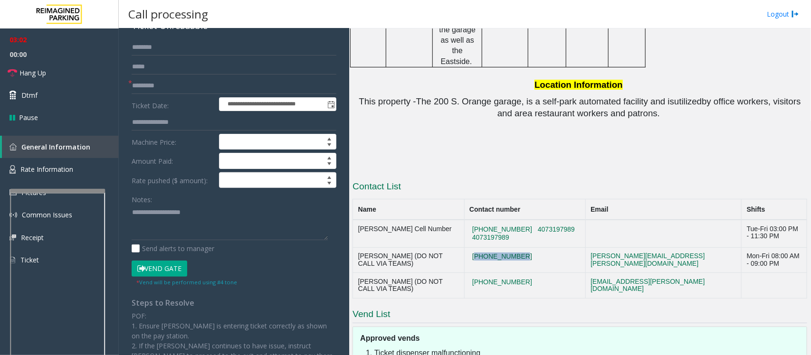
drag, startPoint x: 526, startPoint y: 150, endPoint x: 477, endPoint y: 155, distance: 49.2
click at [477, 248] on td "[PHONE_NUMBER]" at bounding box center [524, 261] width 121 height 26
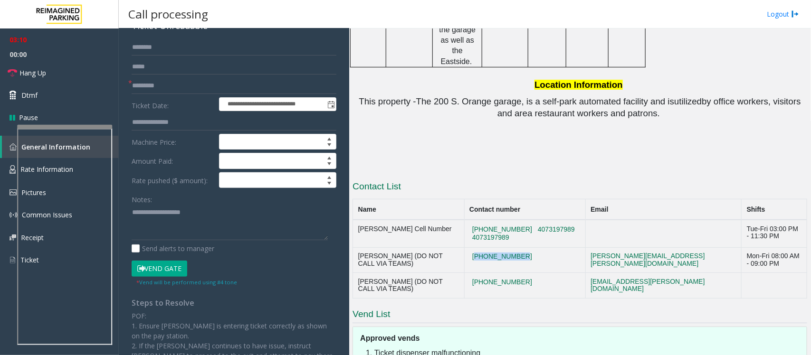
click at [80, 126] on div at bounding box center [64, 127] width 95 height 4
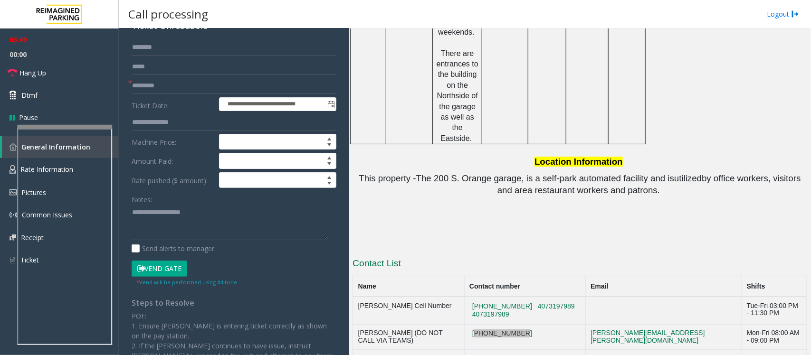
scroll to position [1366, 0]
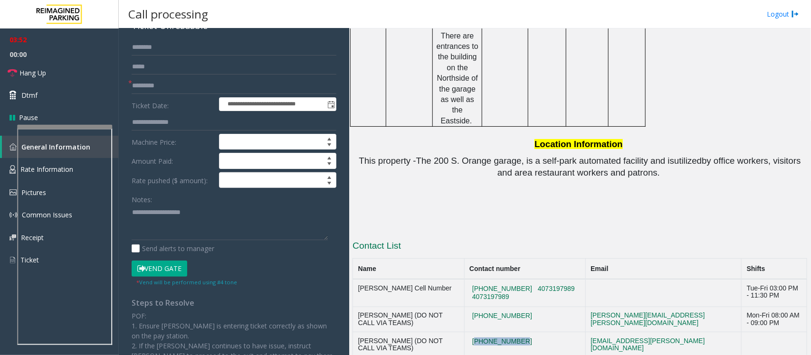
drag, startPoint x: 523, startPoint y: 236, endPoint x: 475, endPoint y: 239, distance: 48.1
click at [475, 333] on td "[PHONE_NUMBER]" at bounding box center [524, 346] width 121 height 26
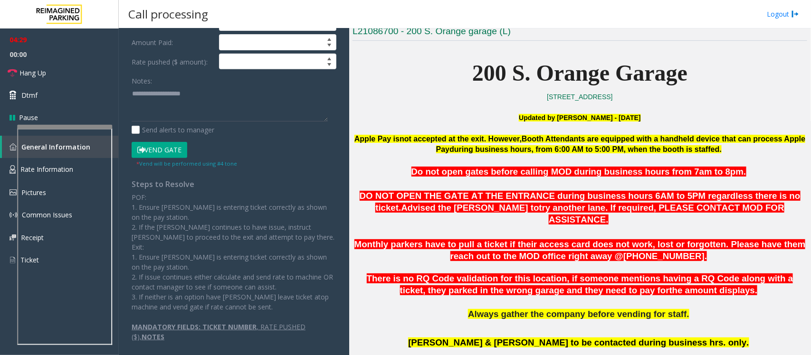
scroll to position [0, 0]
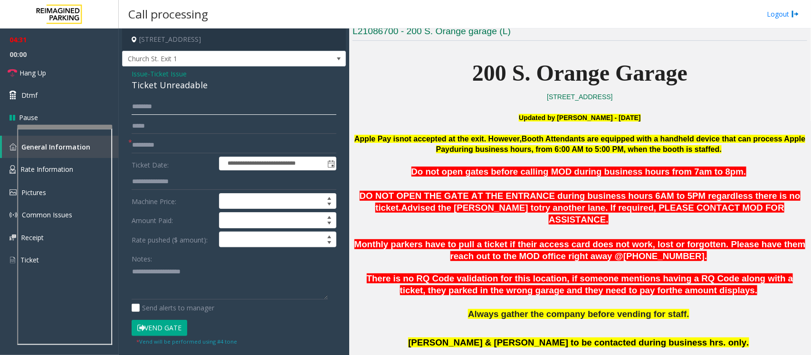
click at [159, 106] on input "text" at bounding box center [234, 107] width 205 height 16
click at [163, 324] on button "Vend Gate" at bounding box center [160, 328] width 56 height 16
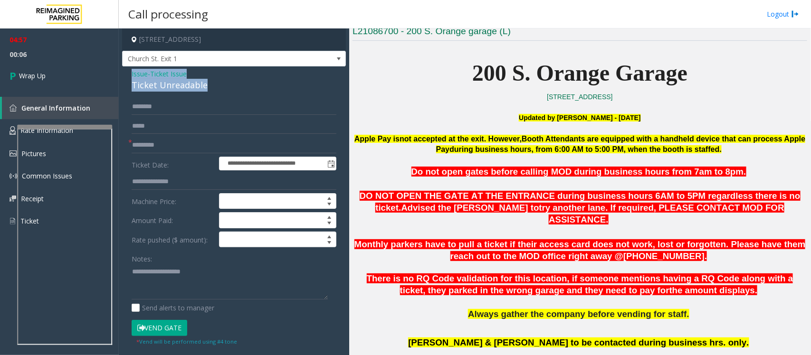
drag, startPoint x: 210, startPoint y: 86, endPoint x: 130, endPoint y: 76, distance: 80.9
click at [130, 76] on div "**********" at bounding box center [234, 311] width 224 height 489
click at [149, 278] on textarea at bounding box center [230, 282] width 196 height 36
paste textarea "**********"
click at [216, 273] on textarea at bounding box center [230, 282] width 196 height 36
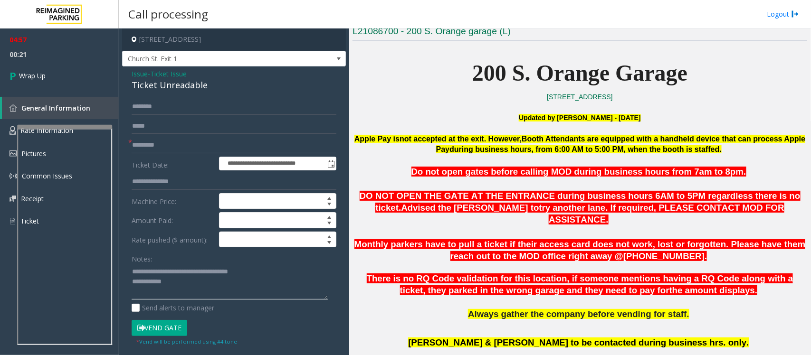
type textarea "**********"
click at [169, 110] on input "text" at bounding box center [234, 107] width 205 height 16
type input "**"
click at [185, 284] on textarea at bounding box center [230, 282] width 196 height 36
click at [180, 290] on textarea at bounding box center [230, 282] width 196 height 36
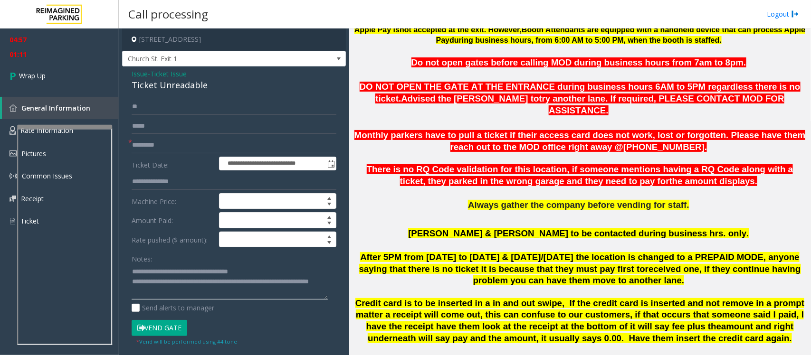
scroll to position [356, 0]
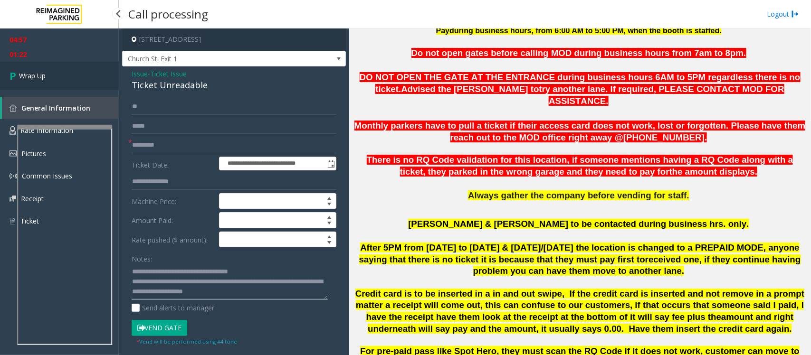
type textarea "**********"
click at [39, 77] on span "Wrap Up" at bounding box center [32, 76] width 27 height 10
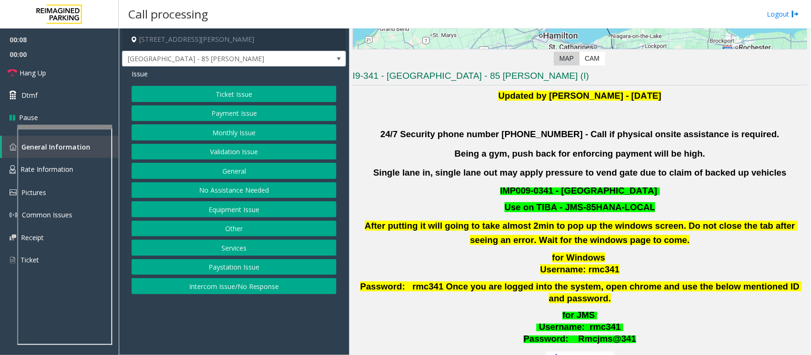
scroll to position [178, 0]
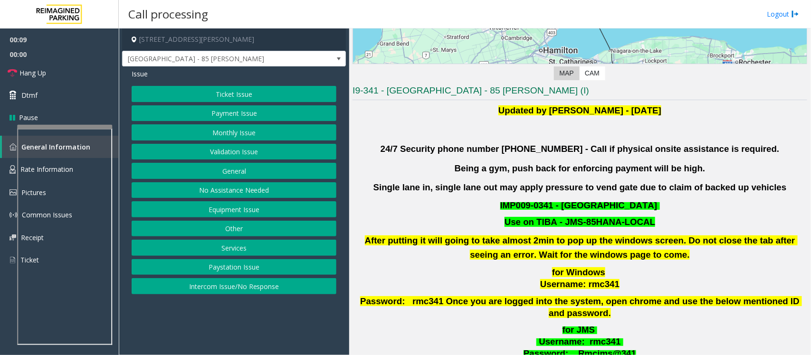
click at [278, 93] on button "Ticket Issue" at bounding box center [234, 94] width 205 height 16
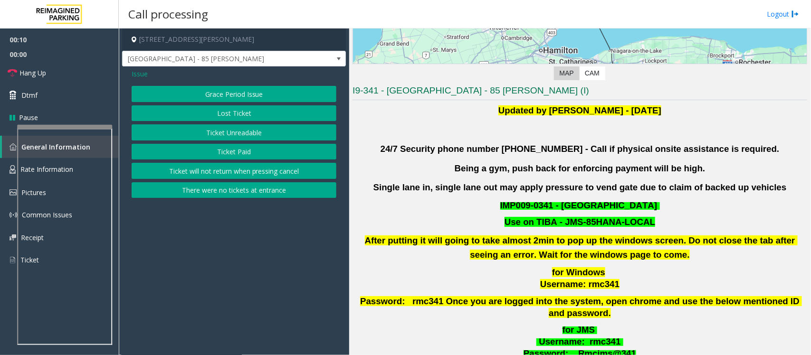
click at [264, 134] on button "Ticket Unreadable" at bounding box center [234, 132] width 205 height 16
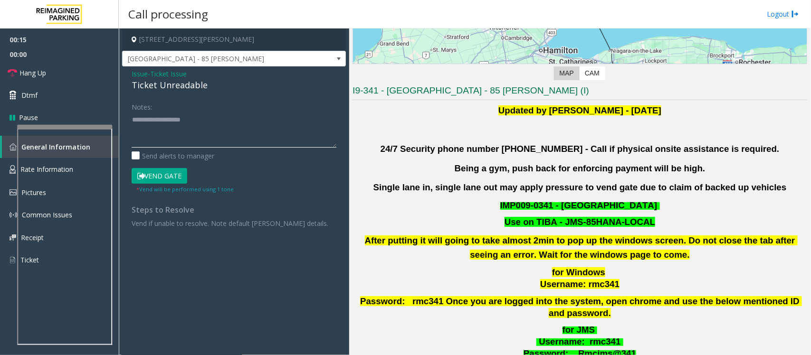
click at [214, 124] on textarea at bounding box center [234, 130] width 205 height 36
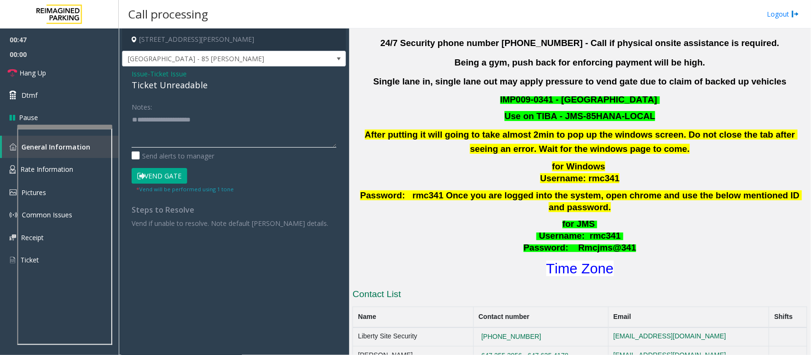
scroll to position [297, 0]
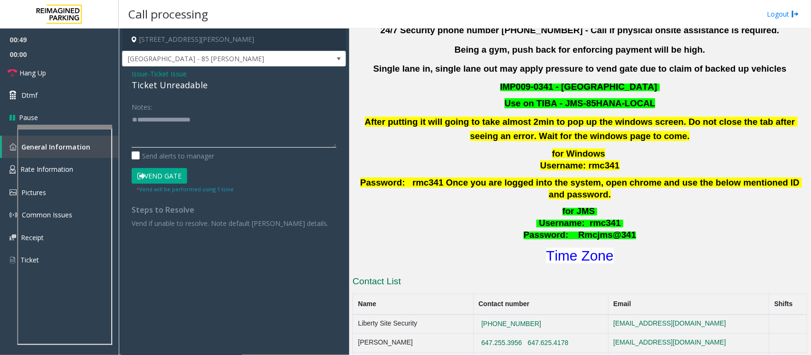
click at [223, 128] on textarea at bounding box center [234, 130] width 205 height 36
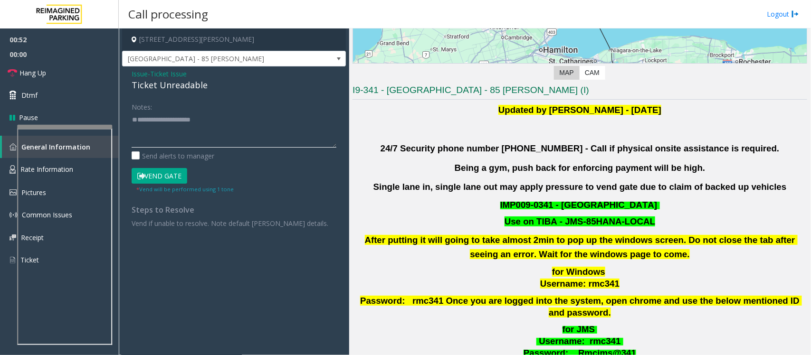
scroll to position [178, 0]
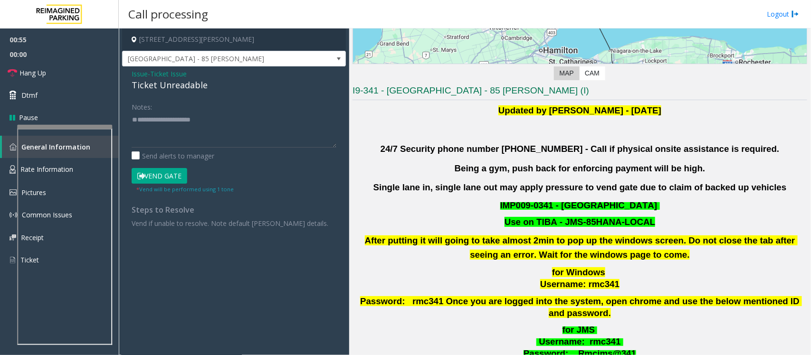
drag, startPoint x: 644, startPoint y: 221, endPoint x: 564, endPoint y: 225, distance: 79.9
click at [564, 225] on p "Use on TIBA - JMS-85HANA-LOCAL" at bounding box center [580, 223] width 457 height 12
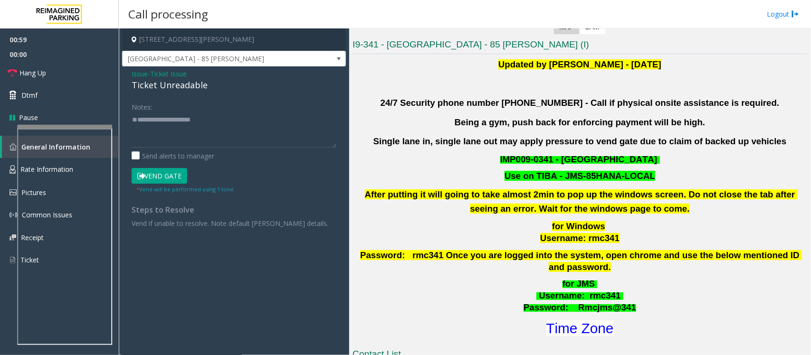
scroll to position [297, 0]
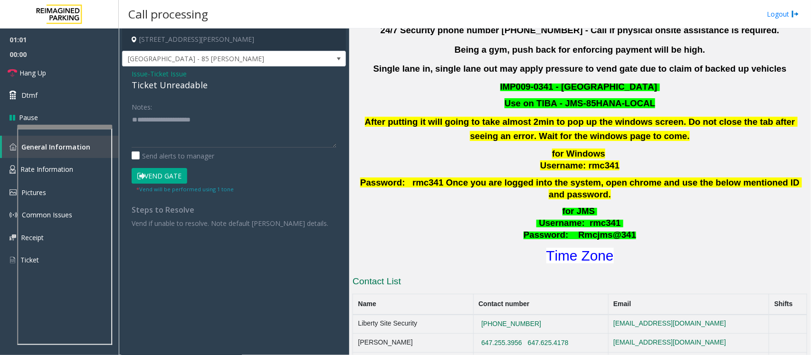
click at [687, 162] on p "for Windows Username: rmc341" at bounding box center [580, 160] width 457 height 24
click at [222, 139] on textarea at bounding box center [234, 130] width 205 height 36
click at [170, 130] on textarea at bounding box center [234, 130] width 205 height 36
click at [169, 172] on button "Vend Gate" at bounding box center [160, 176] width 56 height 16
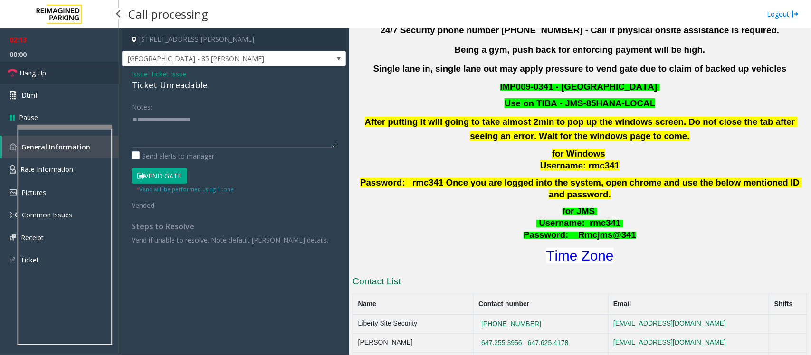
click at [53, 69] on link "Hang Up" at bounding box center [59, 73] width 119 height 22
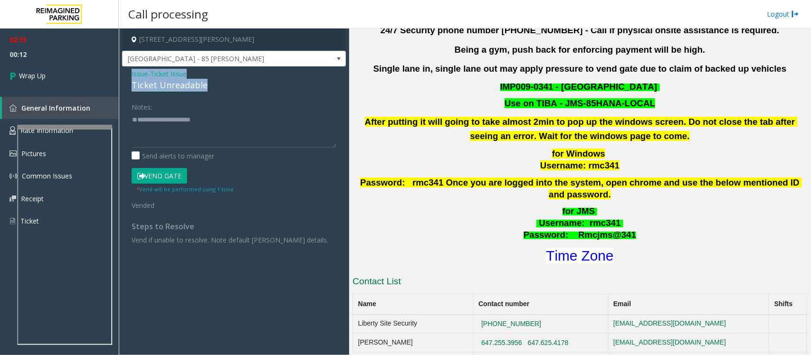
drag, startPoint x: 208, startPoint y: 85, endPoint x: 129, endPoint y: 74, distance: 80.1
click at [129, 74] on div "Issue - Ticket Issue Ticket Unreadable Notes: Send alerts to manager Vend Gate …" at bounding box center [234, 161] width 224 height 188
click at [170, 123] on textarea at bounding box center [234, 130] width 205 height 36
paste textarea "**********"
click at [245, 119] on textarea at bounding box center [234, 130] width 205 height 36
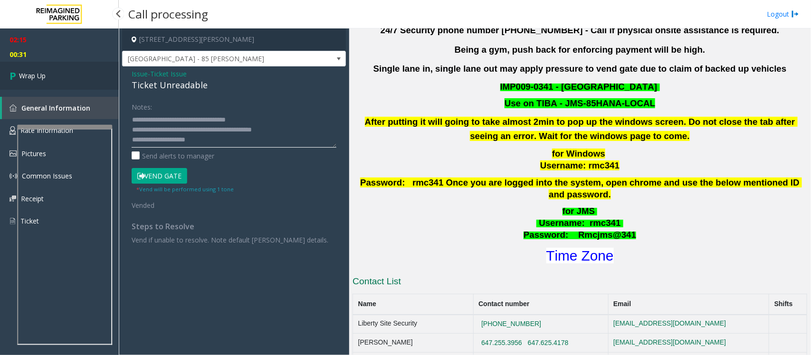
type textarea "**********"
click at [77, 77] on link "Wrap Up" at bounding box center [59, 76] width 119 height 28
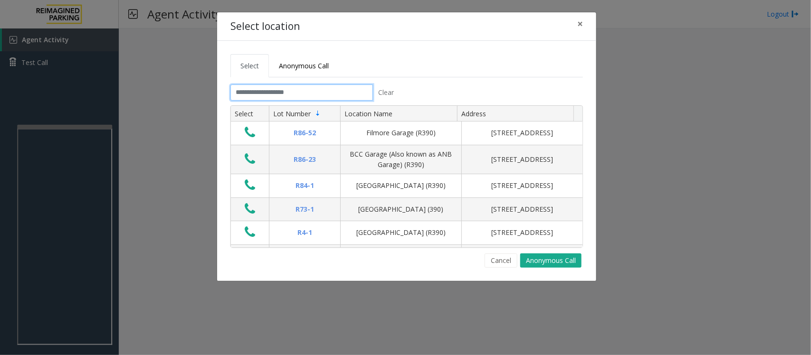
click at [305, 91] on input "text" at bounding box center [301, 93] width 143 height 16
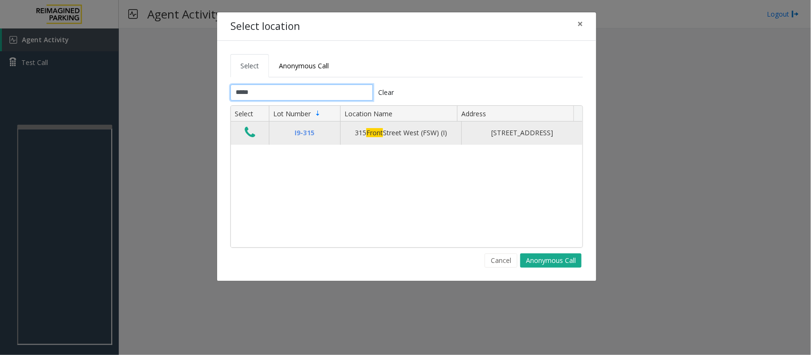
type input "*****"
click at [246, 133] on icon "Data table" at bounding box center [250, 132] width 10 height 13
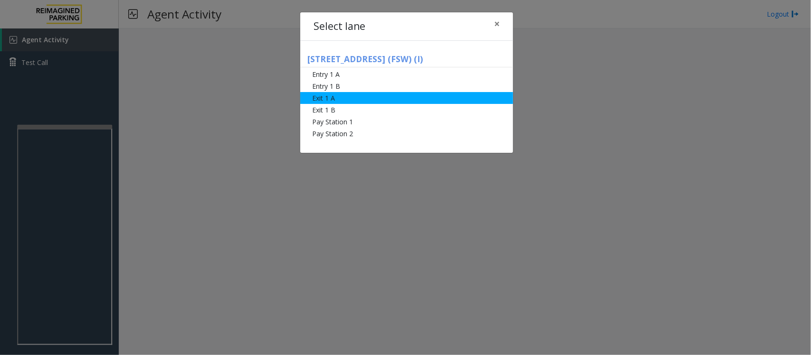
click at [353, 100] on li "Exit 1 A" at bounding box center [406, 98] width 213 height 12
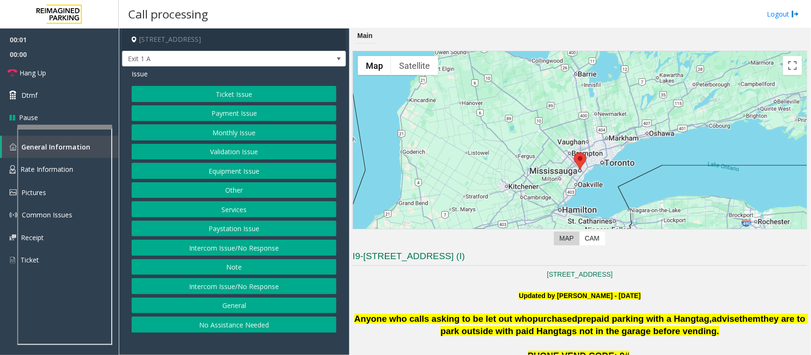
click at [262, 93] on button "Ticket Issue" at bounding box center [234, 94] width 205 height 16
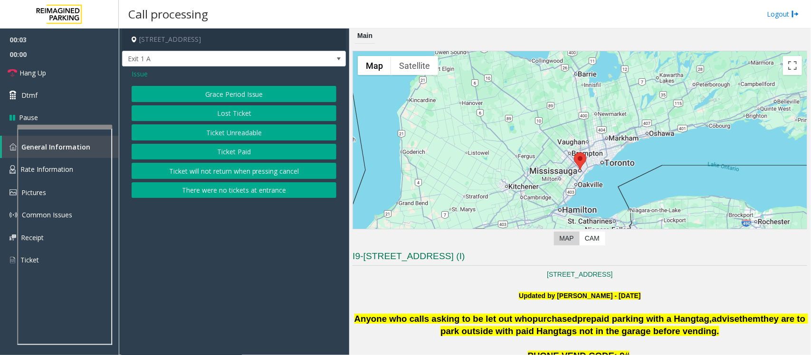
click at [253, 129] on button "Ticket Unreadable" at bounding box center [234, 132] width 205 height 16
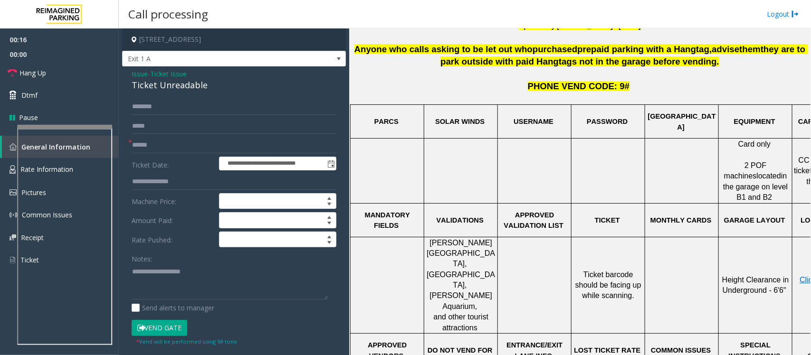
scroll to position [297, 0]
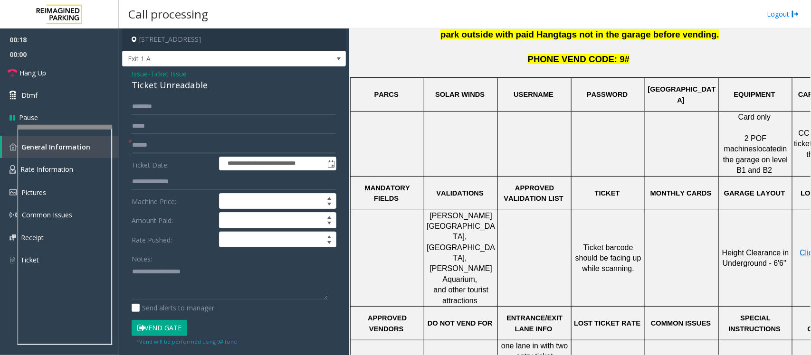
click at [188, 143] on input "text" at bounding box center [234, 145] width 205 height 16
click at [146, 143] on input "******" at bounding box center [234, 145] width 205 height 16
click at [148, 143] on input "******" at bounding box center [234, 145] width 205 height 16
type input "*******"
drag, startPoint x: 207, startPoint y: 86, endPoint x: 124, endPoint y: 77, distance: 82.7
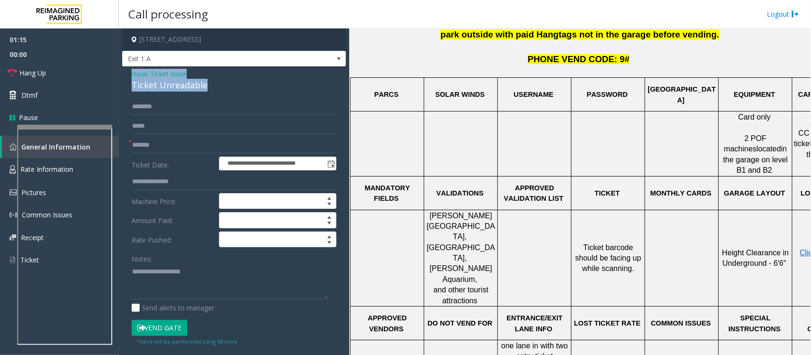
click at [124, 77] on div "**********" at bounding box center [234, 303] width 224 height 473
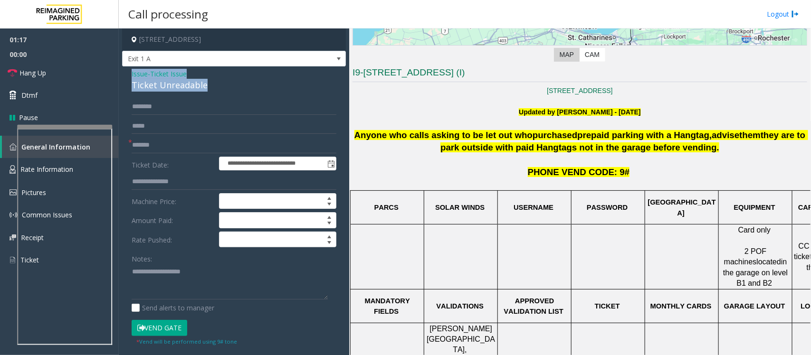
scroll to position [238, 0]
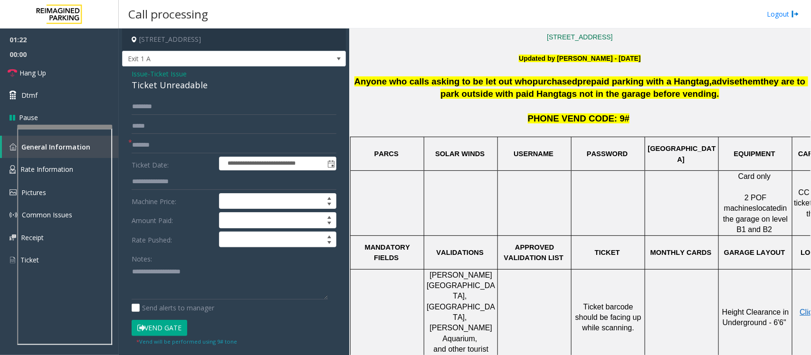
click at [170, 262] on div "Notes:" at bounding box center [234, 275] width 205 height 49
click at [183, 275] on textarea at bounding box center [230, 282] width 196 height 36
paste textarea "**********"
click at [211, 268] on textarea at bounding box center [230, 282] width 196 height 36
type textarea "**********"
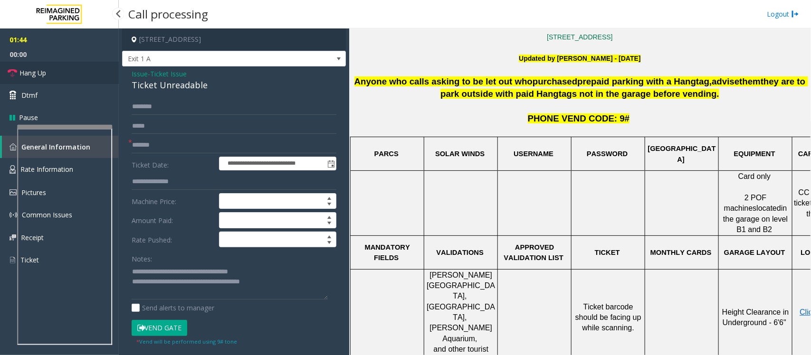
click at [29, 71] on span "Hang Up" at bounding box center [32, 73] width 27 height 10
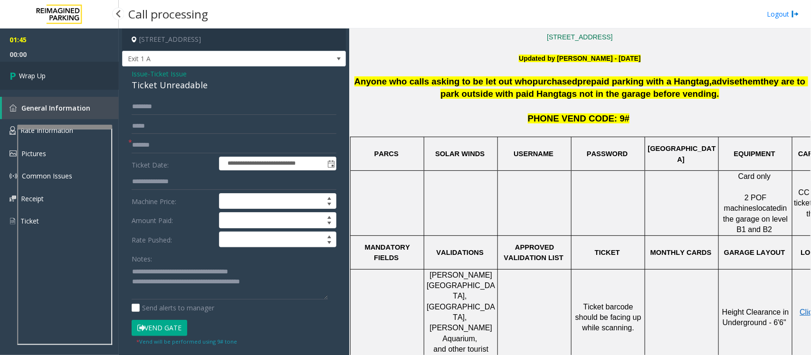
click at [29, 74] on span "Wrap Up" at bounding box center [32, 76] width 27 height 10
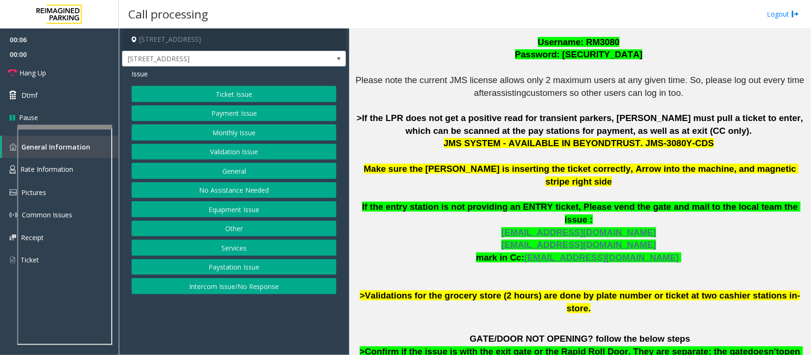
scroll to position [296, 0]
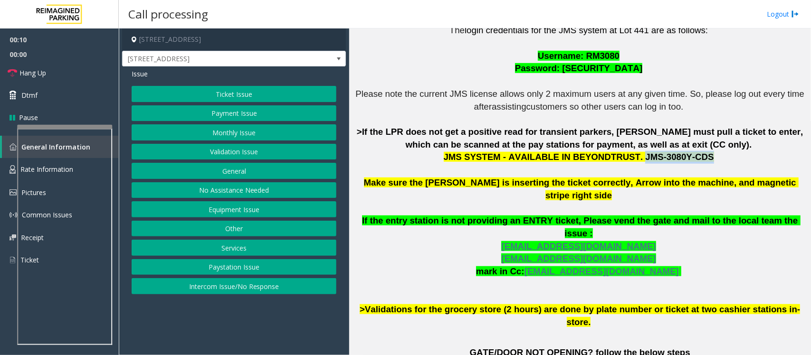
drag, startPoint x: 685, startPoint y: 158, endPoint x: 627, endPoint y: 159, distance: 58.0
click at [627, 159] on span "JMS SYSTEM - AVAILABLE IN BEYONDTRUST. JMS-3080Y-CDS" at bounding box center [579, 157] width 270 height 10
click at [424, 146] on p "The login credentials for the JMS system at Lot 441 are as follows: Username: R…" at bounding box center [580, 176] width 455 height 305
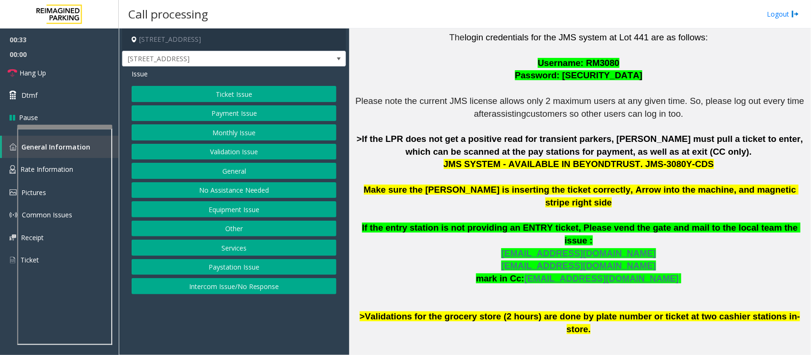
scroll to position [236, 0]
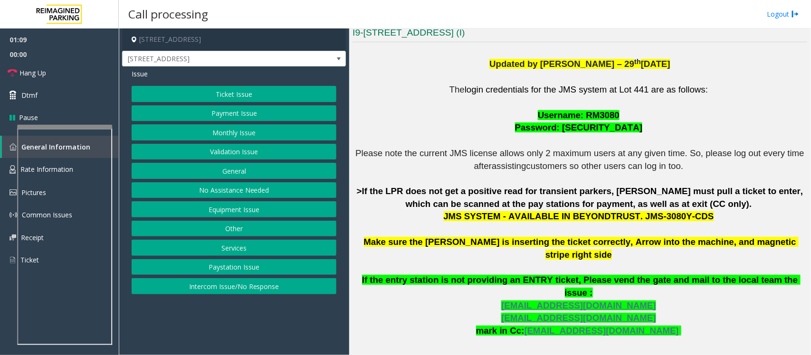
click at [452, 179] on p "The login credentials for the JMS system at Lot 441 are as follows: Username: R…" at bounding box center [580, 236] width 455 height 305
click at [261, 94] on button "Ticket Issue" at bounding box center [234, 94] width 205 height 16
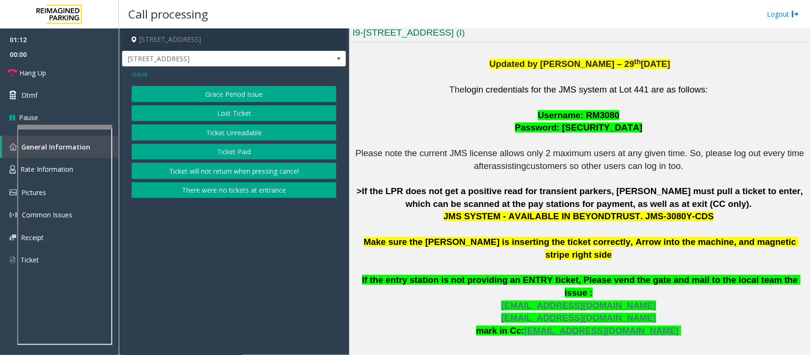
click at [249, 129] on button "Ticket Unreadable" at bounding box center [234, 132] width 205 height 16
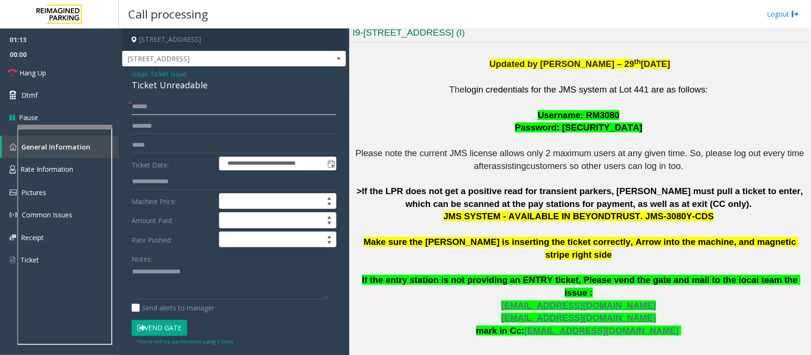
click at [180, 107] on input "text" at bounding box center [234, 107] width 205 height 16
type input "********"
drag, startPoint x: 207, startPoint y: 86, endPoint x: 129, endPoint y: 77, distance: 78.1
click at [129, 77] on div "**********" at bounding box center [234, 303] width 224 height 473
click at [164, 278] on textarea at bounding box center [230, 282] width 196 height 36
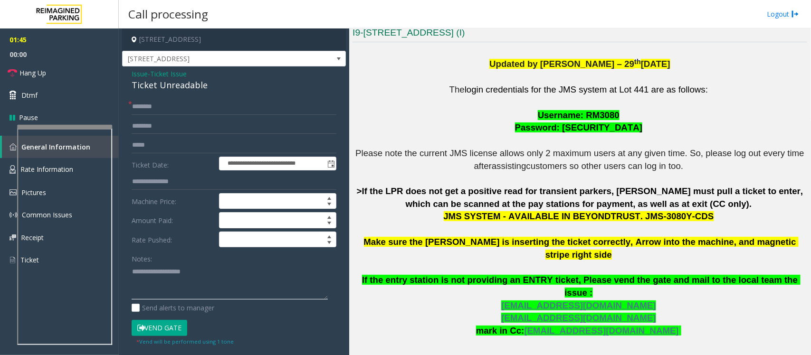
paste textarea "**********"
type textarea "**********"
drag, startPoint x: 152, startPoint y: 105, endPoint x: 174, endPoint y: 101, distance: 22.3
click at [167, 102] on input "********" at bounding box center [234, 107] width 205 height 16
type input "******"
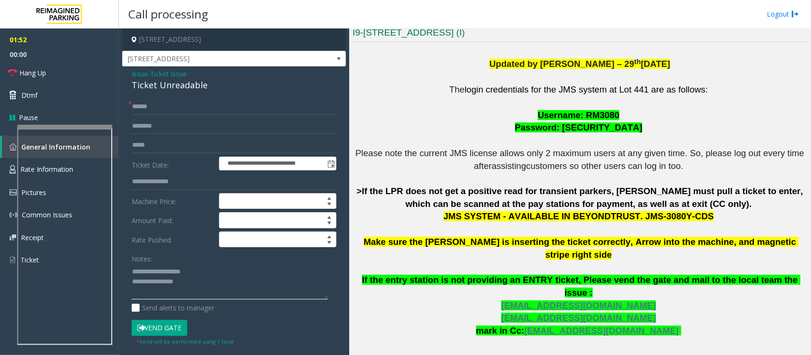
click at [202, 286] on textarea at bounding box center [230, 282] width 196 height 36
click at [171, 326] on button "Vend Gate" at bounding box center [160, 328] width 56 height 16
click at [203, 271] on textarea at bounding box center [230, 282] width 196 height 36
click at [69, 77] on link "Hang Up" at bounding box center [59, 73] width 119 height 22
click at [196, 278] on textarea at bounding box center [230, 282] width 196 height 36
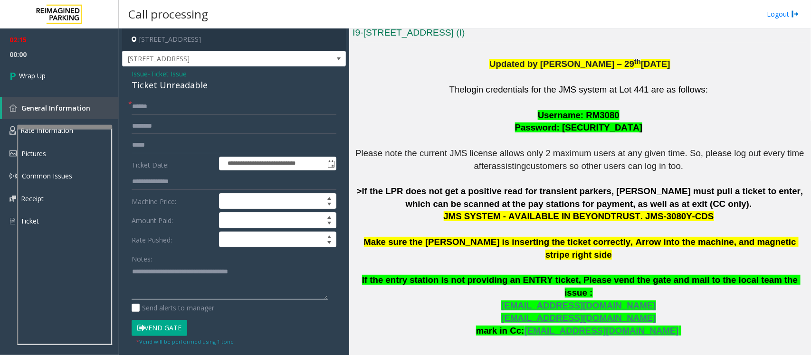
click at [219, 288] on textarea at bounding box center [230, 282] width 196 height 36
click at [275, 275] on textarea at bounding box center [230, 282] width 196 height 36
type textarea "**********"
click at [19, 69] on link "Wrap Up" at bounding box center [59, 76] width 119 height 28
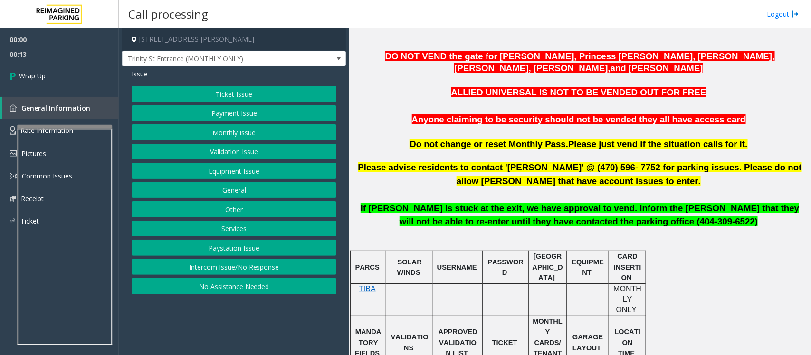
scroll to position [297, 0]
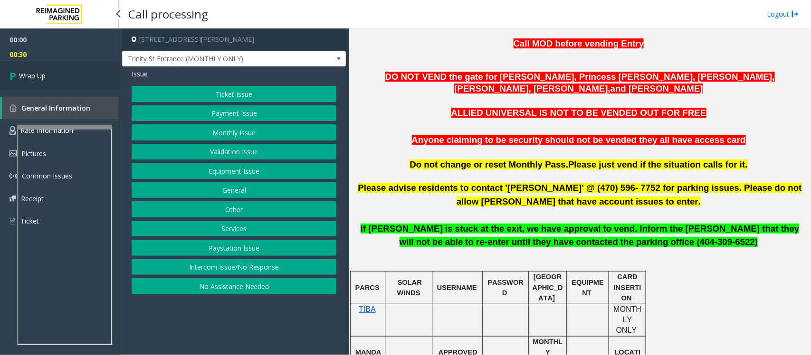
click at [25, 72] on span "Wrap Up" at bounding box center [32, 76] width 27 height 10
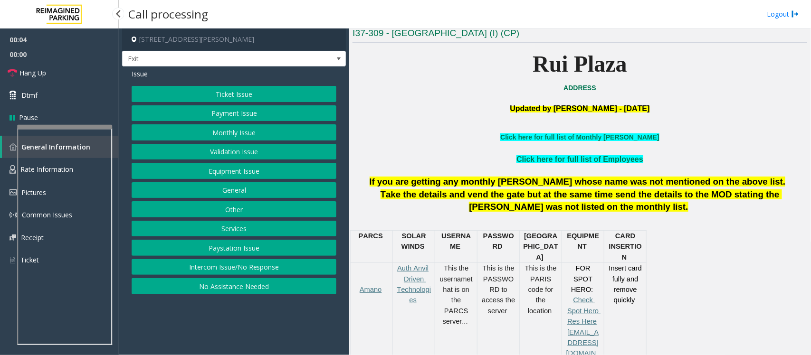
scroll to position [238, 0]
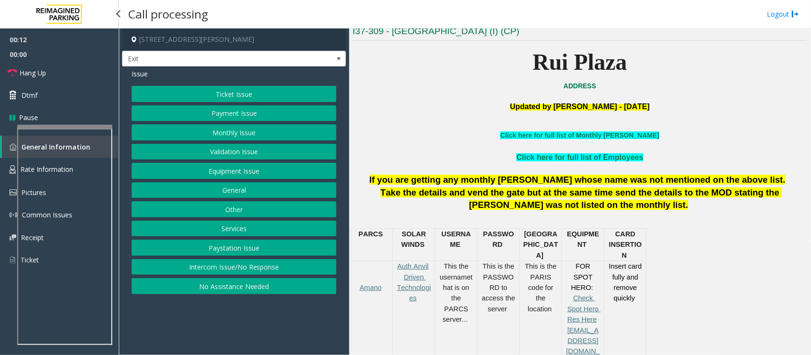
click at [244, 229] on button "Services" at bounding box center [234, 229] width 205 height 16
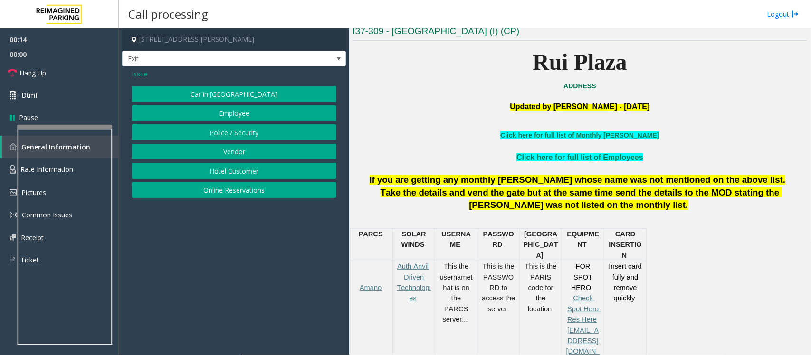
drag, startPoint x: 141, startPoint y: 75, endPoint x: 141, endPoint y: 81, distance: 5.7
click at [141, 76] on span "Issue" at bounding box center [140, 74] width 16 height 10
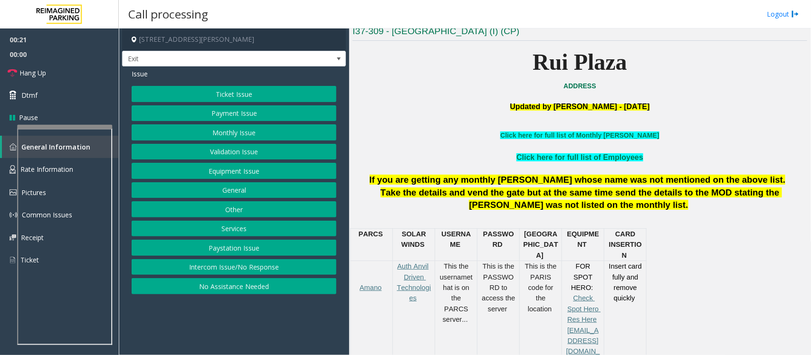
click at [245, 212] on button "Other" at bounding box center [234, 209] width 205 height 16
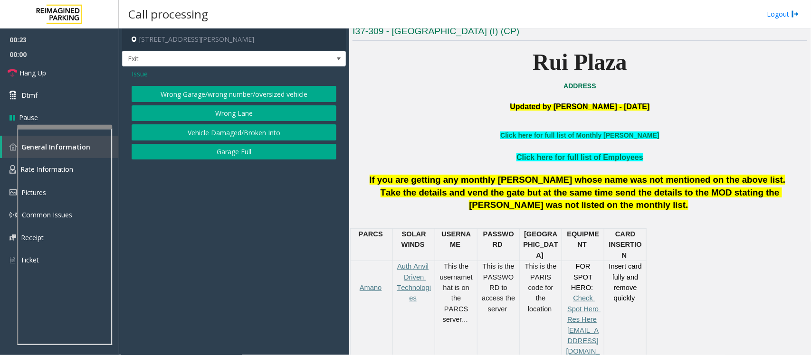
click at [136, 74] on span "Issue" at bounding box center [140, 74] width 16 height 10
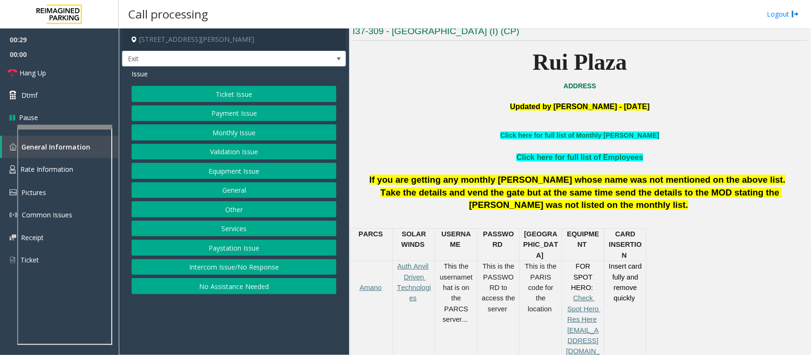
click at [227, 191] on button "General" at bounding box center [234, 190] width 205 height 16
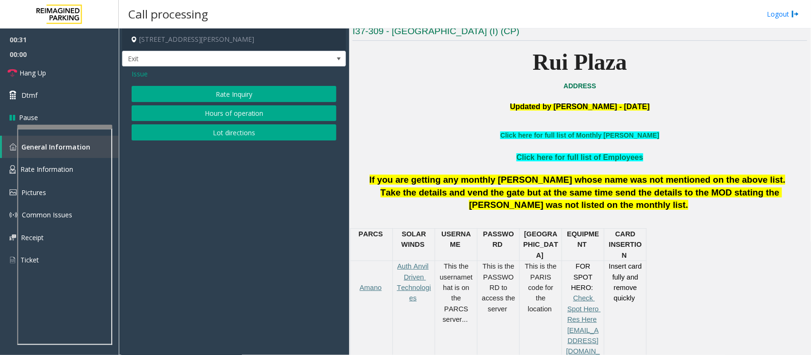
click at [139, 74] on span "Issue" at bounding box center [140, 74] width 16 height 10
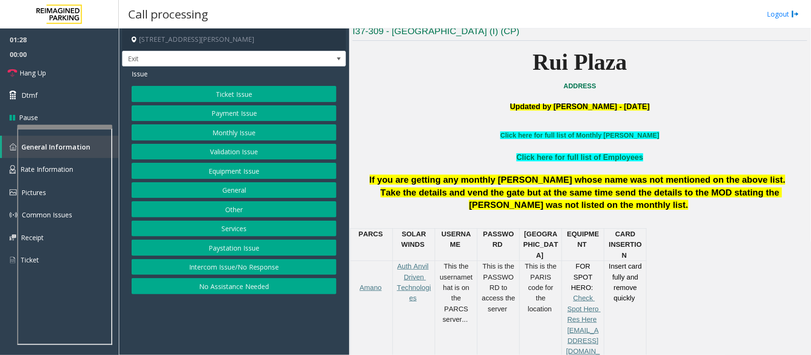
click at [243, 172] on button "Equipment Issue" at bounding box center [234, 171] width 205 height 16
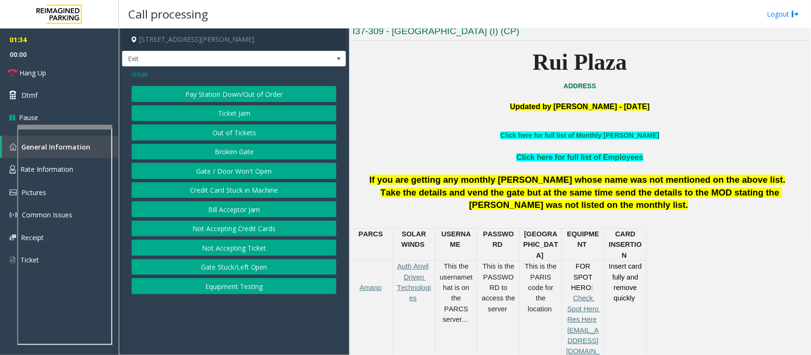
drag, startPoint x: 141, startPoint y: 73, endPoint x: 145, endPoint y: 83, distance: 11.3
click at [142, 74] on span "Issue" at bounding box center [140, 74] width 16 height 10
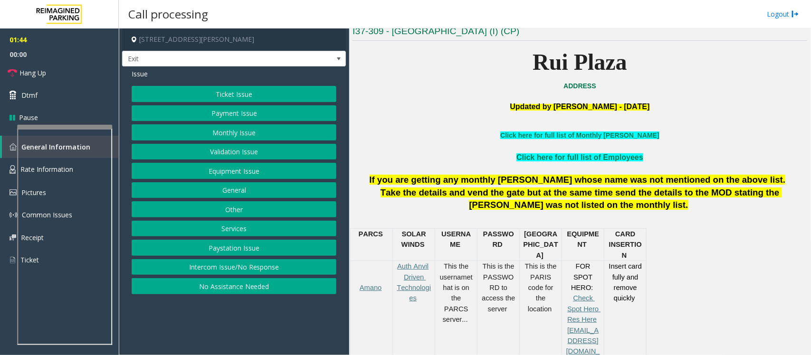
click at [260, 191] on button "General" at bounding box center [234, 190] width 205 height 16
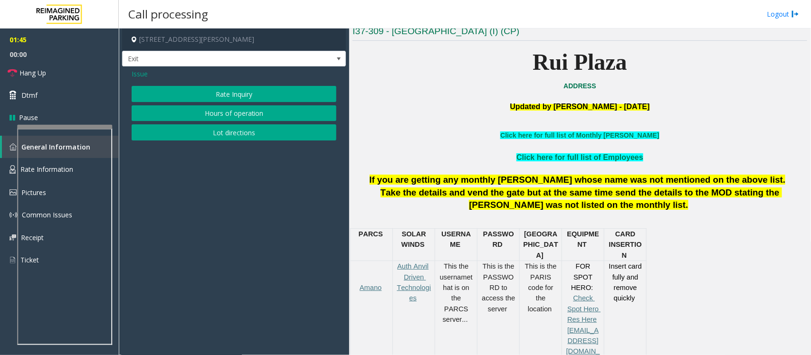
click at [134, 75] on span "Issue" at bounding box center [140, 74] width 16 height 10
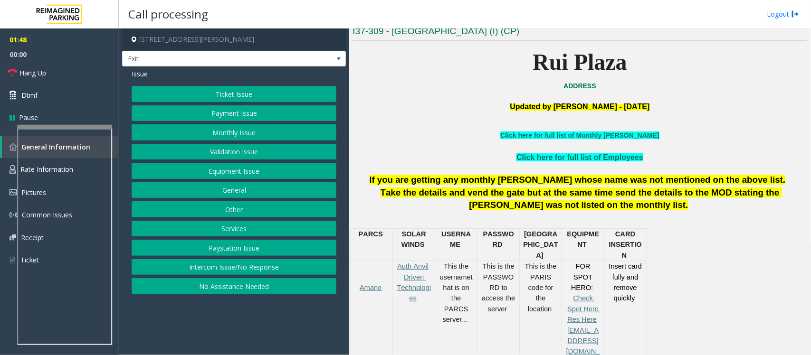
click at [258, 89] on button "Ticket Issue" at bounding box center [234, 94] width 205 height 16
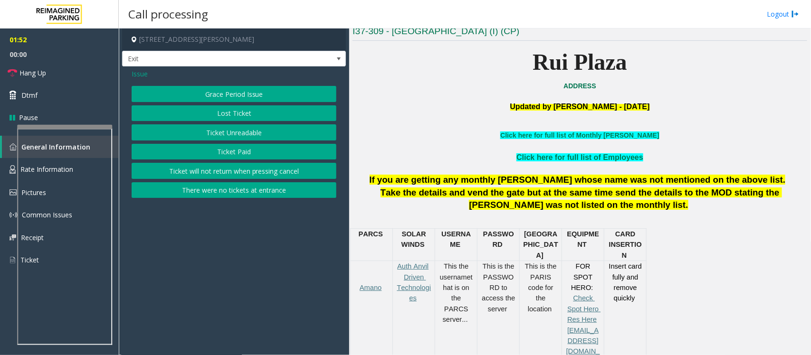
click at [265, 129] on button "Ticket Unreadable" at bounding box center [234, 132] width 205 height 16
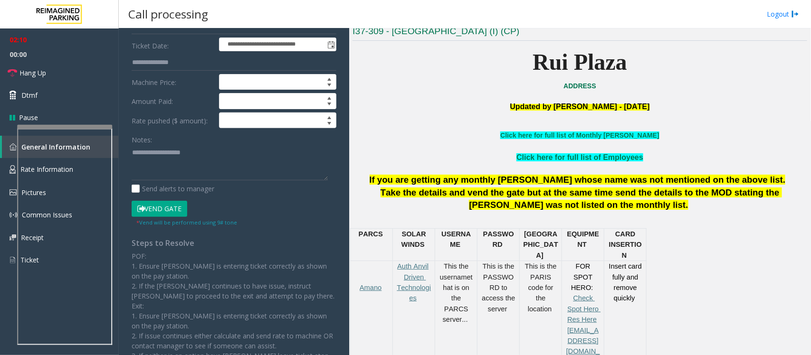
scroll to position [119, 0]
click at [151, 208] on button "Vend Gate" at bounding box center [160, 209] width 56 height 16
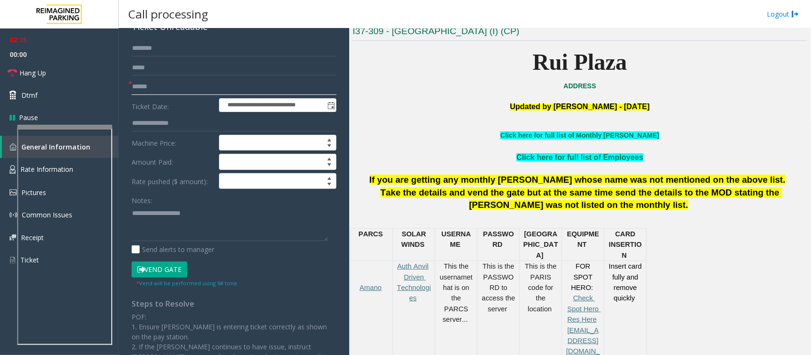
scroll to position [0, 0]
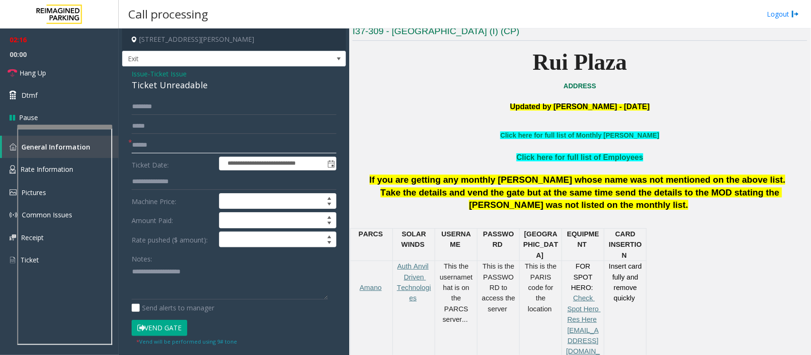
click at [173, 145] on input "text" at bounding box center [234, 145] width 205 height 16
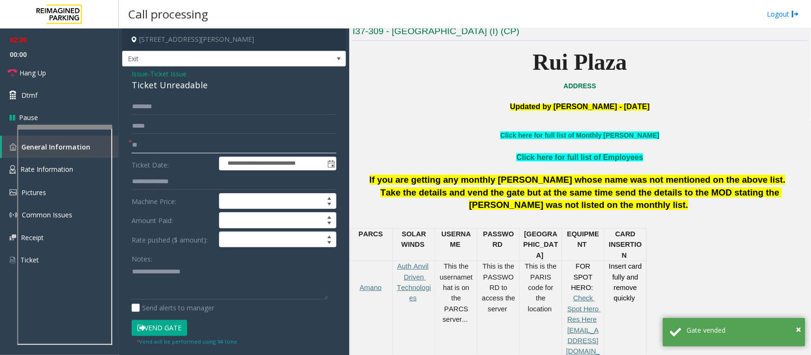
type input "*"
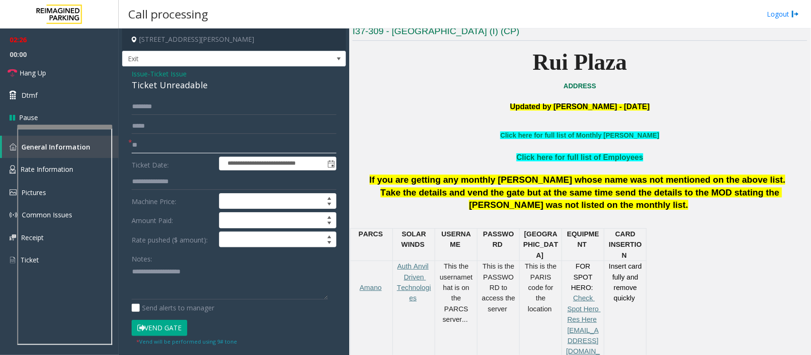
type input "**"
click at [164, 74] on span "Ticket Issue" at bounding box center [168, 74] width 37 height 10
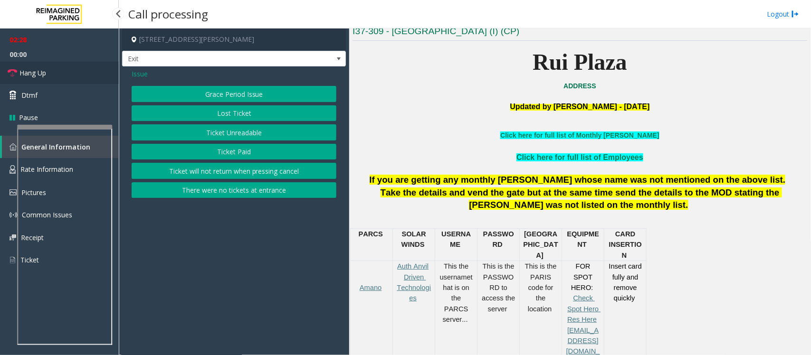
click at [47, 71] on link "Hang Up" at bounding box center [59, 73] width 119 height 22
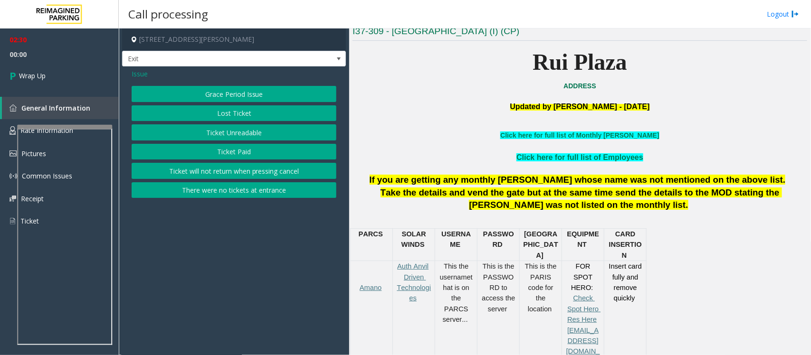
click at [139, 74] on span "Issue" at bounding box center [140, 74] width 16 height 10
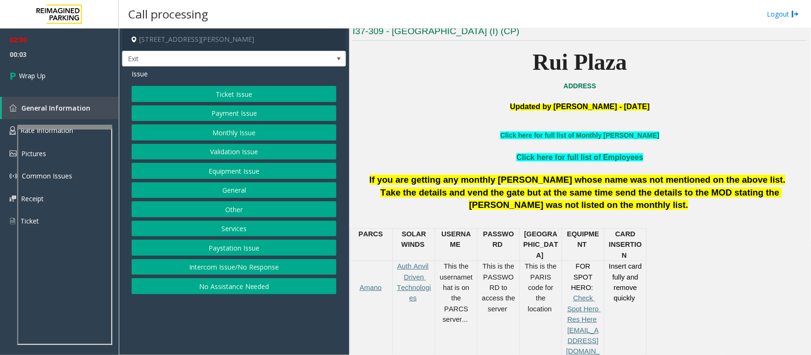
click at [212, 269] on button "Intercom Issue/No Response" at bounding box center [234, 267] width 205 height 16
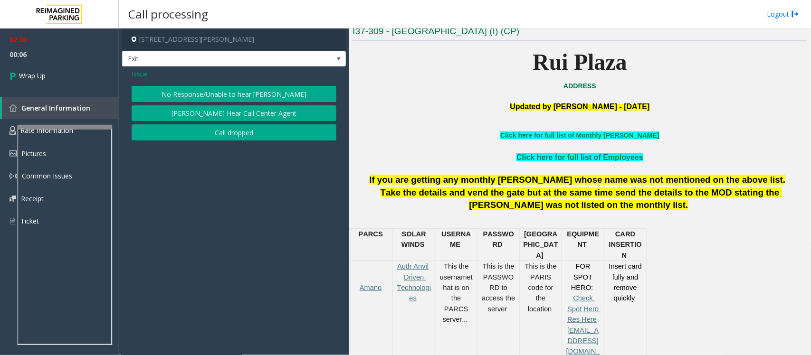
click at [145, 73] on span "Issue" at bounding box center [140, 74] width 16 height 10
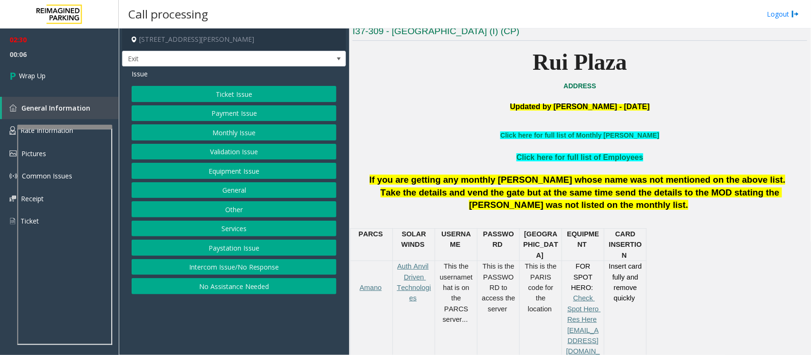
click at [239, 227] on button "Services" at bounding box center [234, 229] width 205 height 16
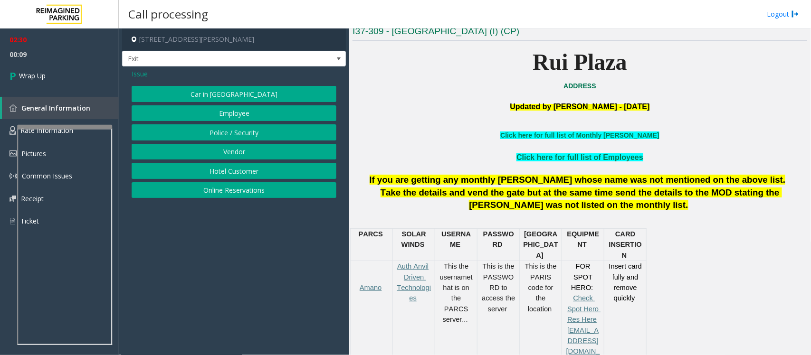
click at [234, 188] on button "Online Reservations" at bounding box center [234, 190] width 205 height 16
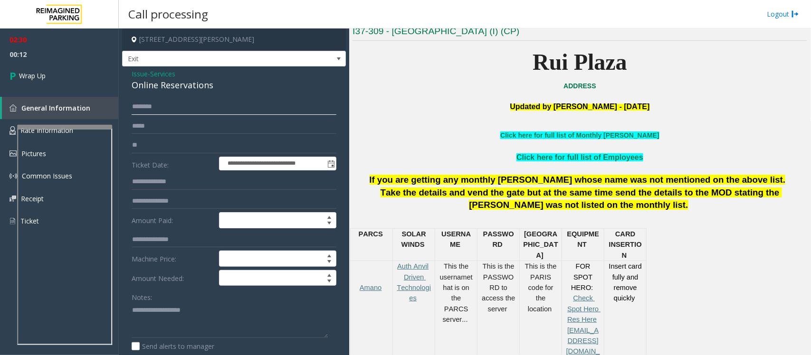
click at [258, 107] on input "text" at bounding box center [234, 107] width 205 height 16
type input "****"
click at [221, 308] on textarea at bounding box center [230, 321] width 196 height 36
paste textarea "**********"
drag, startPoint x: 188, startPoint y: 86, endPoint x: 129, endPoint y: 77, distance: 59.7
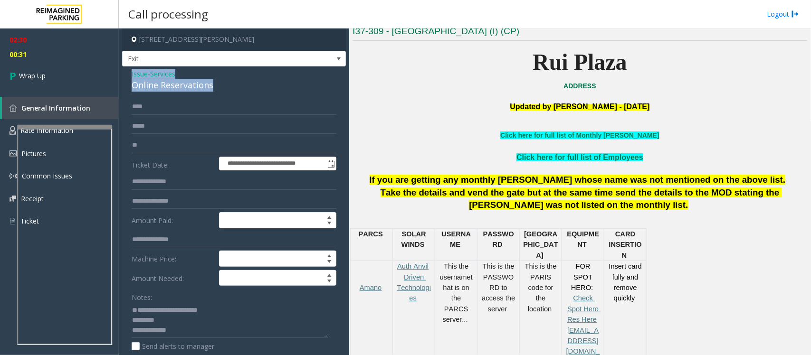
click at [129, 77] on div "**********" at bounding box center [234, 342] width 224 height 551
click at [144, 307] on textarea at bounding box center [230, 321] width 196 height 36
paste textarea "**********"
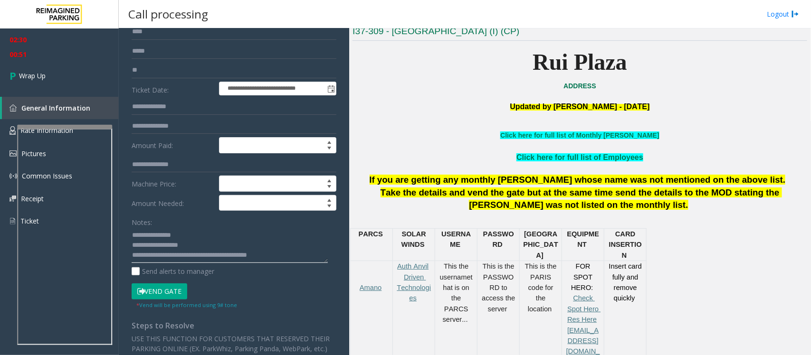
scroll to position [59, 0]
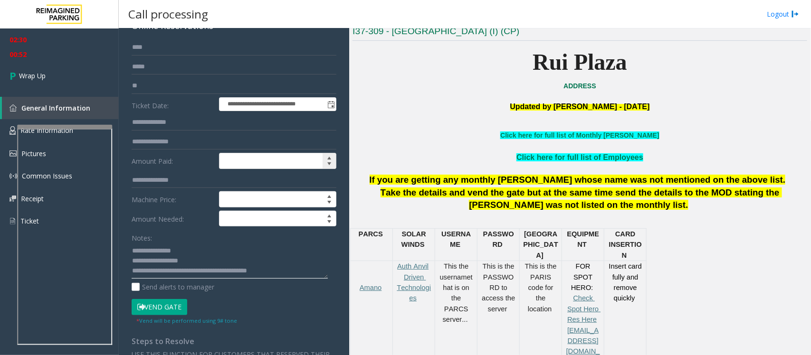
type textarea "**********"
click at [253, 162] on input at bounding box center [278, 160] width 116 height 15
type input "*****"
click at [251, 252] on textarea at bounding box center [230, 261] width 196 height 36
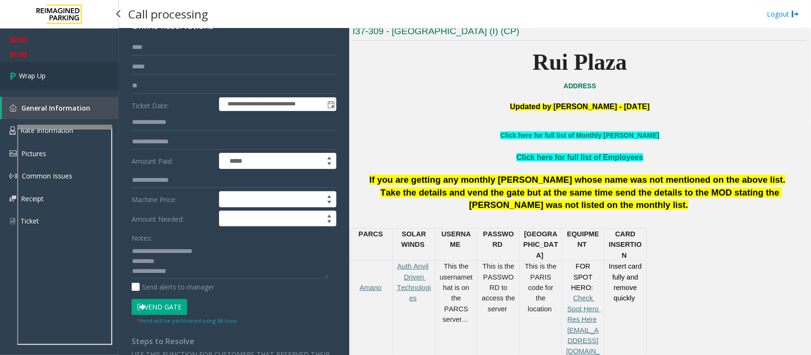
click at [51, 72] on link "Wrap Up" at bounding box center [59, 76] width 119 height 28
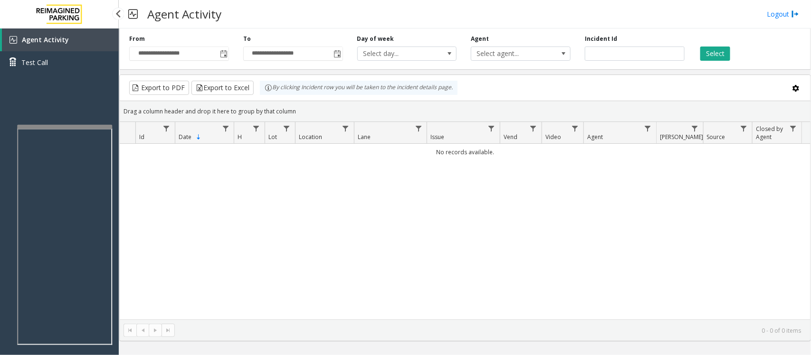
click at [38, 36] on span "Agent Activity" at bounding box center [45, 39] width 47 height 9
drag, startPoint x: 390, startPoint y: 245, endPoint x: 379, endPoint y: 243, distance: 10.6
click at [385, 245] on div "No records available." at bounding box center [465, 232] width 691 height 176
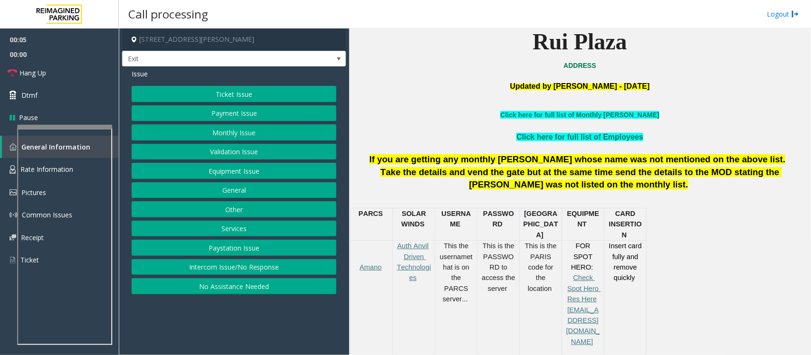
scroll to position [238, 0]
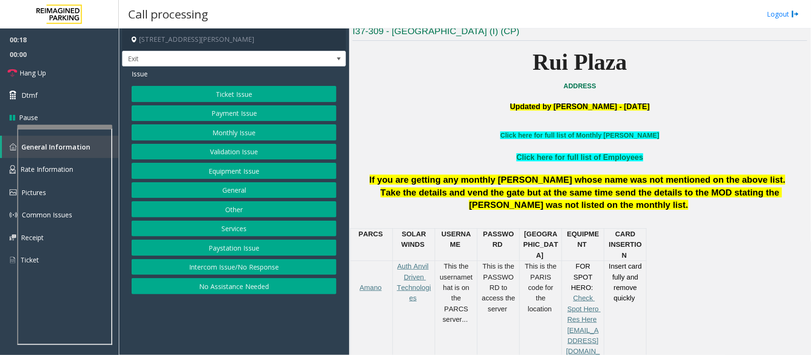
click at [254, 191] on button "General" at bounding box center [234, 190] width 205 height 16
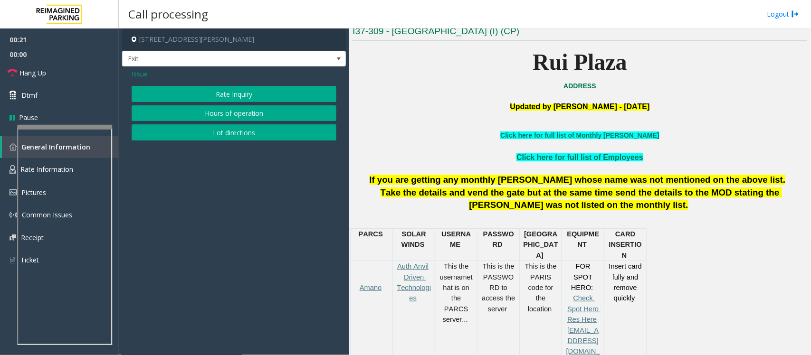
click at [136, 72] on span "Issue" at bounding box center [140, 74] width 16 height 10
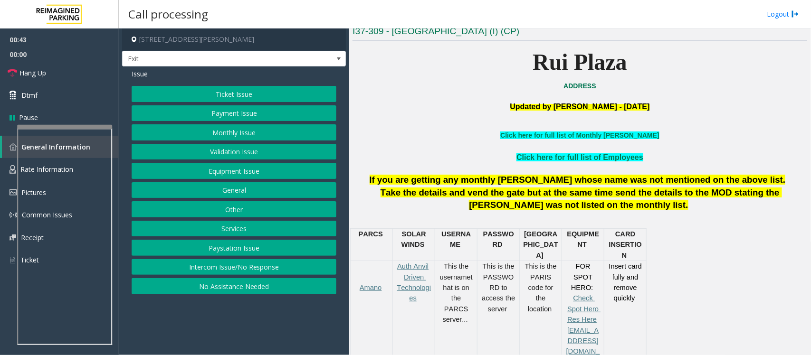
click at [263, 112] on button "Payment Issue" at bounding box center [234, 113] width 205 height 16
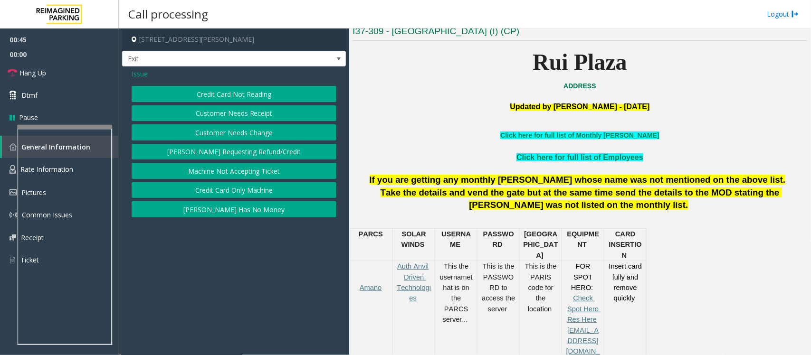
click at [136, 76] on span "Issue" at bounding box center [140, 74] width 16 height 10
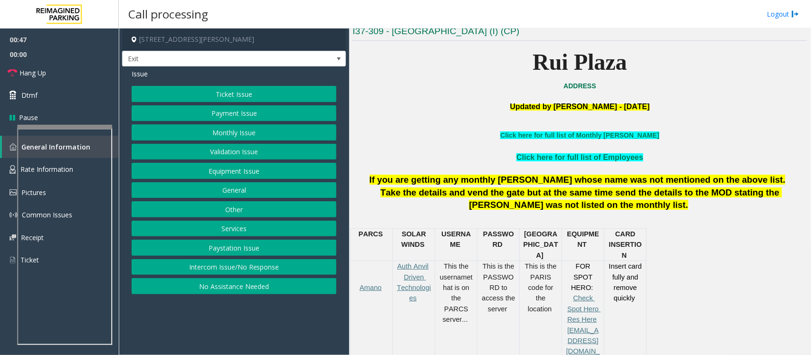
click at [247, 173] on button "Equipment Issue" at bounding box center [234, 171] width 205 height 16
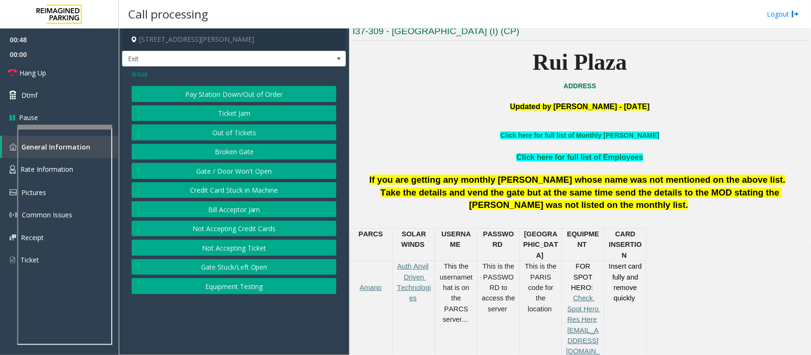
click at [144, 74] on span "Issue" at bounding box center [140, 74] width 16 height 10
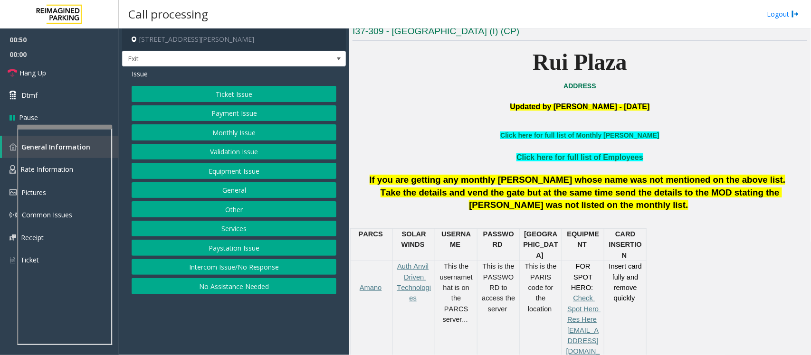
click at [245, 94] on button "Ticket Issue" at bounding box center [234, 94] width 205 height 16
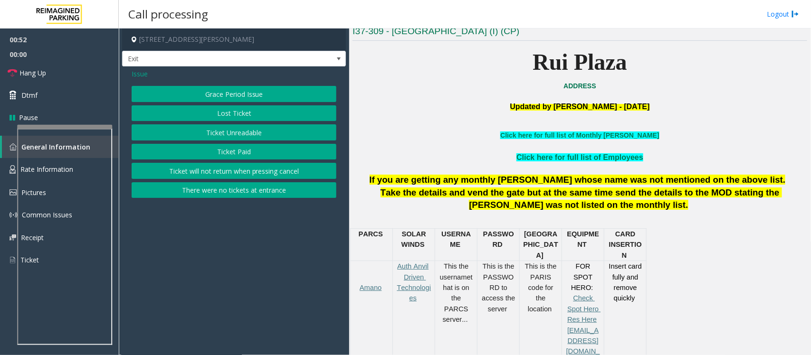
click at [140, 75] on span "Issue" at bounding box center [140, 74] width 16 height 10
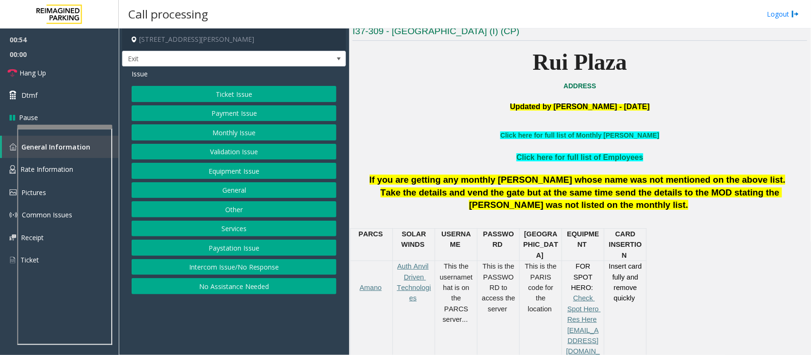
click at [249, 229] on button "Services" at bounding box center [234, 229] width 205 height 16
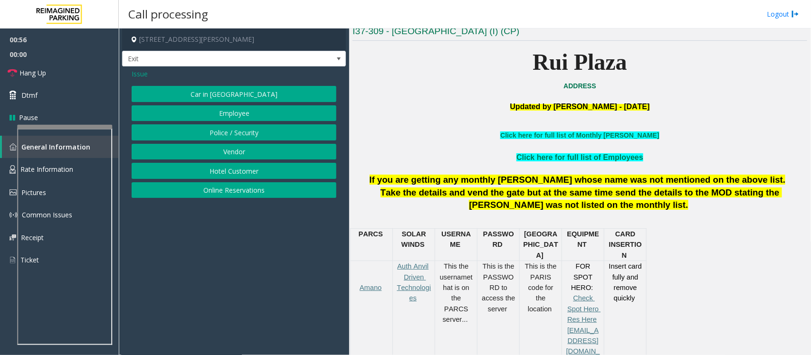
click at [235, 188] on button "Online Reservations" at bounding box center [234, 190] width 205 height 16
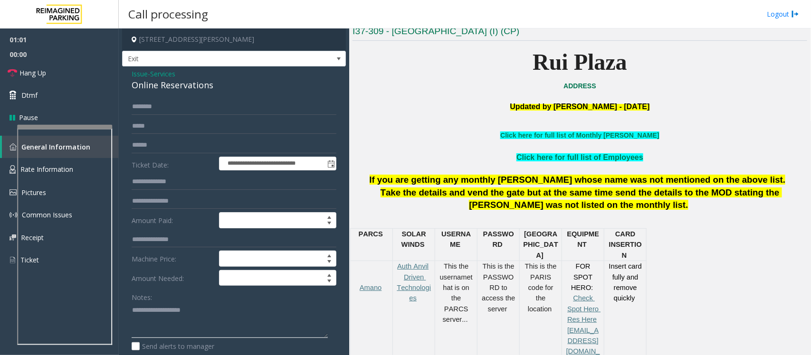
click at [249, 315] on textarea at bounding box center [230, 321] width 196 height 36
paste textarea "**********"
type textarea "**********"
click at [165, 100] on input "text" at bounding box center [234, 107] width 205 height 16
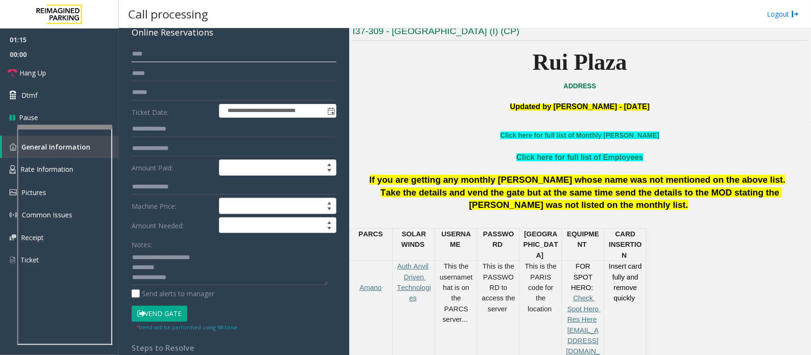
scroll to position [0, 0]
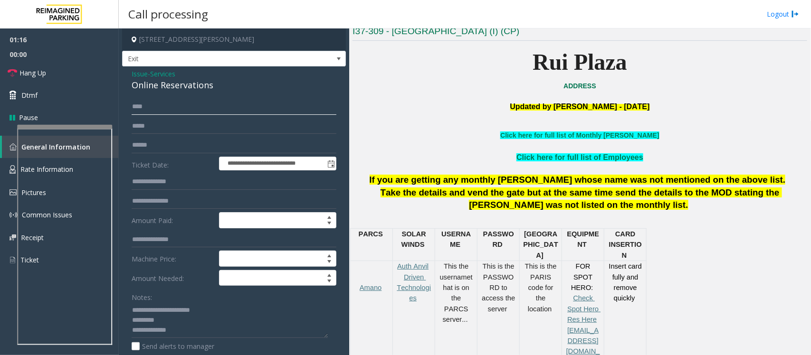
type input "****"
drag, startPoint x: 196, startPoint y: 81, endPoint x: 132, endPoint y: 72, distance: 65.2
click at [132, 72] on div "Issue - Services Online Reservations" at bounding box center [234, 80] width 205 height 23
click at [180, 309] on textarea at bounding box center [230, 321] width 196 height 36
paste textarea "**********"
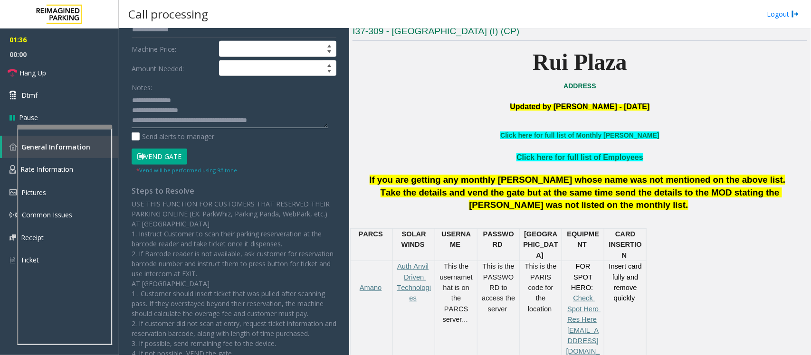
scroll to position [238, 0]
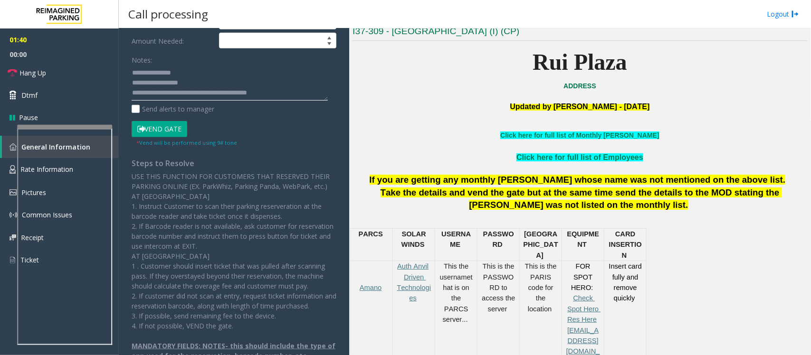
type textarea "**********"
click at [166, 129] on button "Vend Gate" at bounding box center [160, 129] width 56 height 16
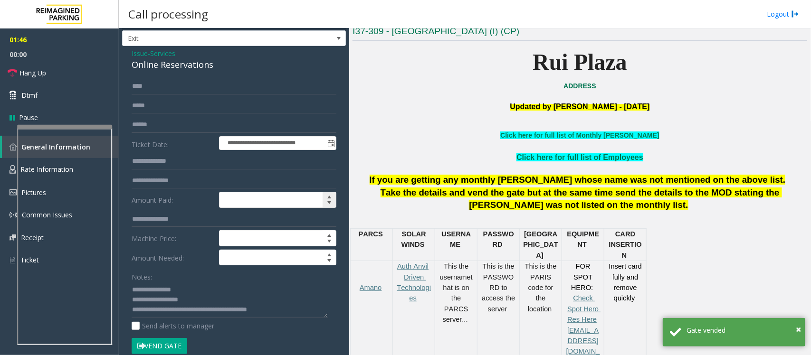
scroll to position [0, 0]
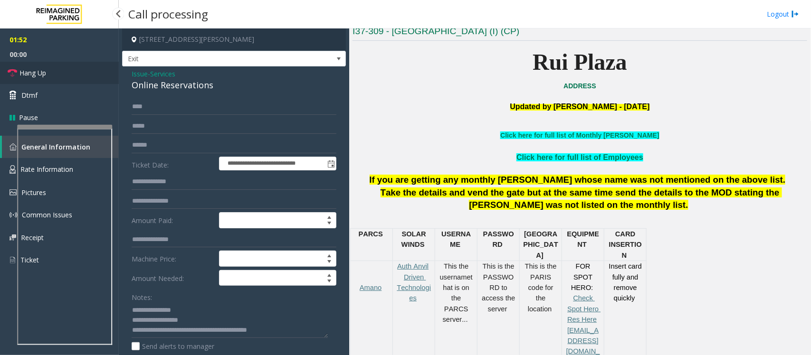
click at [57, 70] on link "Hang Up" at bounding box center [59, 73] width 119 height 22
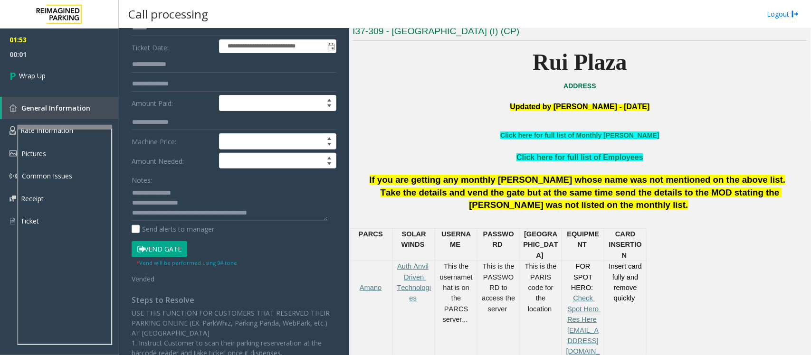
scroll to position [119, 0]
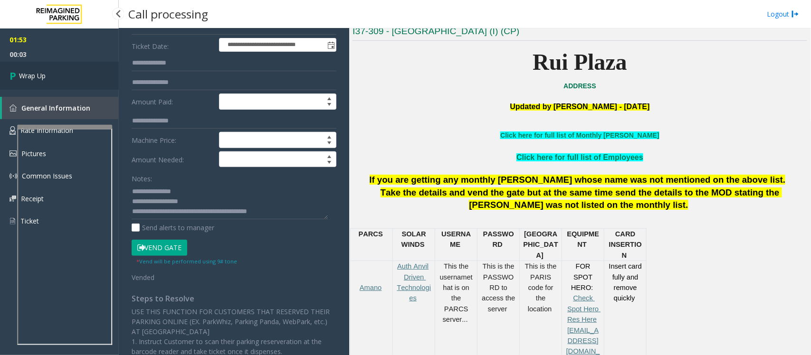
click at [25, 70] on link "Wrap Up" at bounding box center [59, 76] width 119 height 28
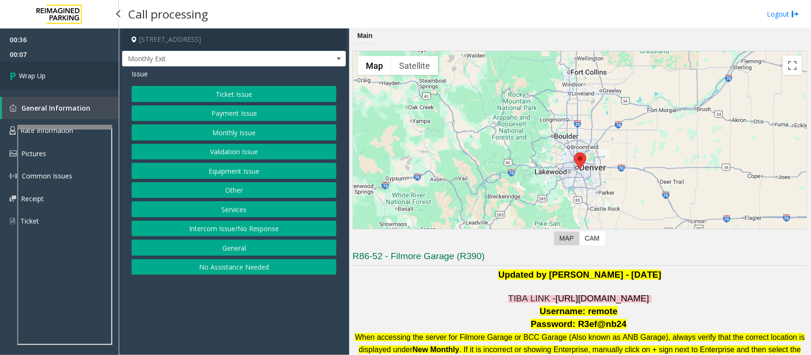
click at [34, 73] on span "Wrap Up" at bounding box center [32, 76] width 27 height 10
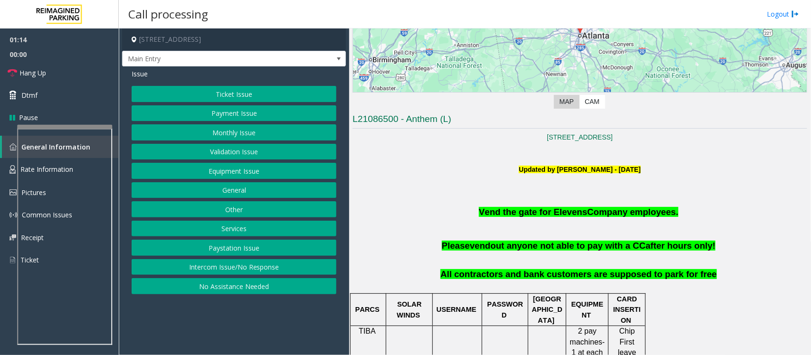
scroll to position [178, 0]
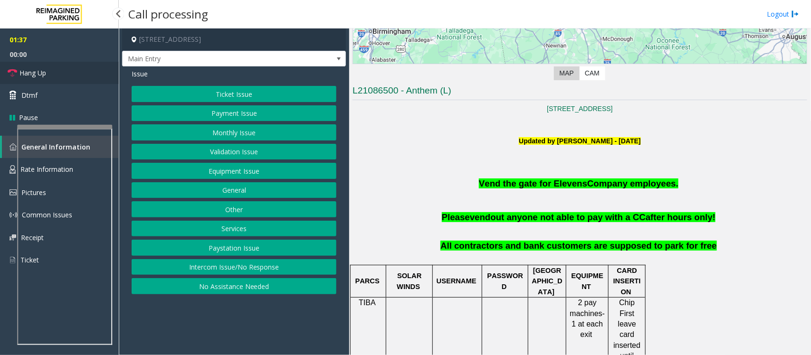
click at [48, 69] on link "Hang Up" at bounding box center [59, 73] width 119 height 22
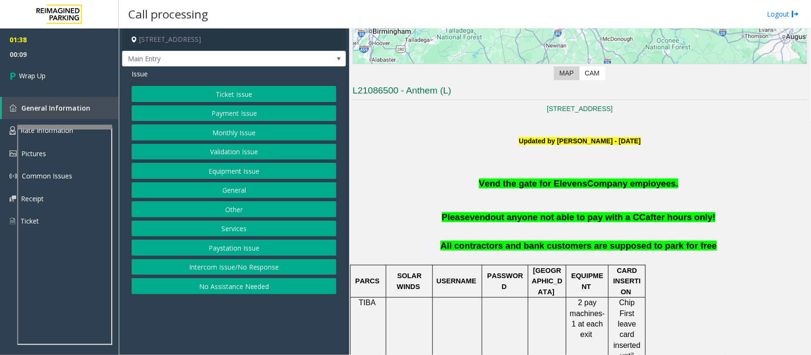
click at [246, 269] on button "Intercom Issue/No Response" at bounding box center [234, 267] width 205 height 16
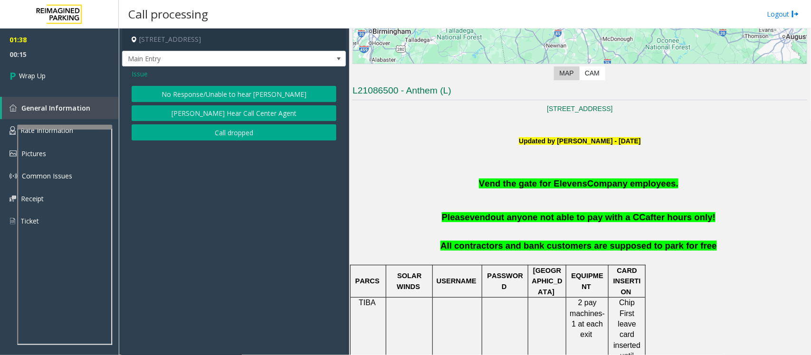
click at [236, 87] on button "No Response/Unable to hear [PERSON_NAME]" at bounding box center [234, 94] width 205 height 16
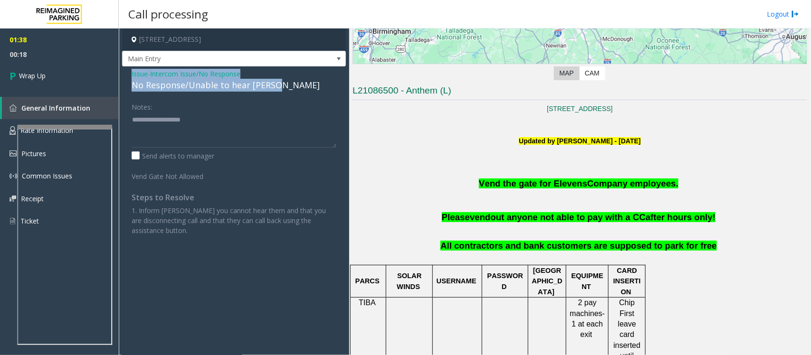
drag, startPoint x: 286, startPoint y: 86, endPoint x: 130, endPoint y: 72, distance: 156.4
click at [130, 72] on div "Issue - Intercom Issue/No Response No Response/Unable to hear [PERSON_NAME] Not…" at bounding box center [234, 156] width 224 height 179
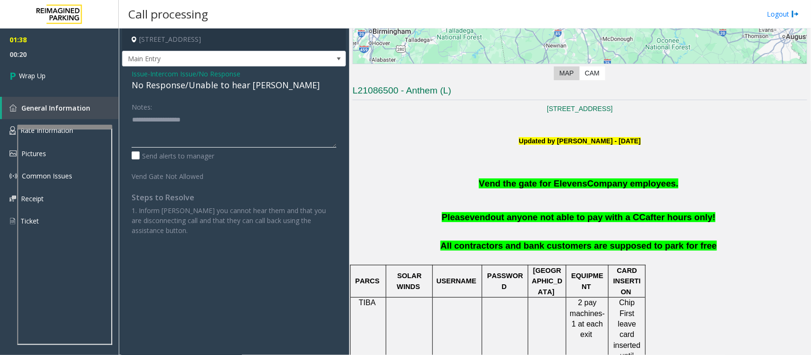
click at [205, 138] on textarea at bounding box center [234, 130] width 205 height 36
paste textarea "**********"
type textarea "**********"
click at [43, 75] on span "Wrap Up" at bounding box center [32, 76] width 27 height 10
